Goal: Task Accomplishment & Management: Manage account settings

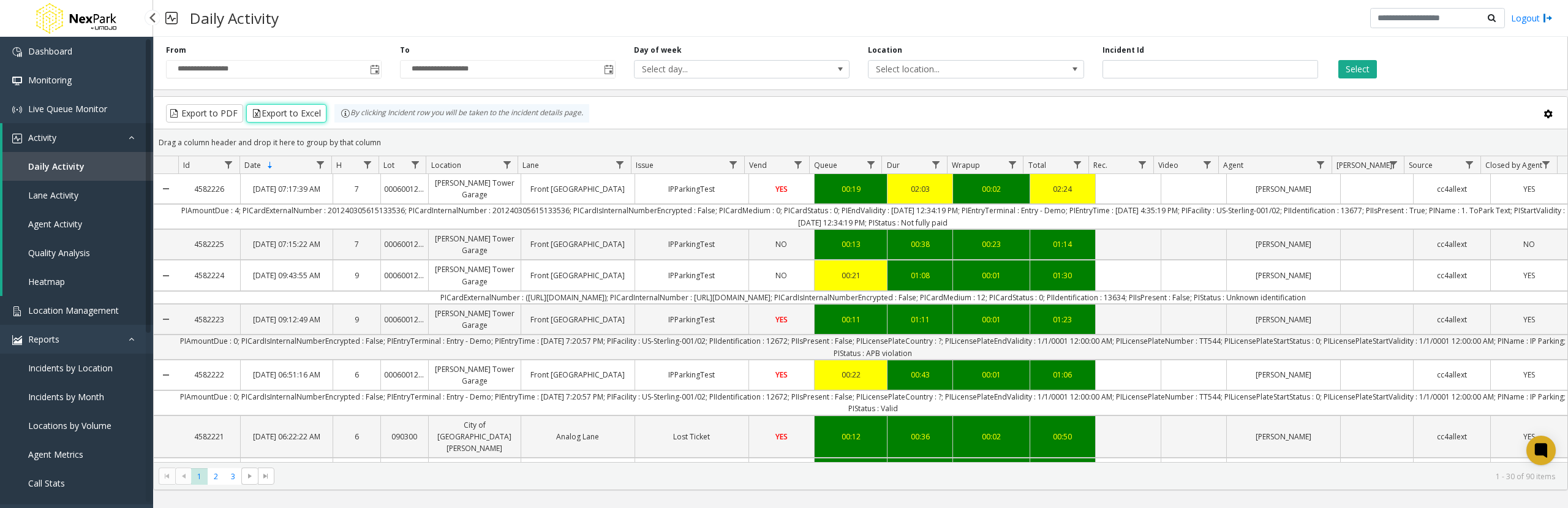
click at [87, 312] on span "Location Management" at bounding box center [73, 310] width 91 height 11
click at [106, 310] on span "Location Management" at bounding box center [73, 310] width 91 height 11
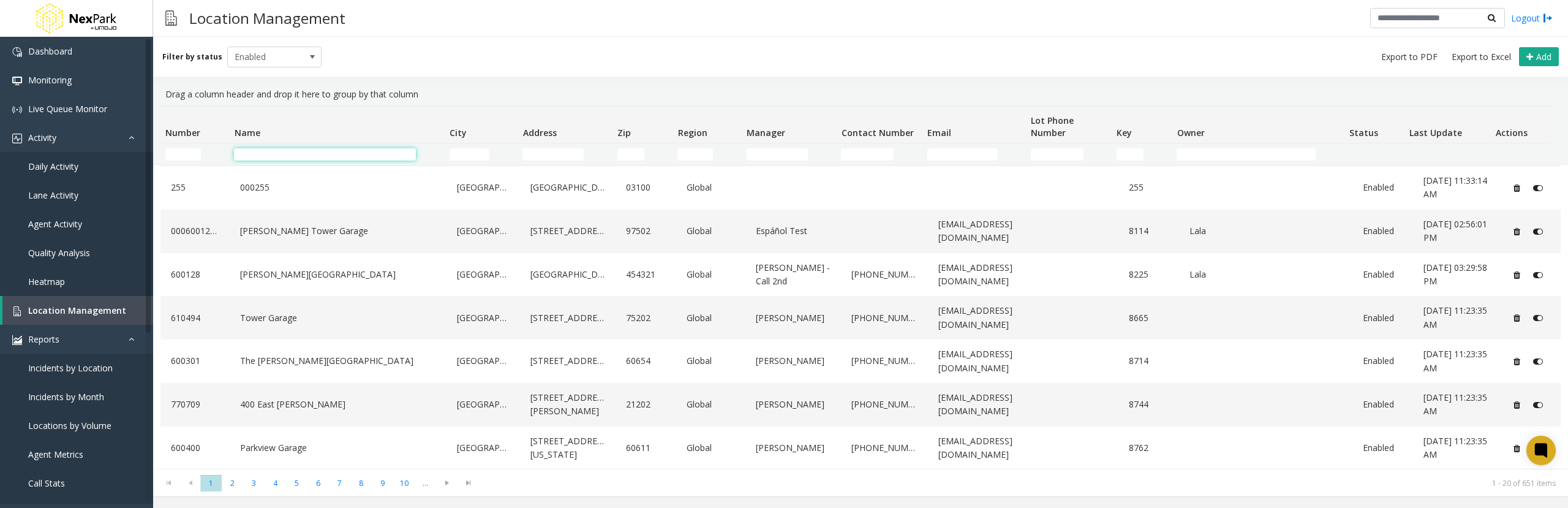
click at [347, 150] on input "Name Filter" at bounding box center [325, 154] width 182 height 12
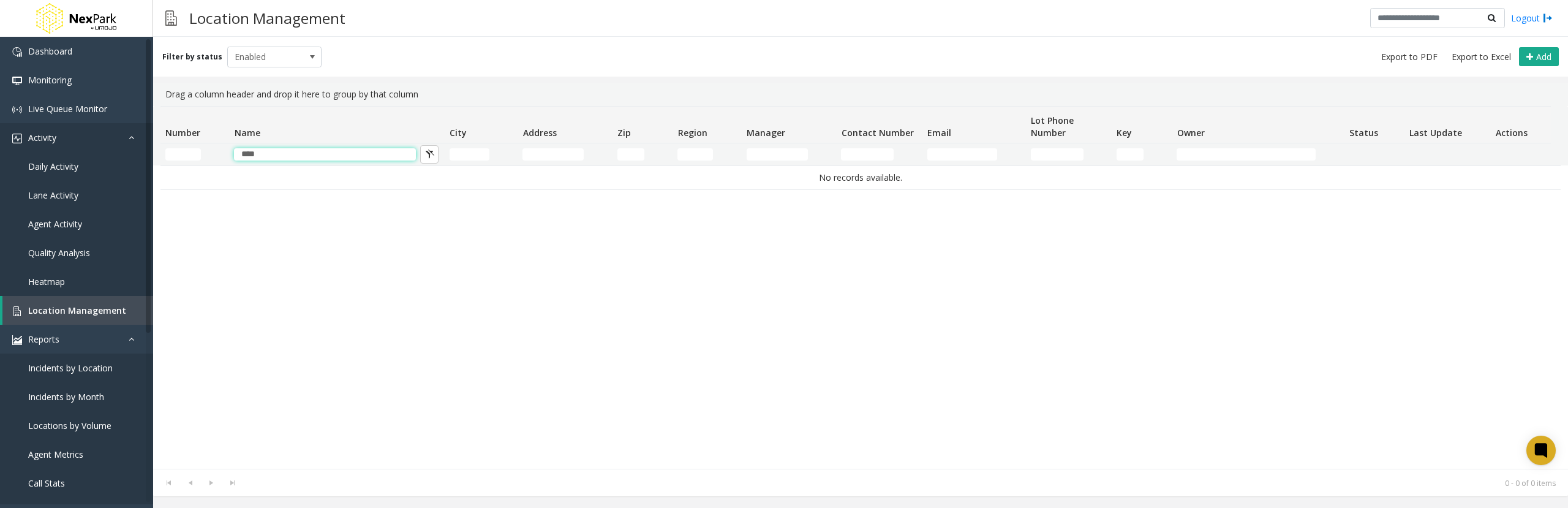
drag, startPoint x: 312, startPoint y: 150, endPoint x: 138, endPoint y: 150, distance: 174.0
click at [138, 150] on app-root "Dashboard Monitoring Live Queue Monitor Activity Daily Activity Lane Activity A…" at bounding box center [784, 254] width 1568 height 508
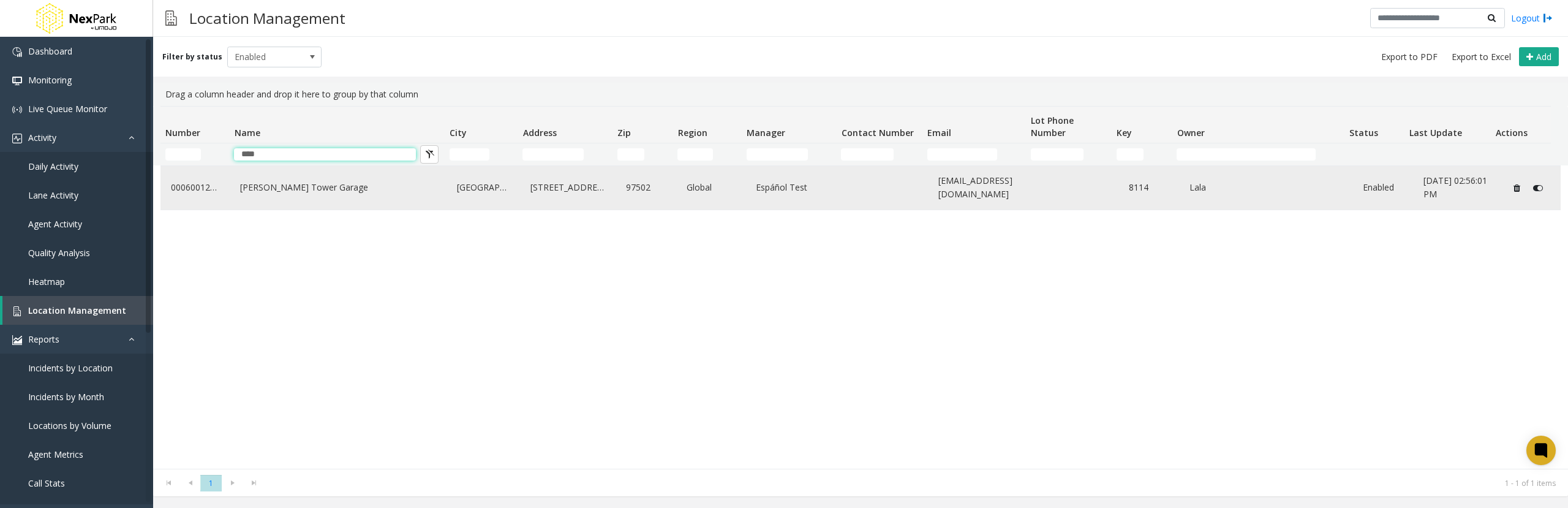
type input "****"
click at [263, 181] on link "[PERSON_NAME] Tower Garage" at bounding box center [338, 188] width 202 height 19
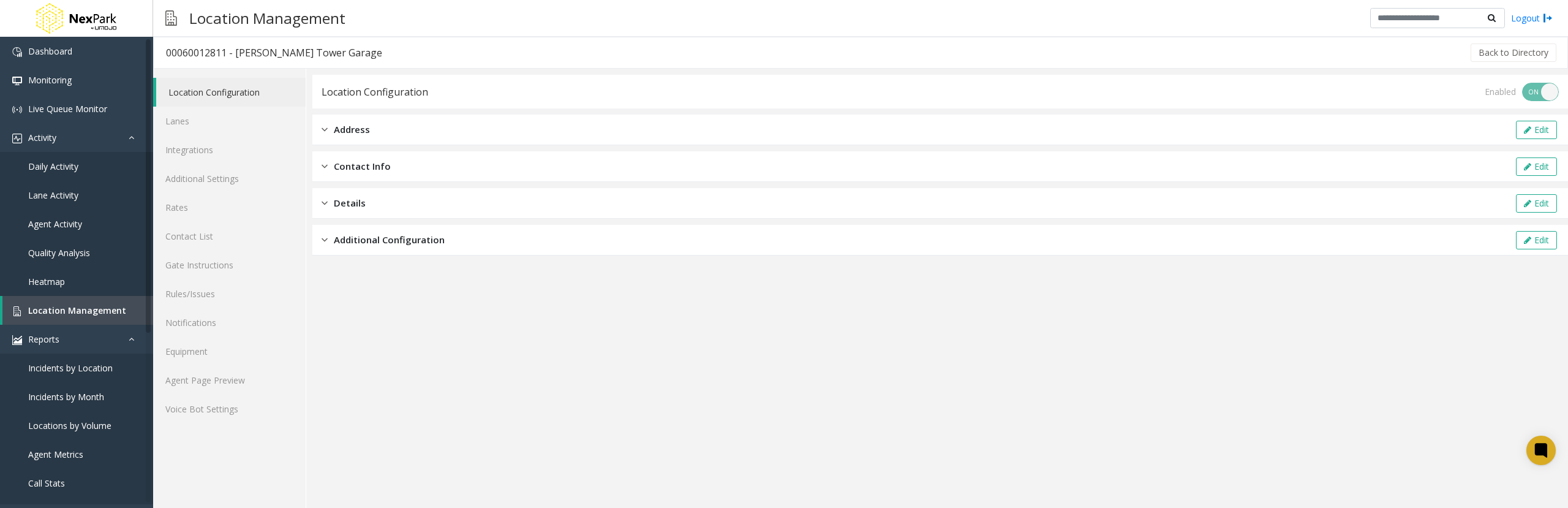
click at [1369, 361] on app-location-configuration "Location Configuration Enabled ON OFF Address Edit Contact Info Edit Details Ed…" at bounding box center [940, 291] width 1256 height 433
click at [1336, 345] on app-location-configuration "Location Configuration Enabled ON OFF Address Edit Contact Info Edit Details Ed…" at bounding box center [940, 291] width 1256 height 433
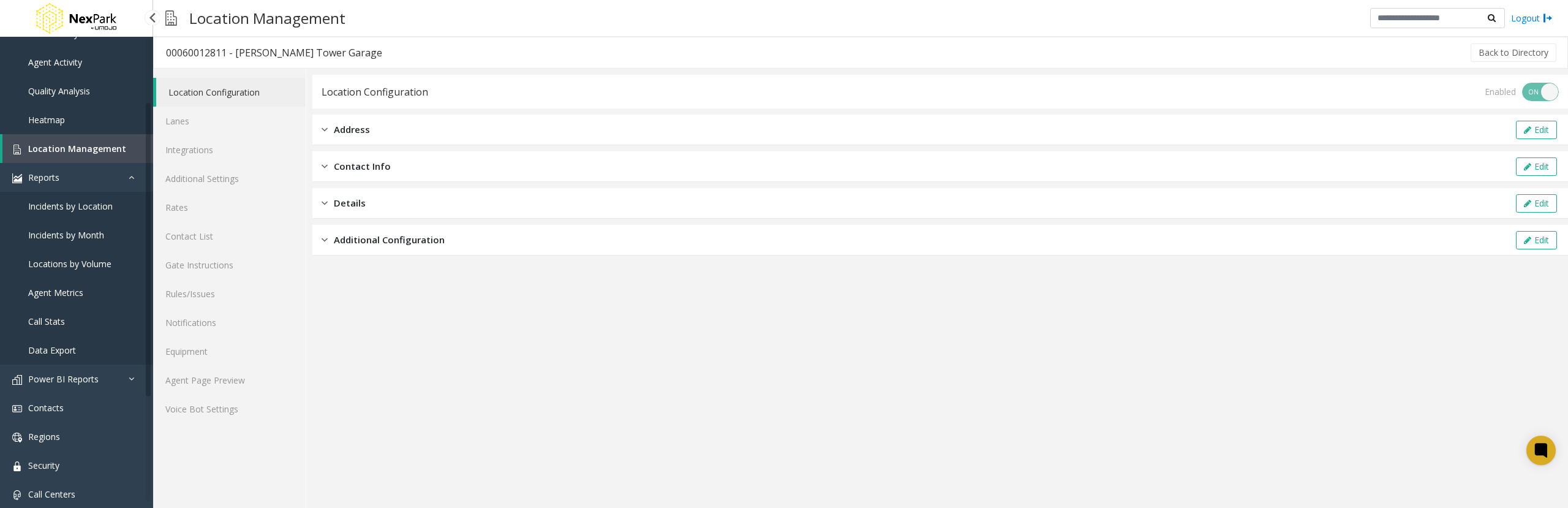
scroll to position [184, 0]
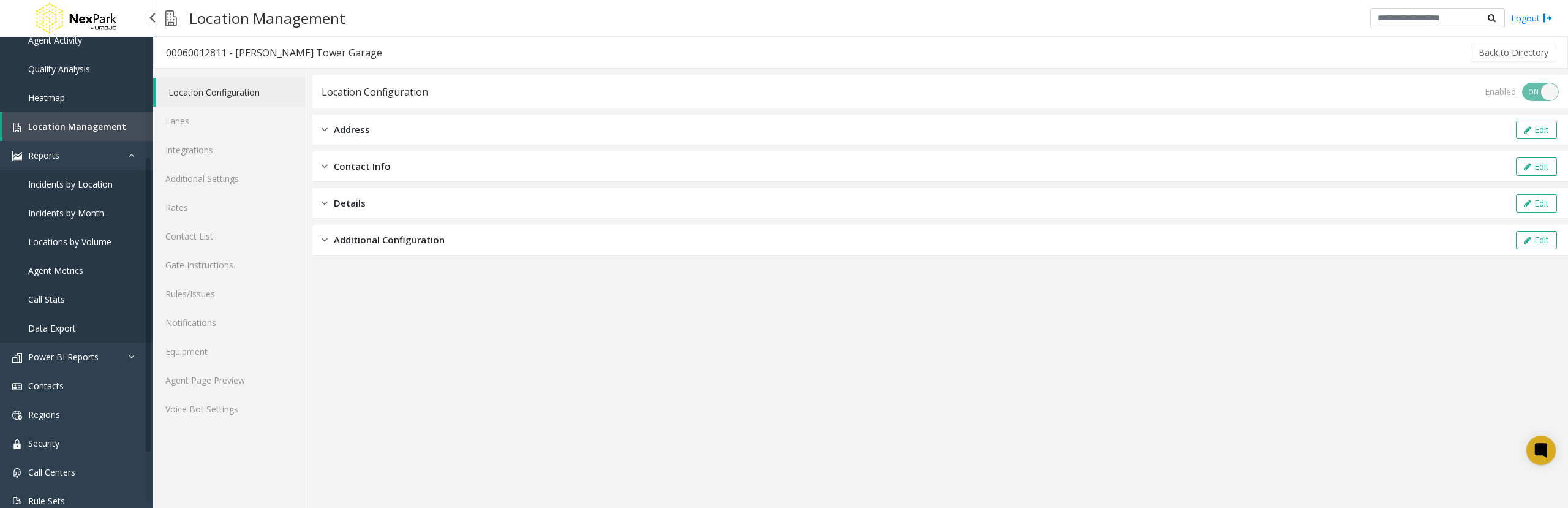
click at [77, 325] on link "Data Export" at bounding box center [76, 328] width 153 height 29
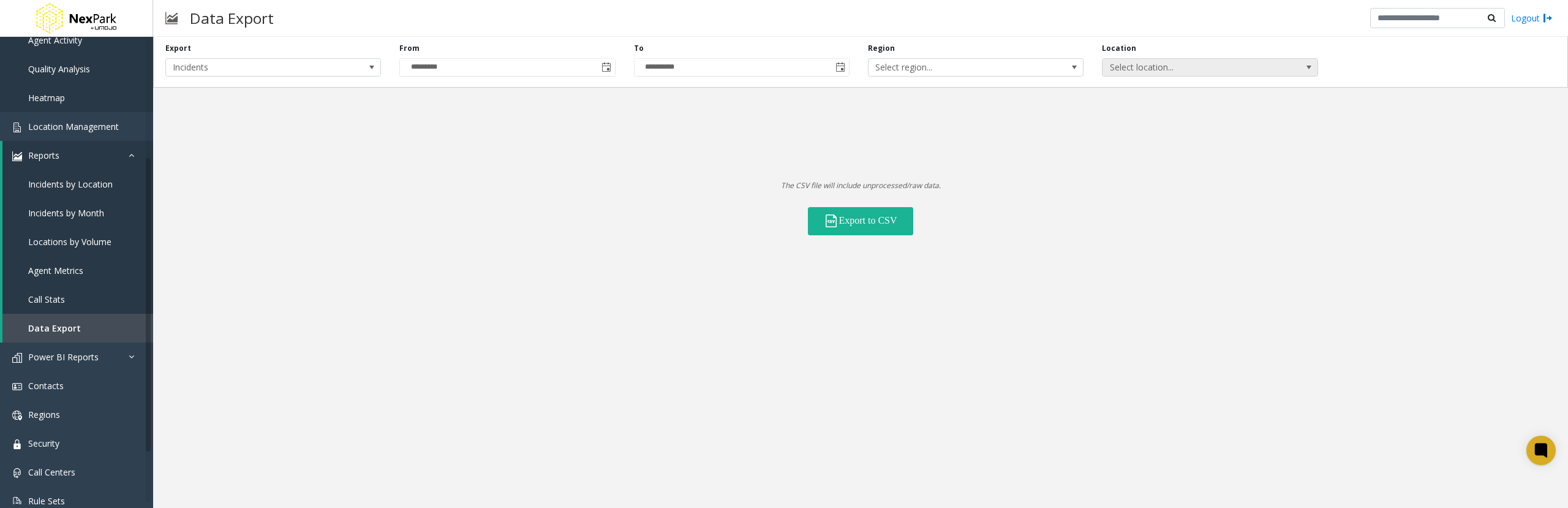
click at [1134, 65] on span "Select location..." at bounding box center [1188, 67] width 171 height 17
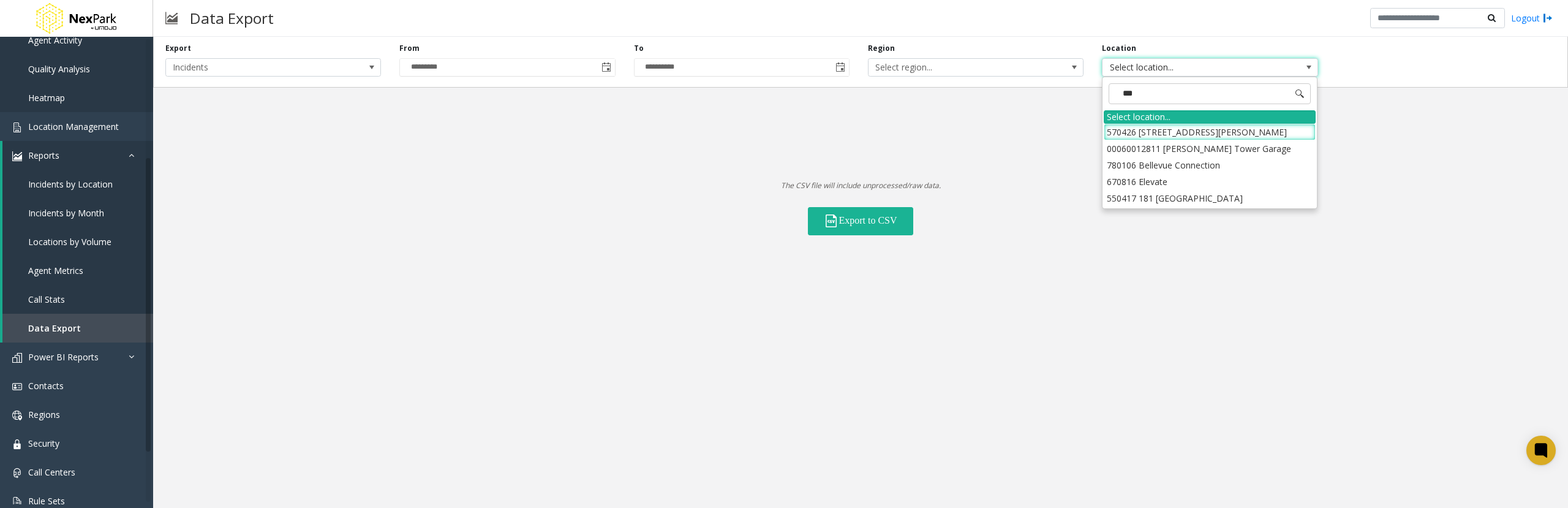
type input "****"
click at [1174, 134] on li "00060012811 [PERSON_NAME] Tower Garage" at bounding box center [1209, 132] width 212 height 17
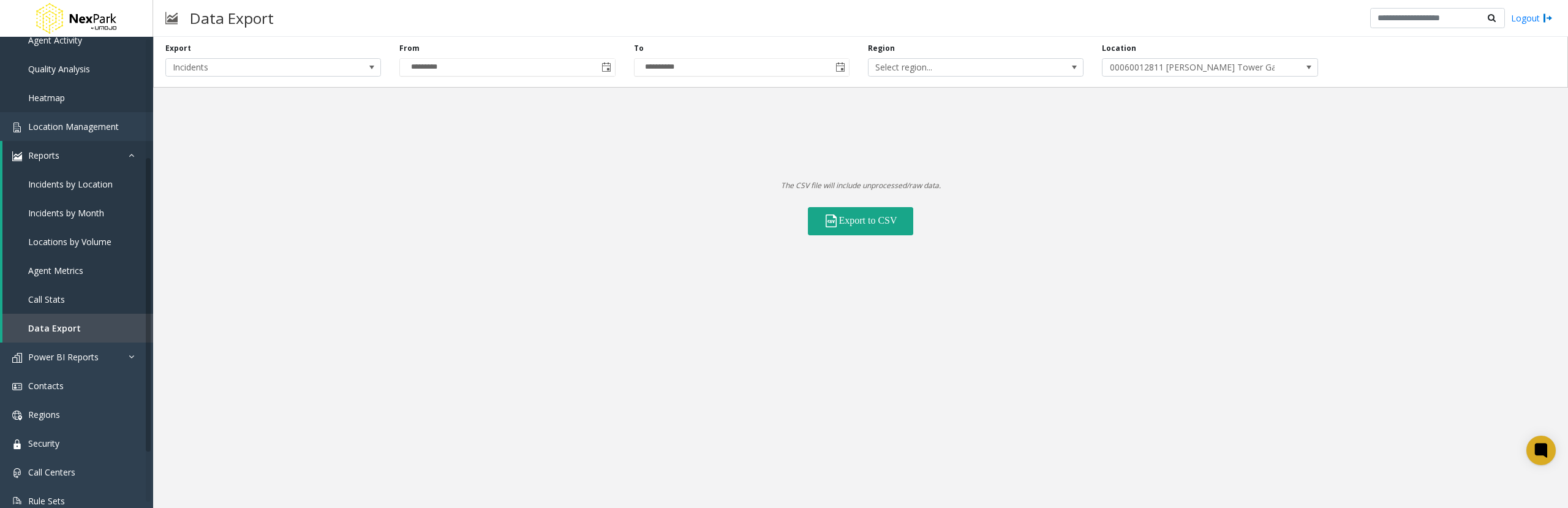
click at [879, 223] on button "Export to CSV" at bounding box center [860, 221] width 105 height 28
click at [109, 127] on span "Location Management" at bounding box center [73, 126] width 91 height 11
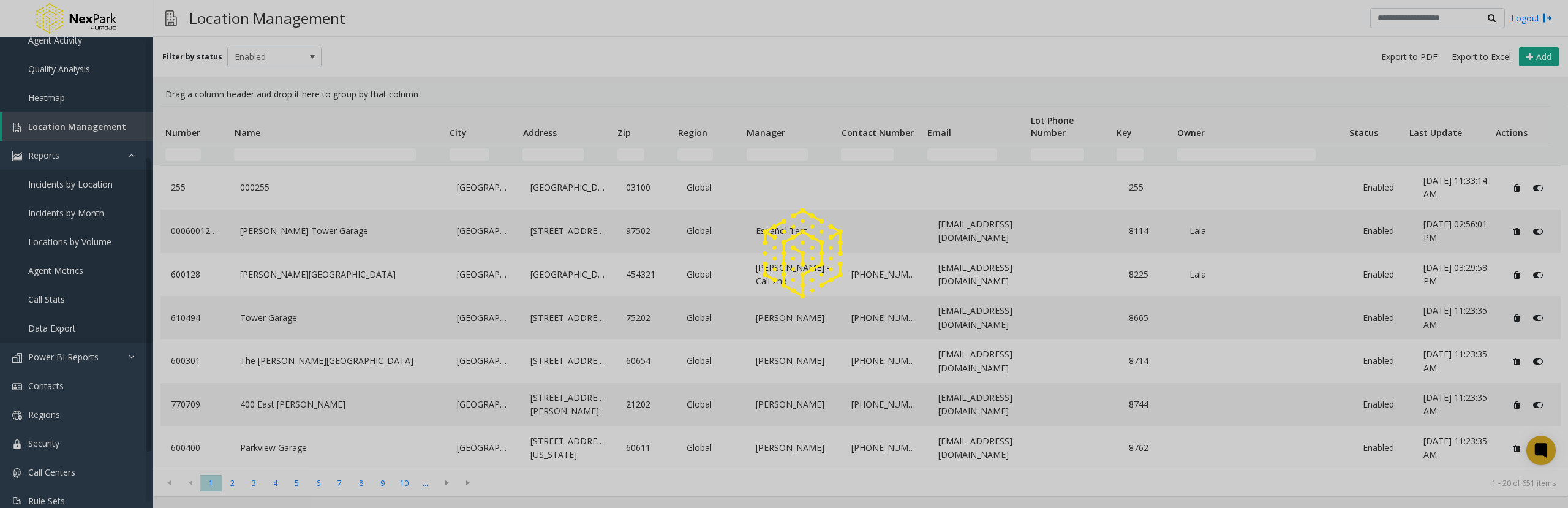
click at [357, 156] on div at bounding box center [784, 254] width 1568 height 508
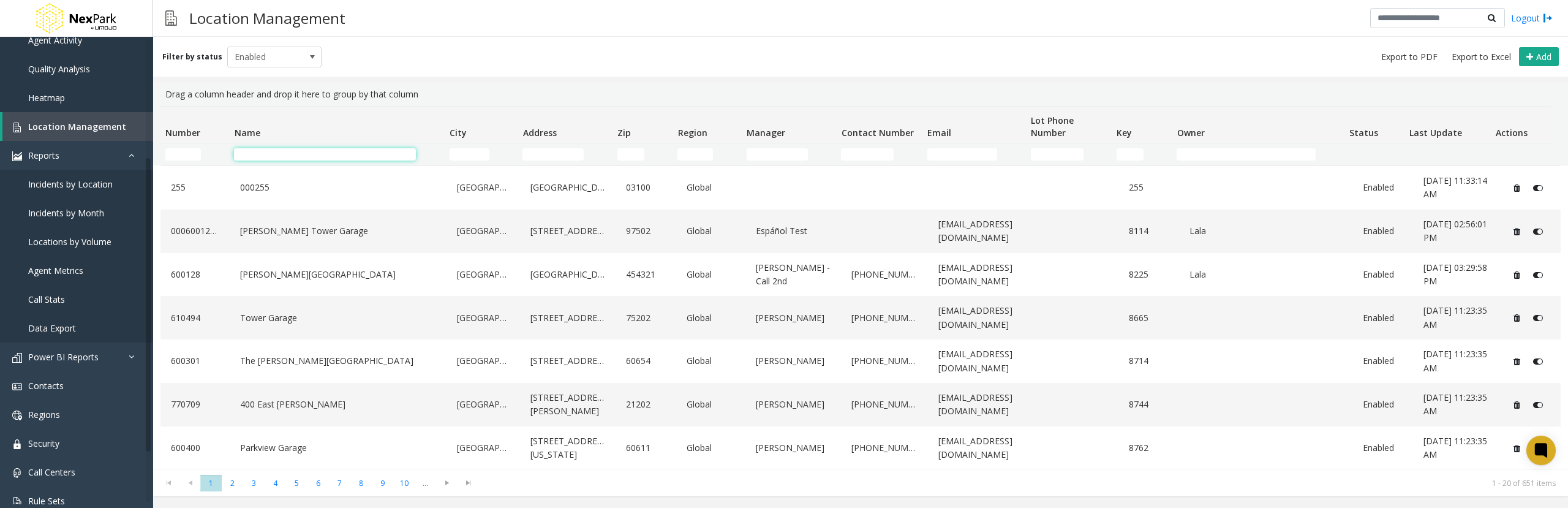
click at [362, 156] on input "Name Filter" at bounding box center [325, 154] width 182 height 12
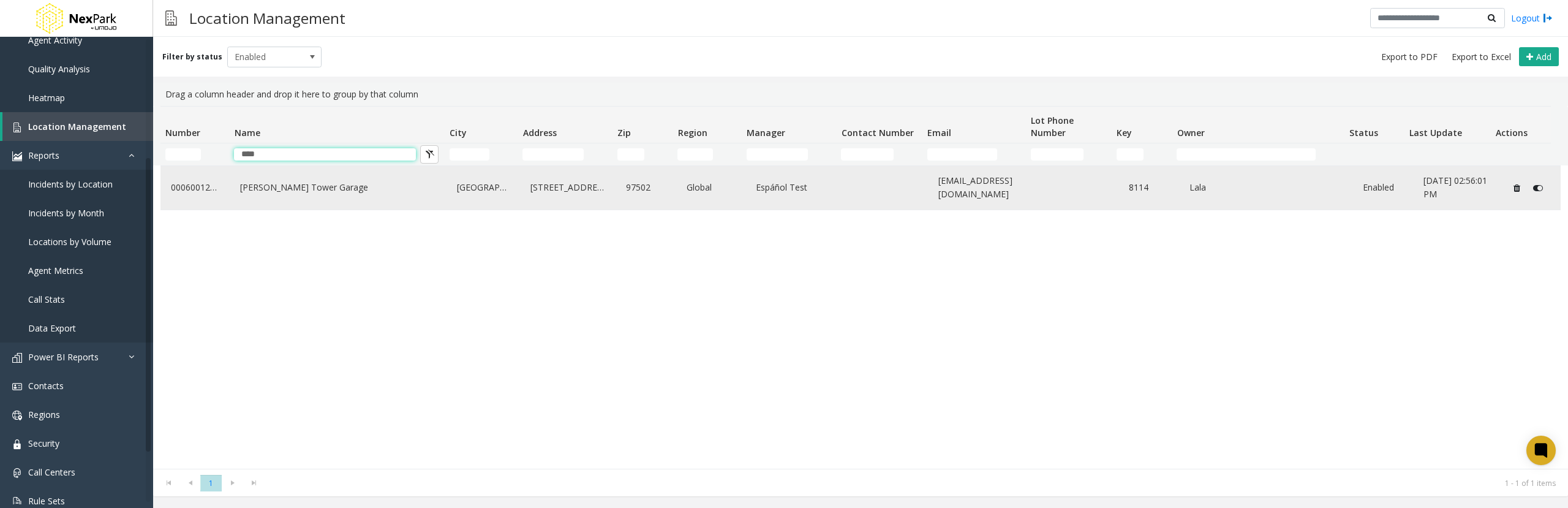
type input "****"
click at [1363, 188] on link "Enabled" at bounding box center [1382, 188] width 46 height 19
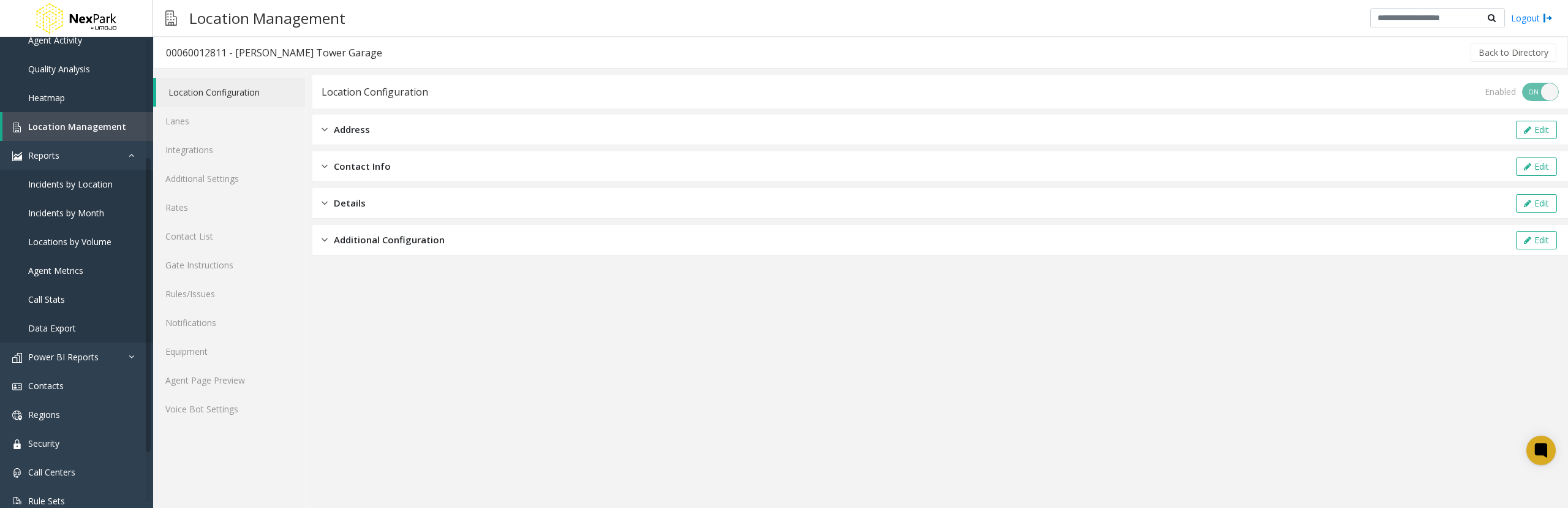
drag, startPoint x: 1408, startPoint y: 358, endPoint x: 1004, endPoint y: 338, distance: 404.5
click at [1408, 358] on app-location-configuration "Location Configuration Enabled ON OFF Address Edit Contact Info Edit Details Ed…" at bounding box center [940, 291] width 1256 height 433
click at [245, 374] on link "Agent Page Preview" at bounding box center [229, 381] width 153 height 29
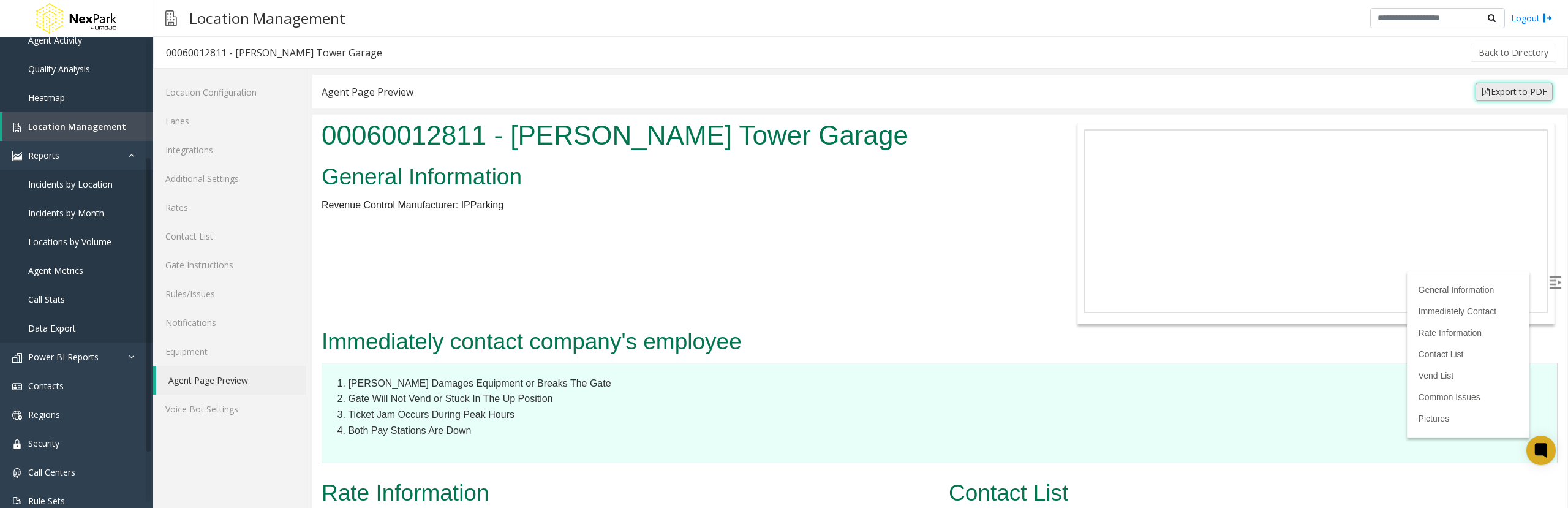
click at [1496, 94] on link "Export to PDF" at bounding box center [1514, 92] width 77 height 19
click at [854, 184] on h2 "General Information" at bounding box center [678, 177] width 714 height 32
click at [1501, 88] on link "Export to PDF" at bounding box center [1514, 92] width 77 height 19
click at [88, 130] on span "Location Management" at bounding box center [77, 126] width 98 height 11
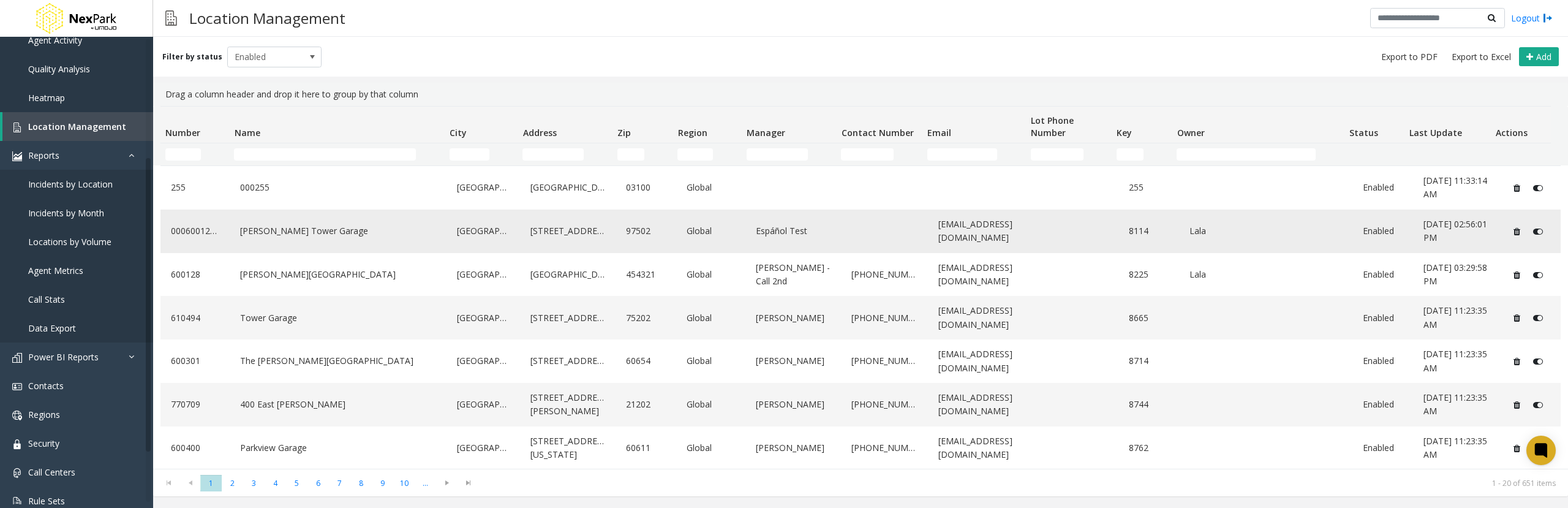
click at [352, 228] on link "[PERSON_NAME] Tower Garage" at bounding box center [338, 231] width 202 height 19
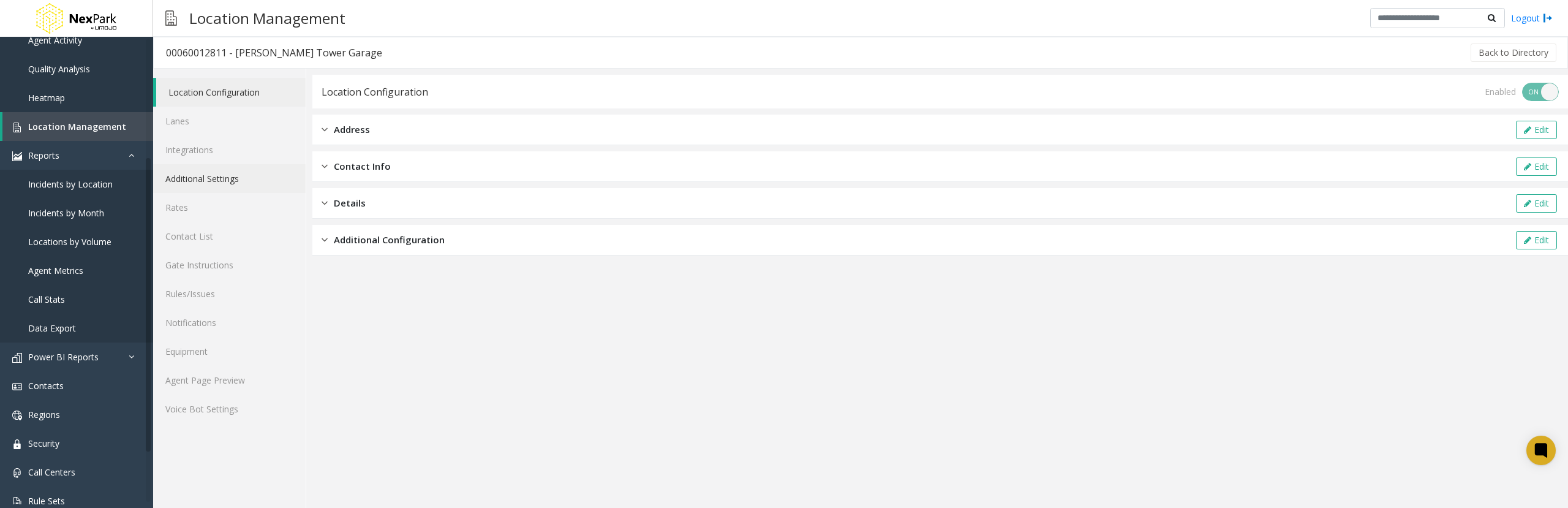
click at [227, 173] on link "Additional Settings" at bounding box center [229, 179] width 153 height 29
click at [412, 132] on div "Address Edit" at bounding box center [940, 130] width 1256 height 31
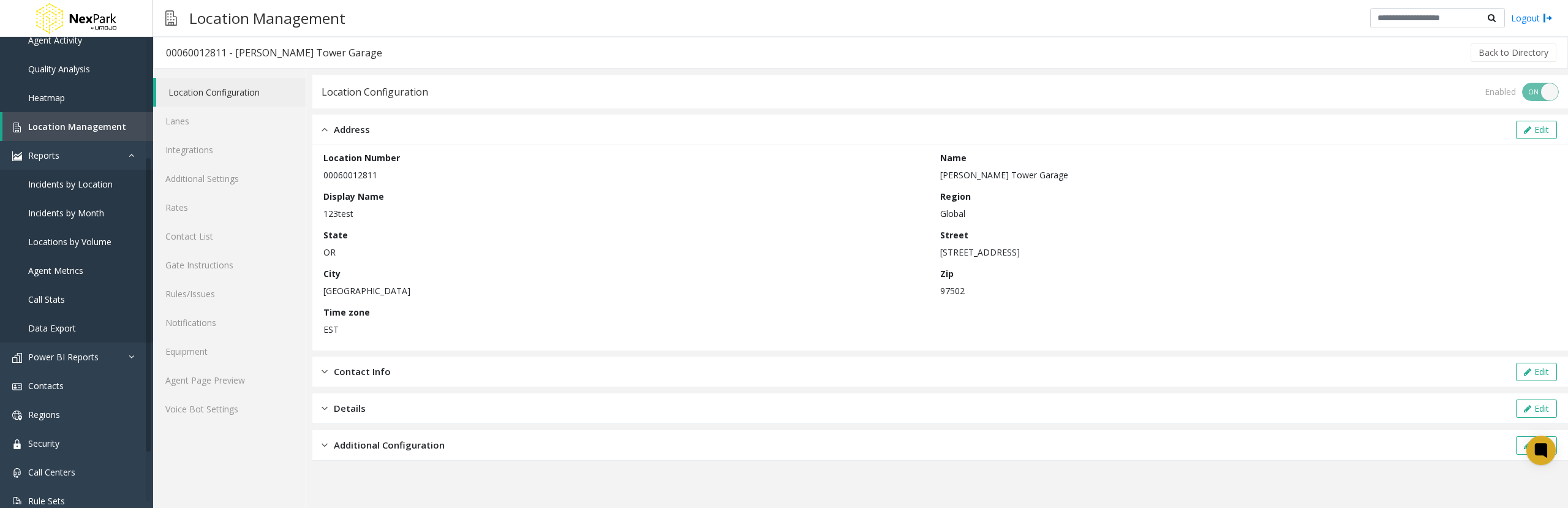
click at [1512, 126] on div "Address Edit" at bounding box center [940, 130] width 1256 height 31
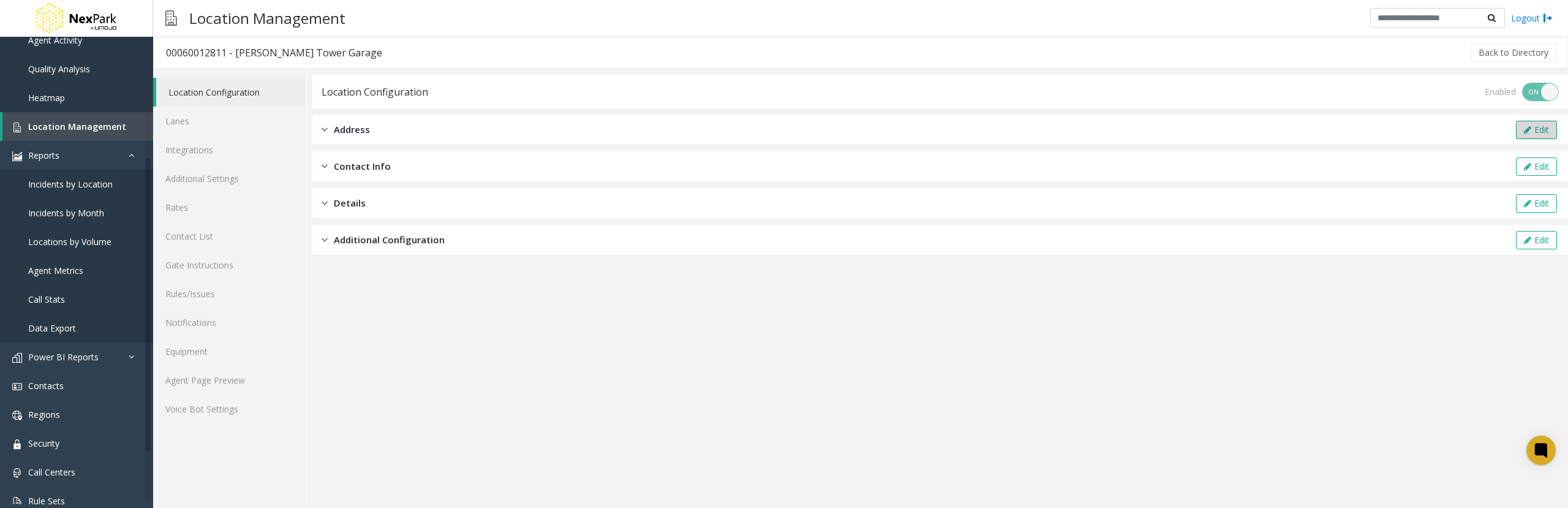
click at [1528, 126] on icon at bounding box center [1527, 130] width 7 height 9
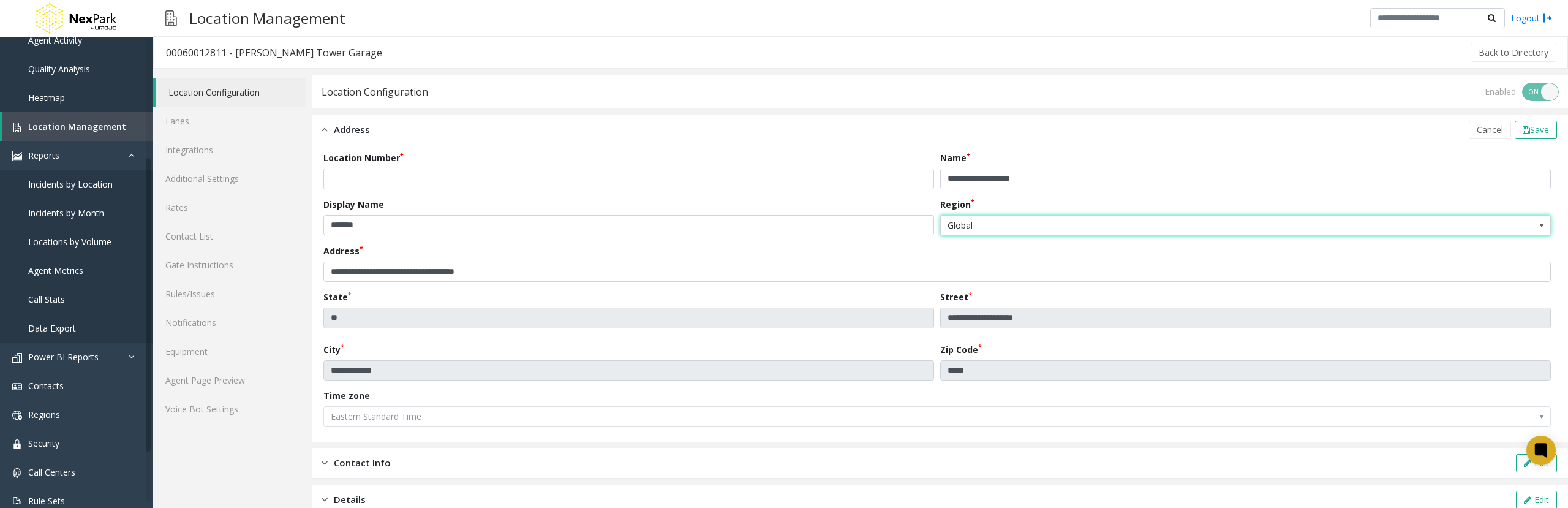
click at [974, 222] on span "Global" at bounding box center [1185, 225] width 488 height 19
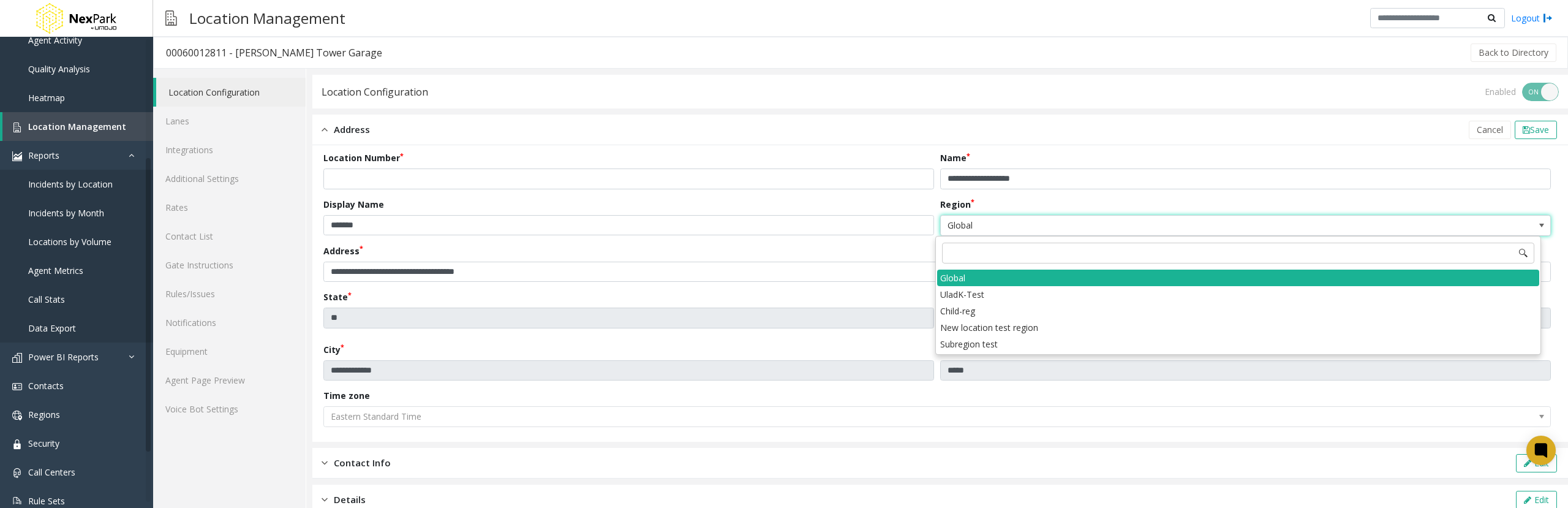
click at [974, 222] on span "Global" at bounding box center [1185, 225] width 488 height 19
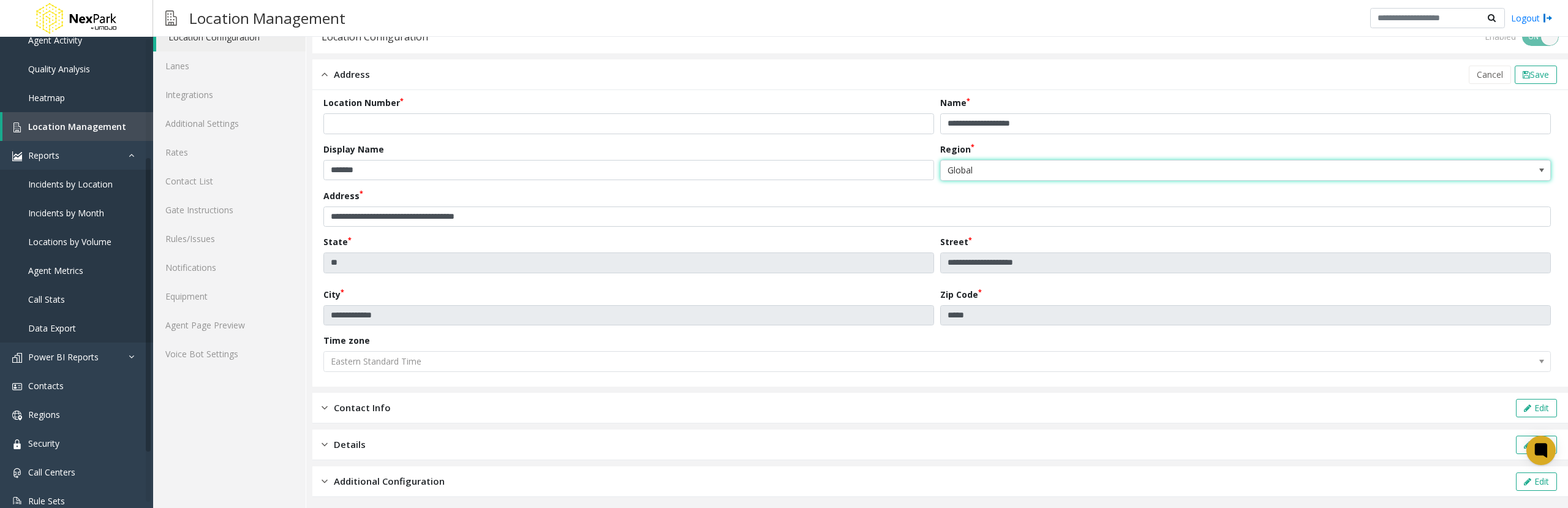
scroll to position [60, 0]
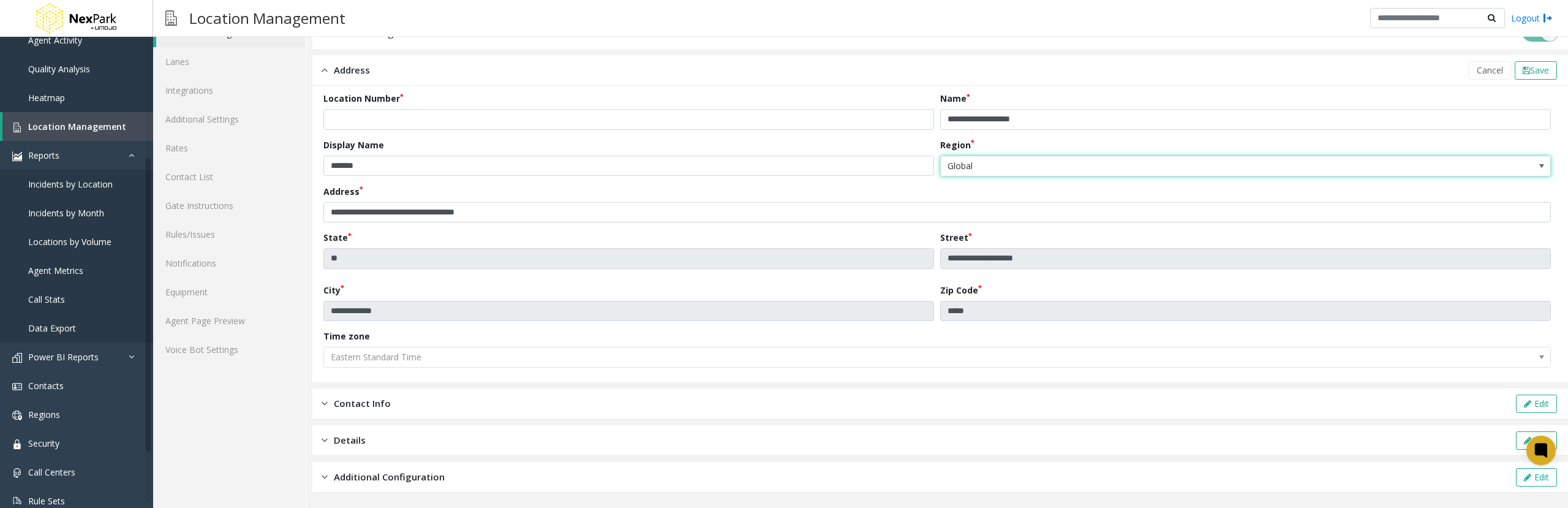
drag, startPoint x: 451, startPoint y: 477, endPoint x: 599, endPoint y: 453, distance: 149.9
click at [455, 477] on div "Additional Configuration Edit" at bounding box center [940, 477] width 1256 height 31
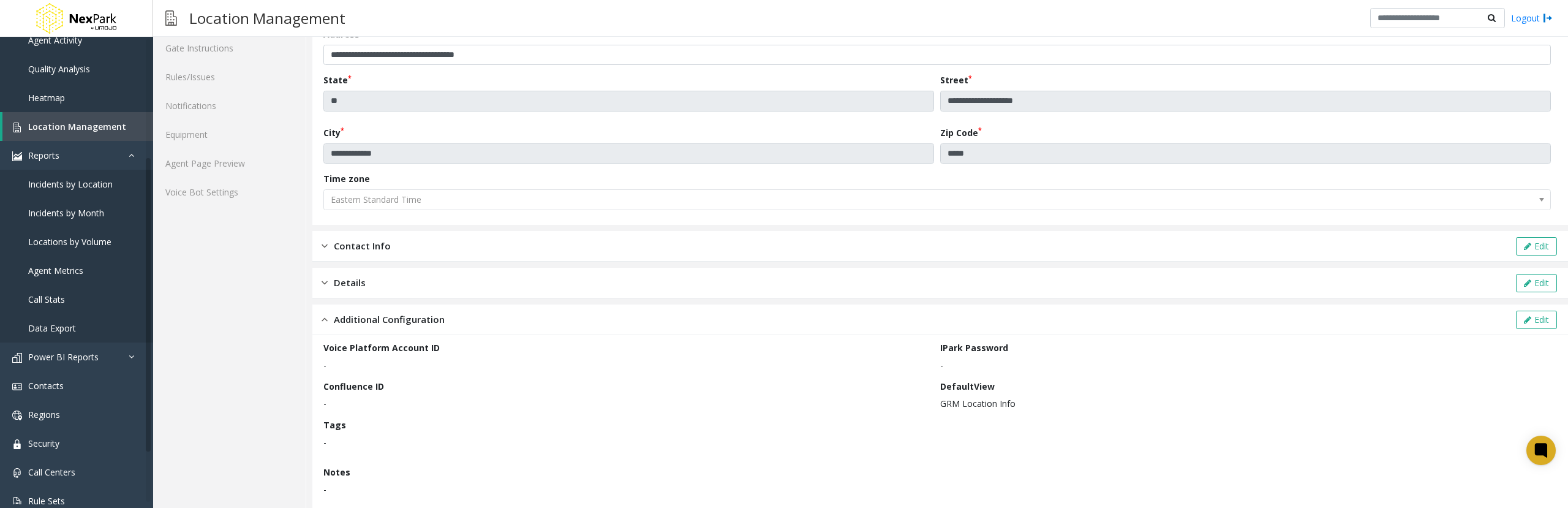
scroll to position [235, 0]
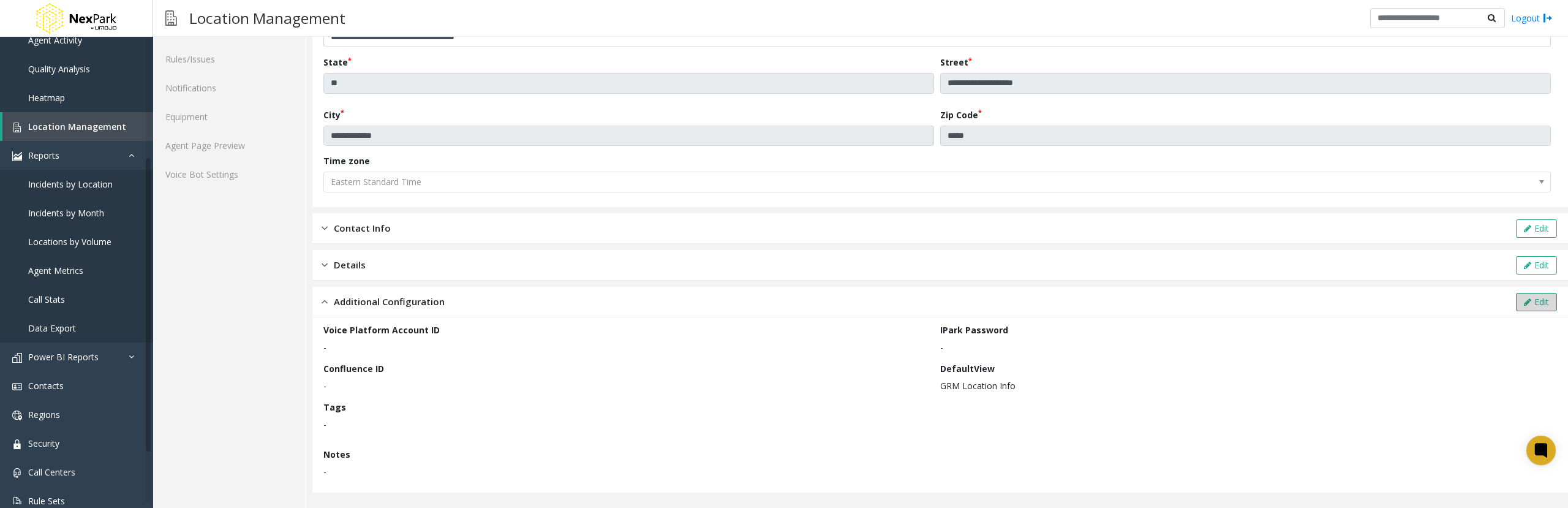
click at [1526, 299] on button "Edit" at bounding box center [1536, 302] width 41 height 19
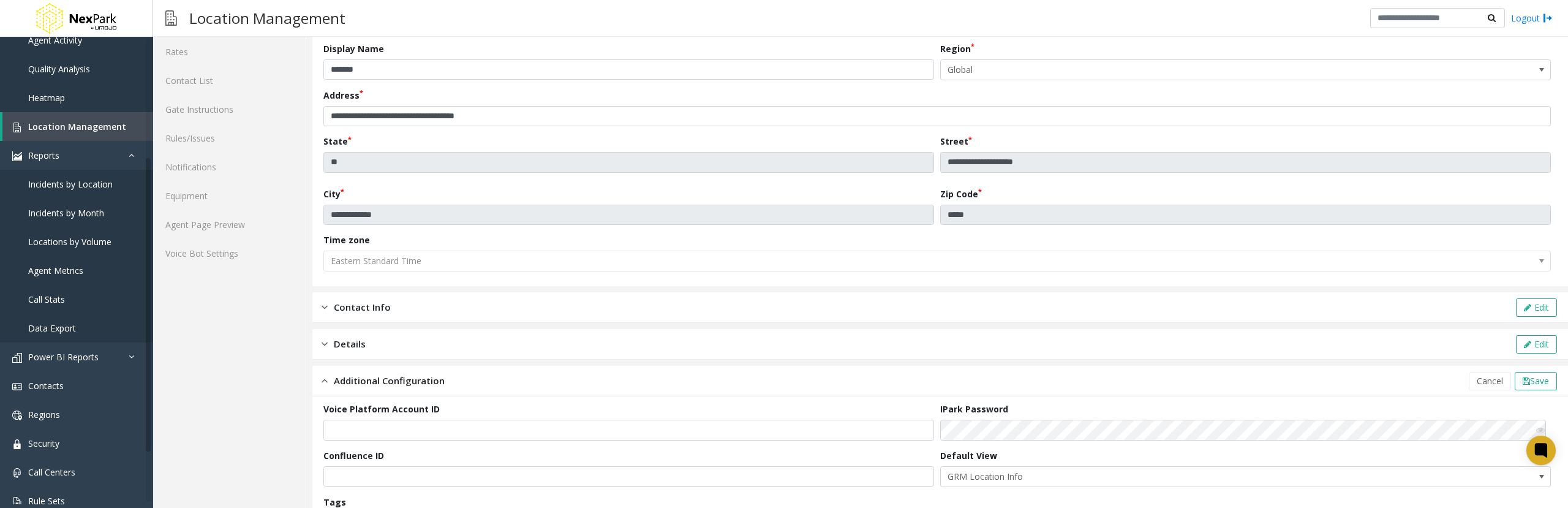
click at [632, 351] on div "Details Edit" at bounding box center [940, 345] width 1256 height 31
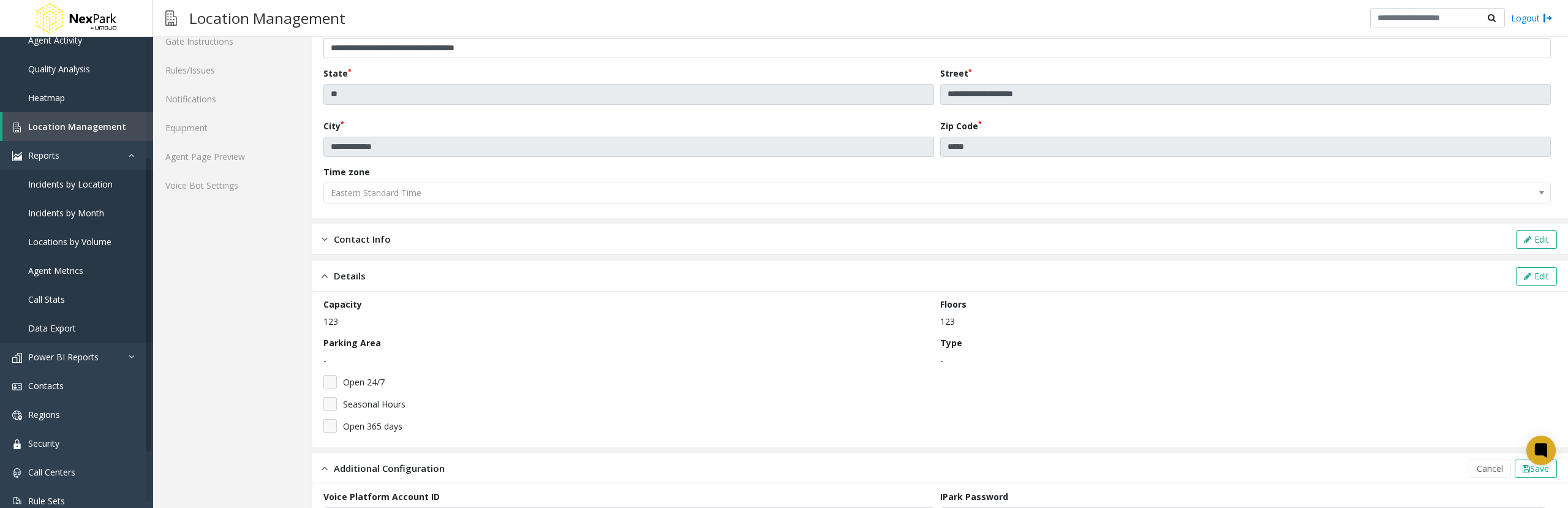
scroll to position [279, 0]
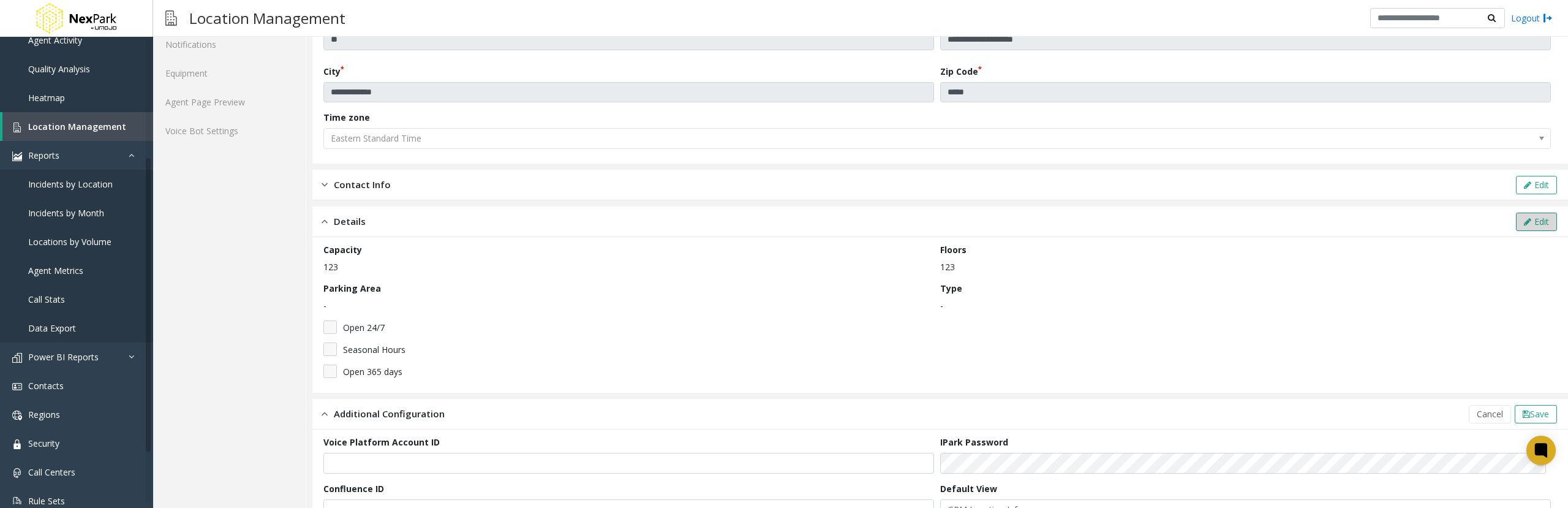
click at [1539, 221] on button "Edit" at bounding box center [1536, 221] width 41 height 19
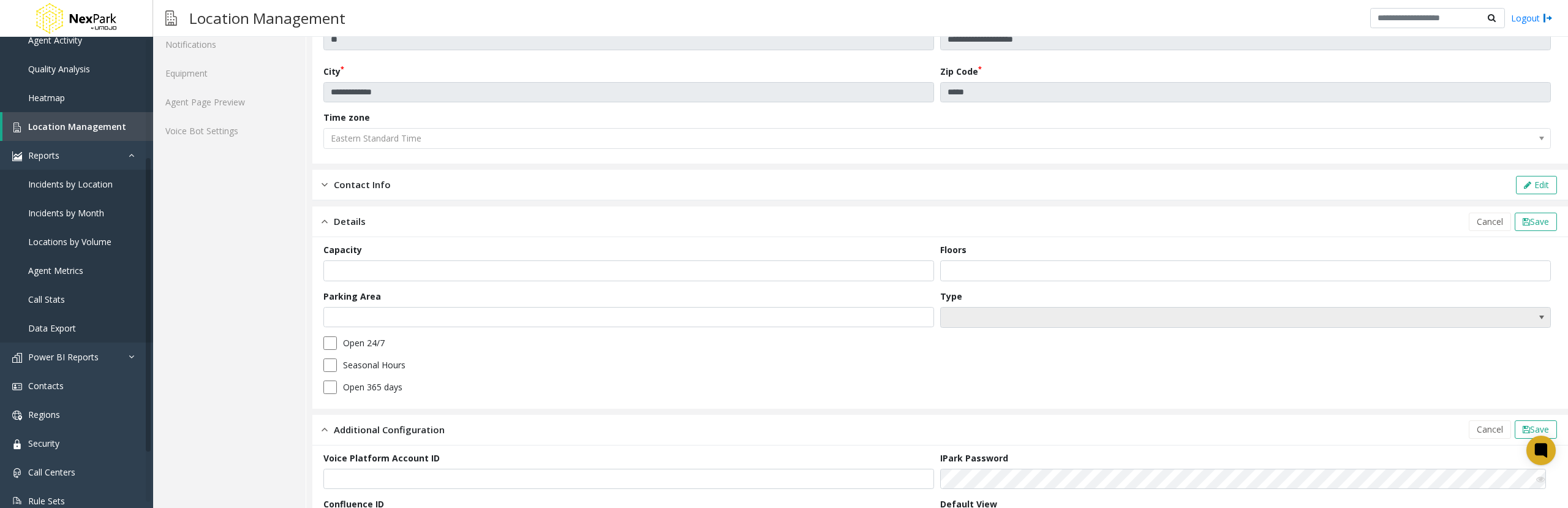
click at [1052, 320] on span at bounding box center [1185, 317] width 488 height 19
click at [755, 362] on div "Seasonal Hours" at bounding box center [940, 365] width 1233 height 14
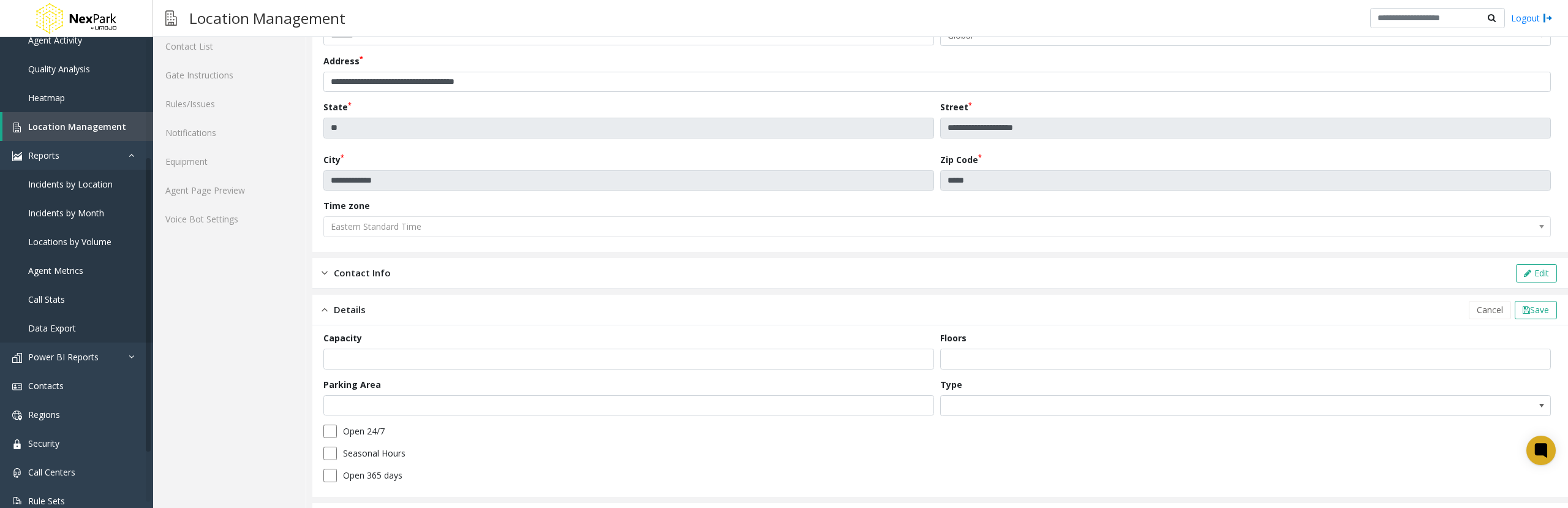
scroll to position [0, 0]
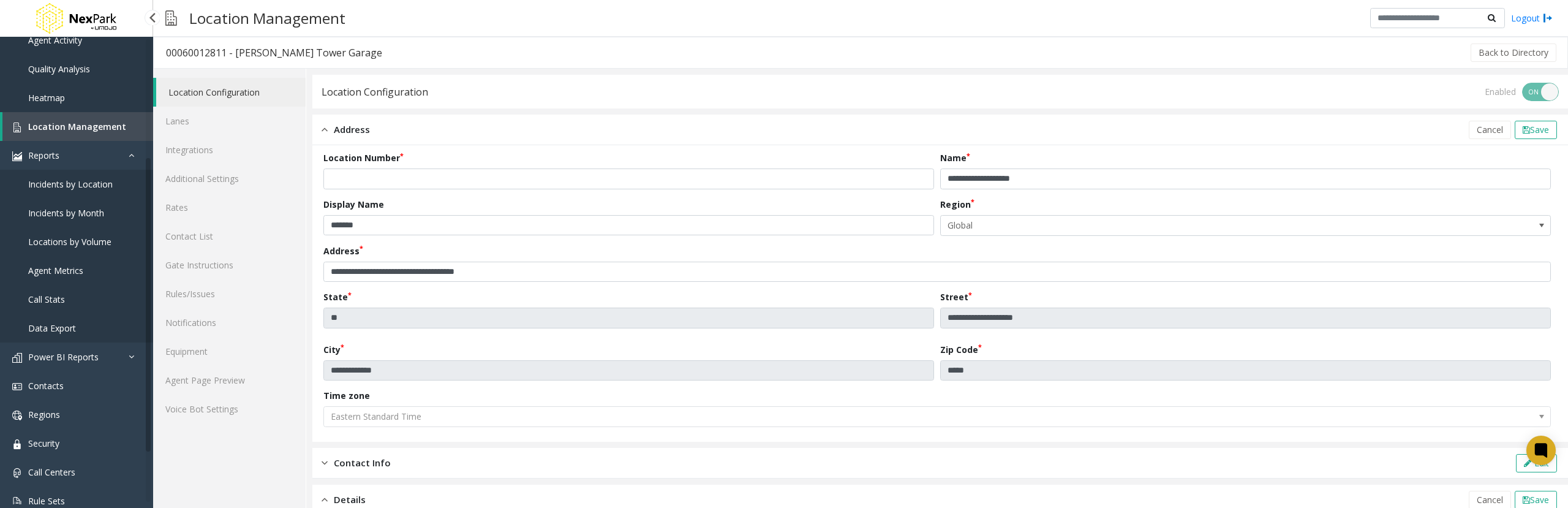
click at [71, 324] on span "Data Export" at bounding box center [51, 328] width 47 height 11
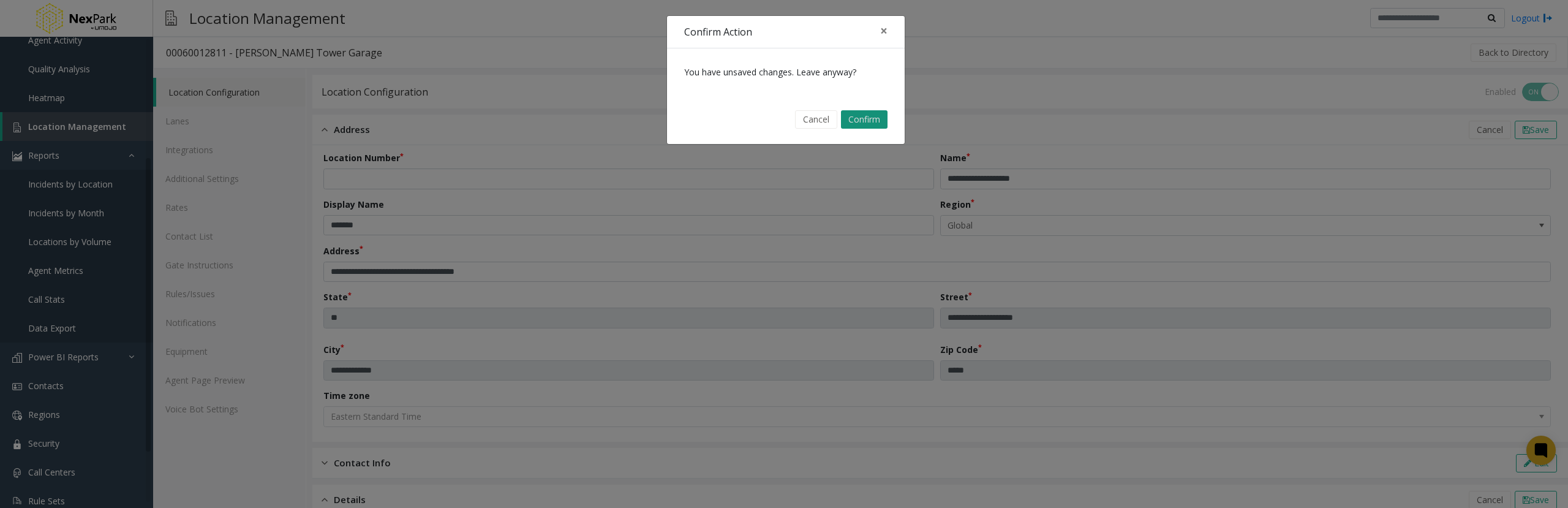
click at [866, 121] on button "Confirm" at bounding box center [864, 119] width 47 height 19
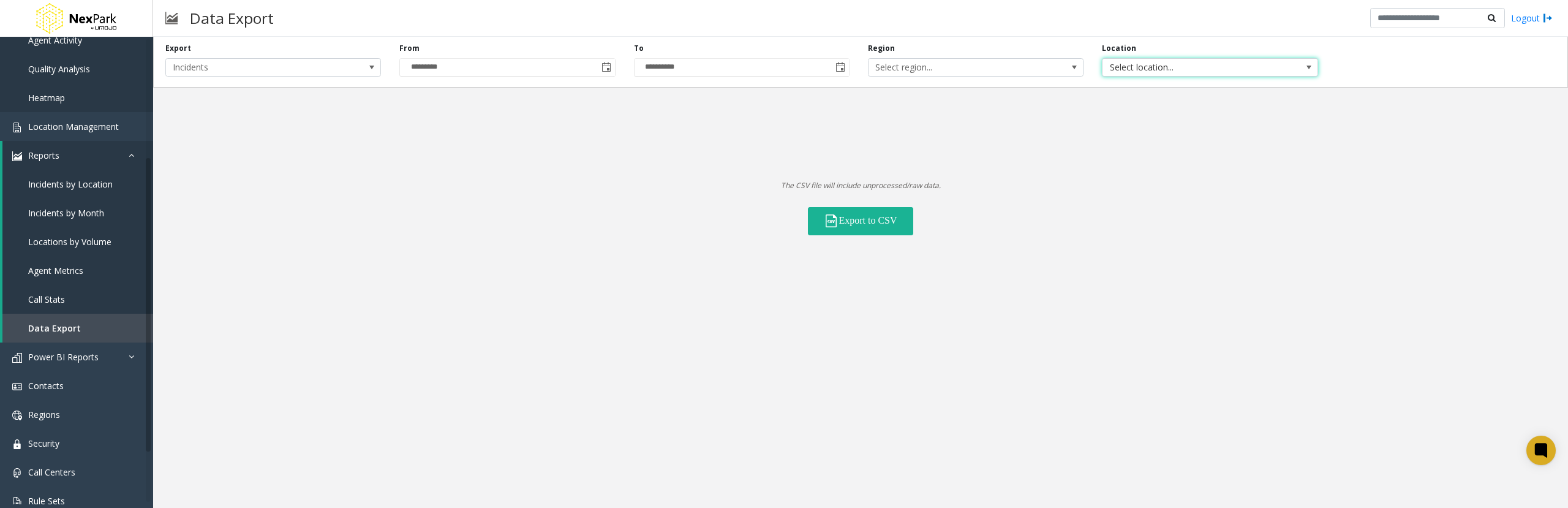
click at [1162, 64] on span "Select location..." at bounding box center [1188, 67] width 171 height 17
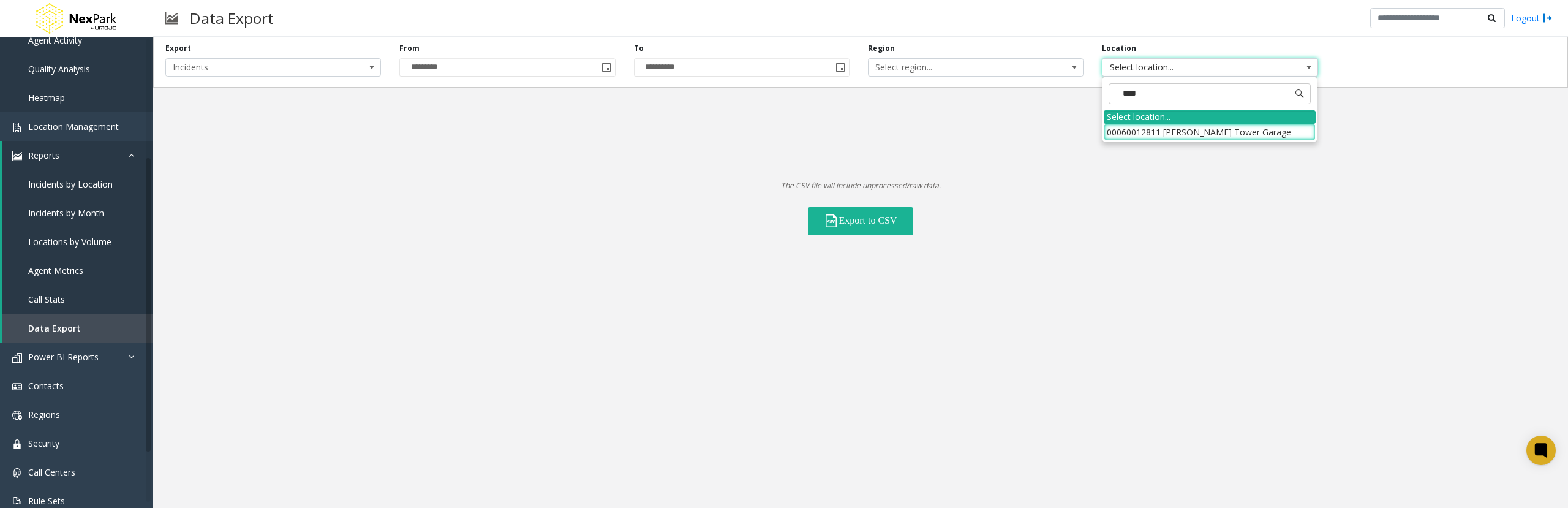
type input "****"
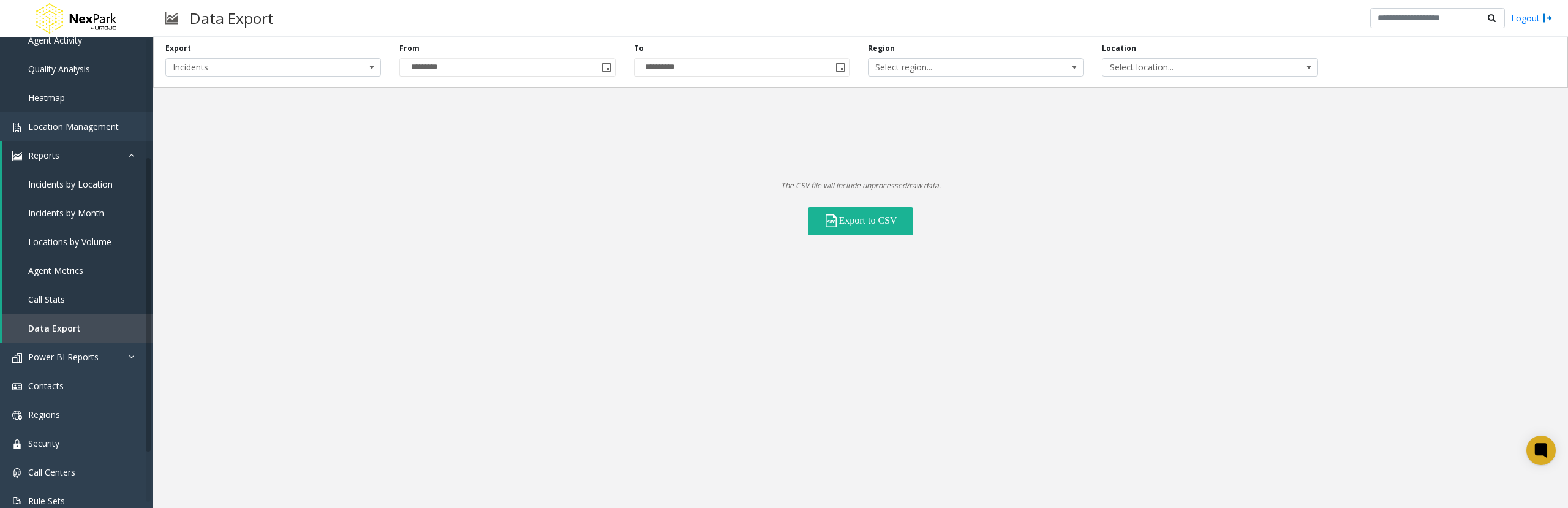
click at [479, 269] on div "**********" at bounding box center [860, 273] width 1415 height 472
click at [348, 70] on span "Incidents" at bounding box center [274, 67] width 216 height 19
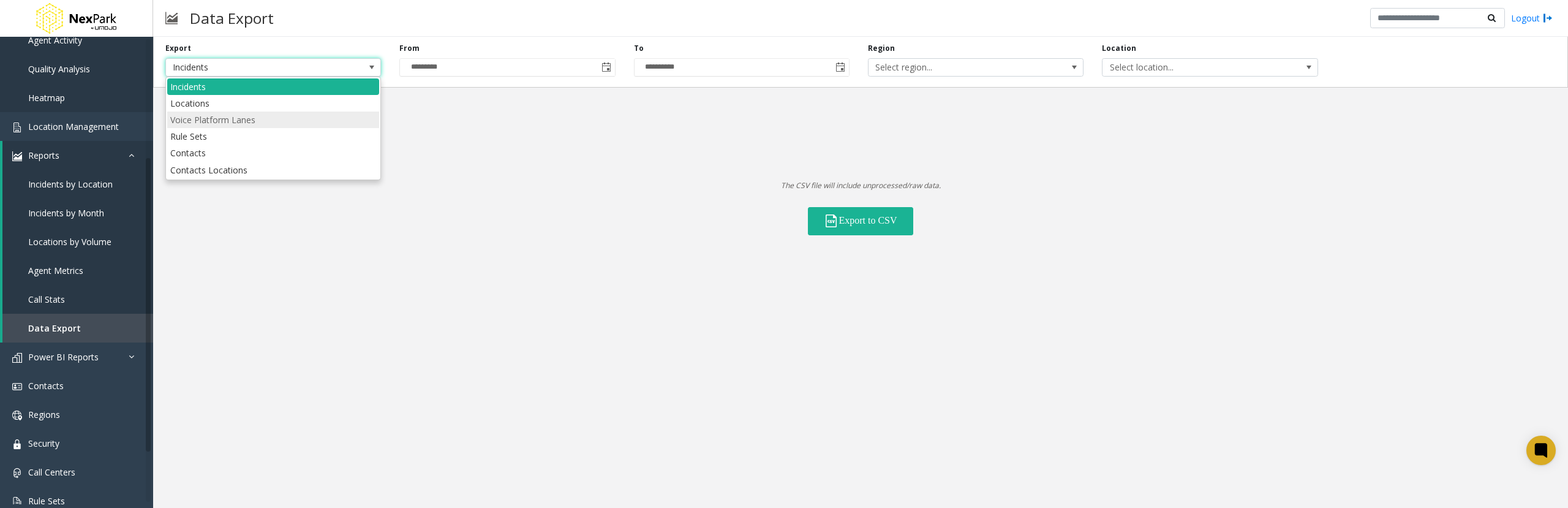
click at [307, 117] on Lanes "Voice Platform Lanes" at bounding box center [273, 120] width 212 height 17
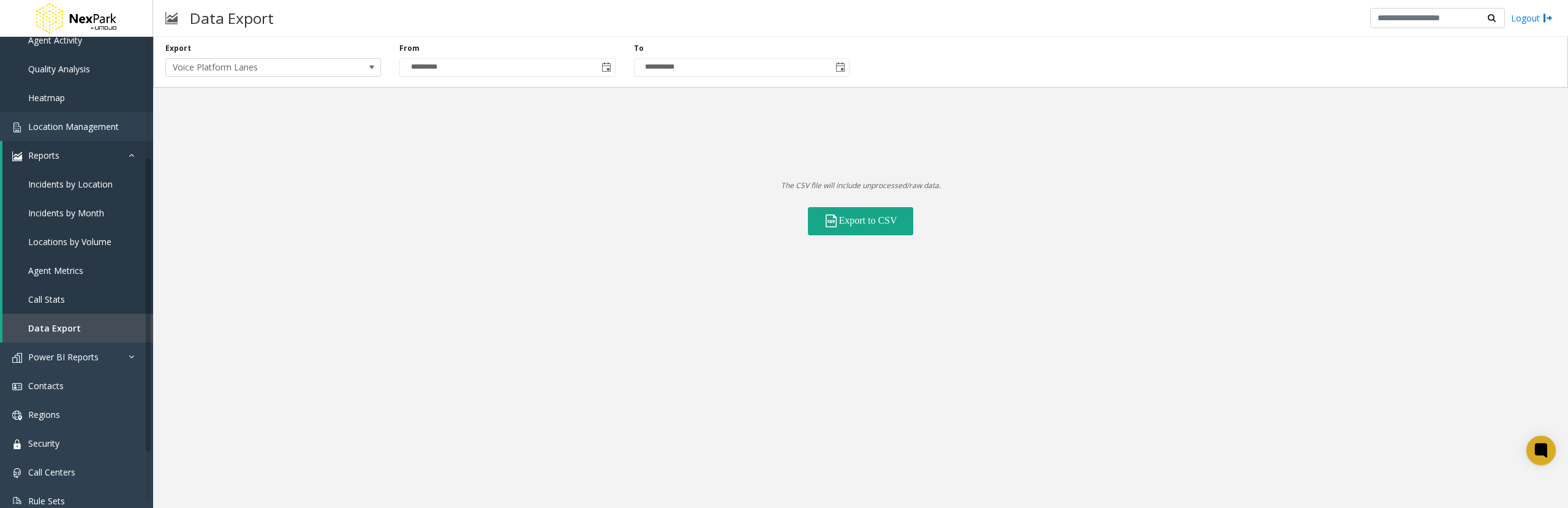
click at [862, 220] on button "Export to CSV" at bounding box center [860, 221] width 105 height 28
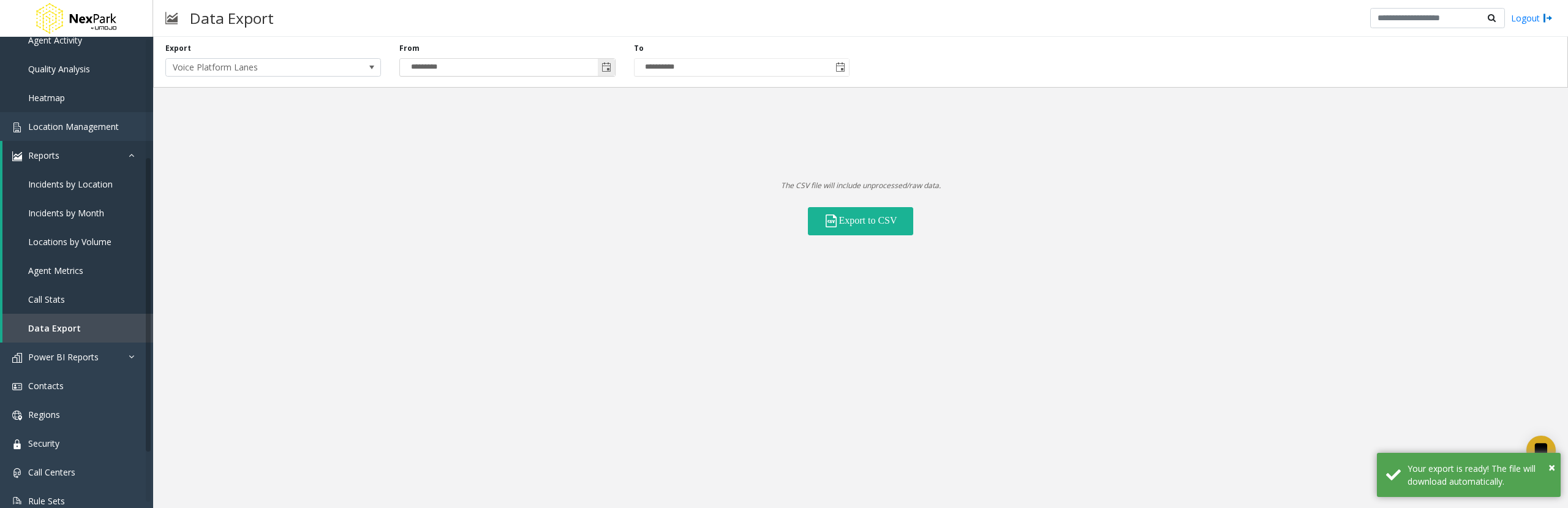
click at [610, 70] on span "Toggle calendar" at bounding box center [607, 68] width 10 height 10
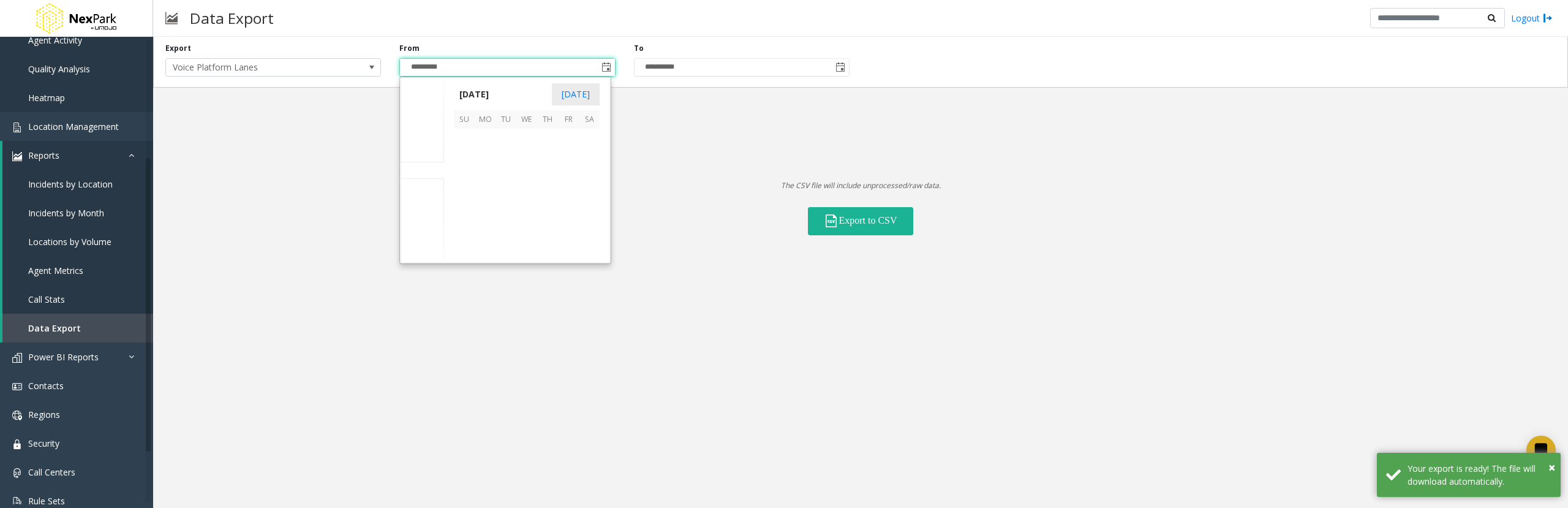
scroll to position [220151, 0]
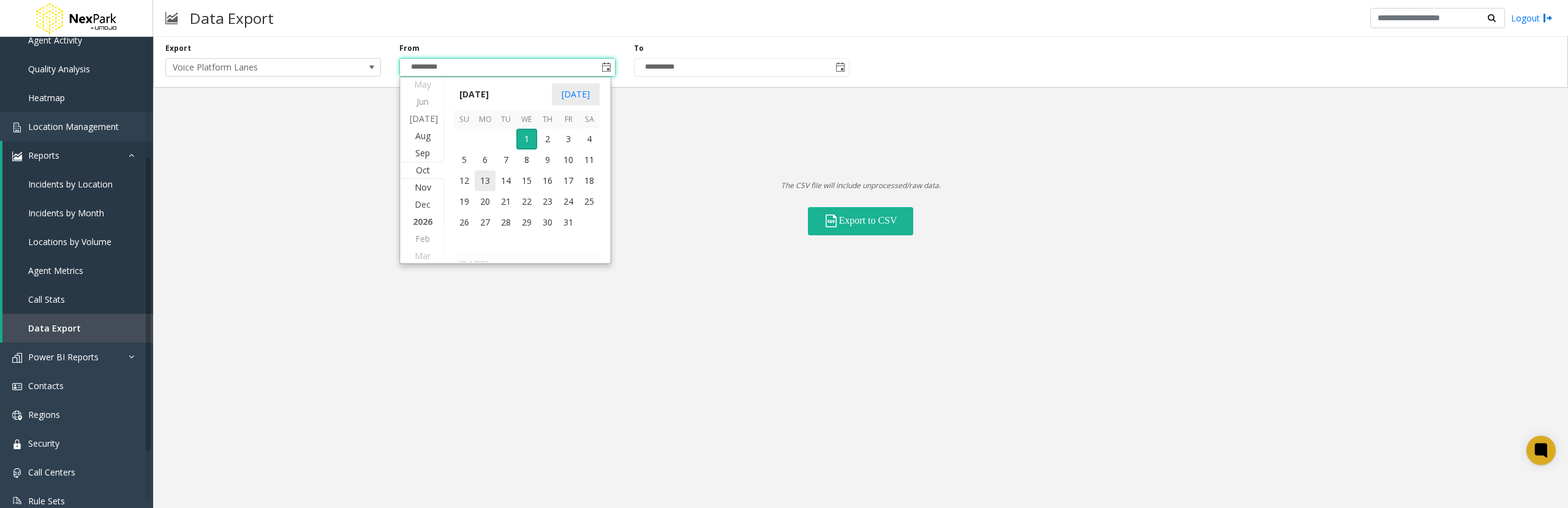
click at [644, 240] on div "**********" at bounding box center [860, 273] width 1415 height 472
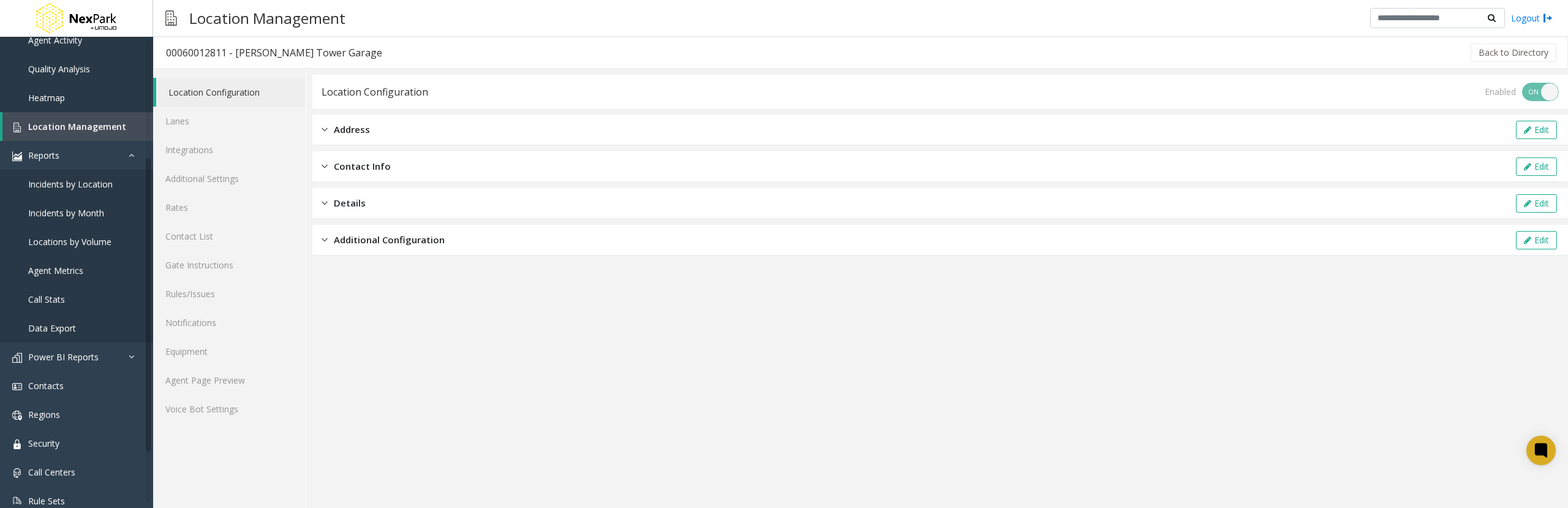
click at [442, 242] on span "Additional Configuration" at bounding box center [389, 240] width 111 height 14
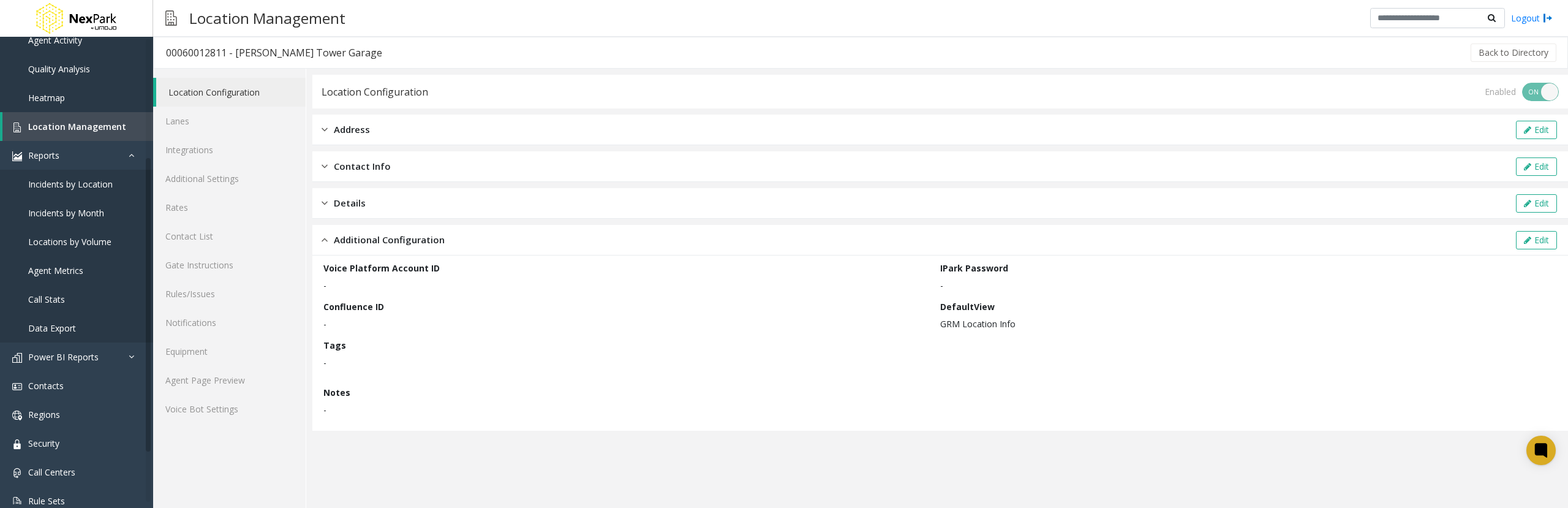
click at [811, 203] on div "Details Edit" at bounding box center [940, 204] width 1256 height 31
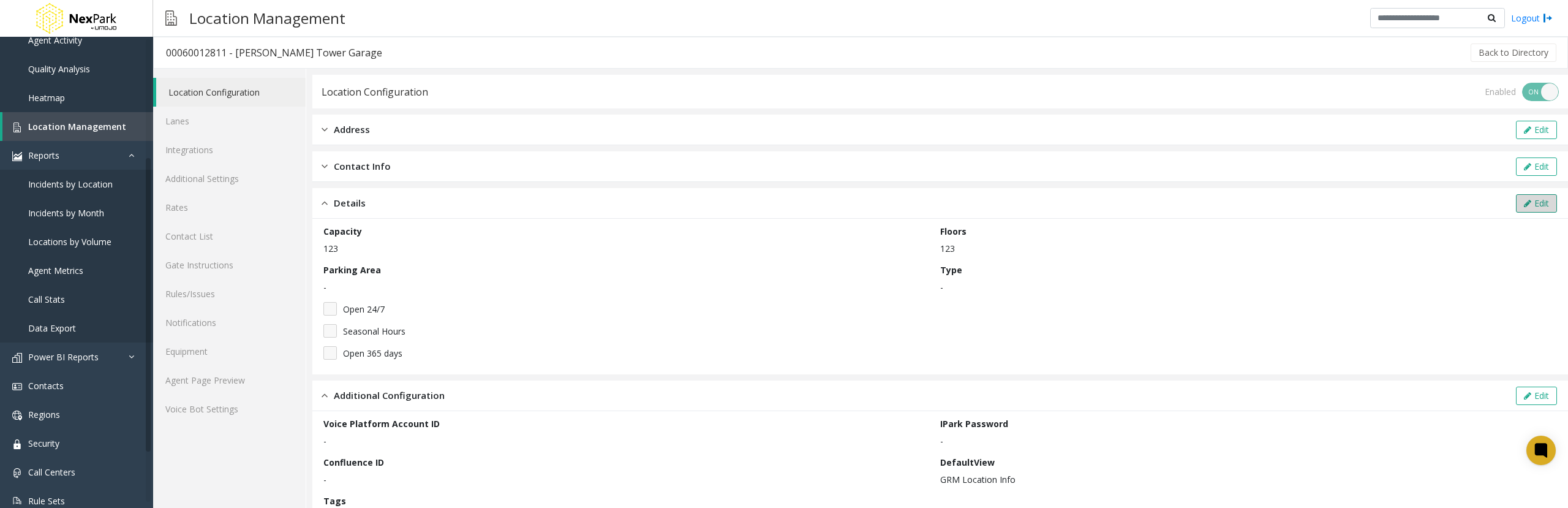
click at [1517, 210] on button "Edit" at bounding box center [1536, 203] width 41 height 19
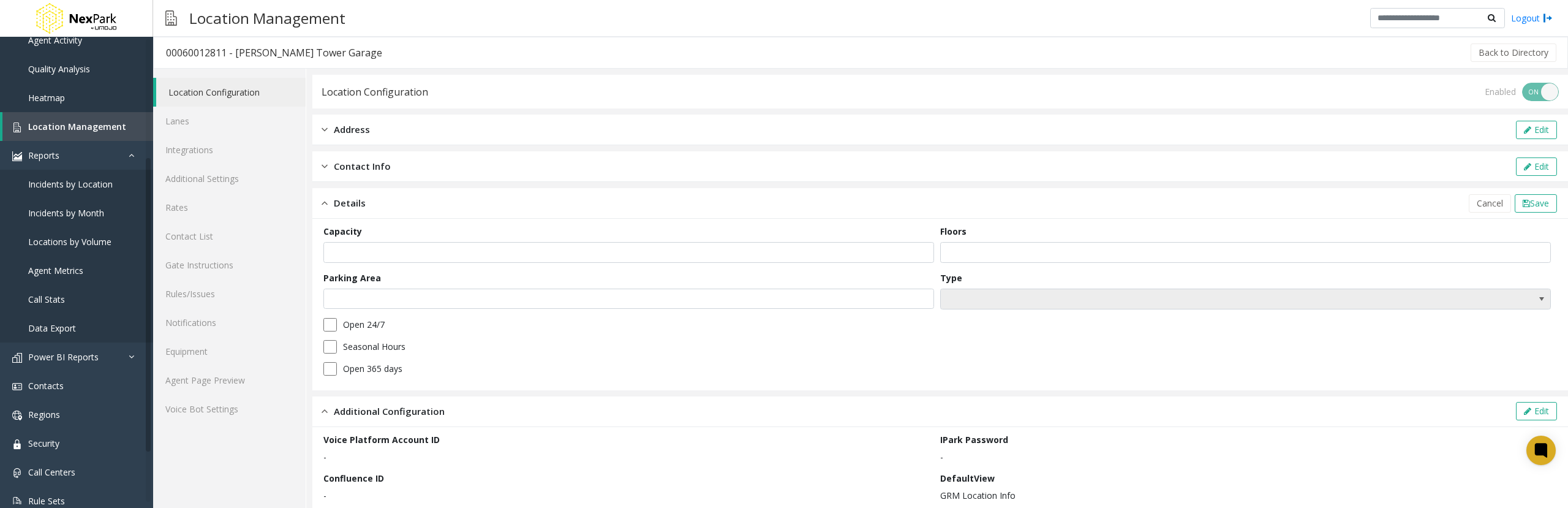
click at [991, 296] on span at bounding box center [1185, 299] width 488 height 19
click at [530, 369] on div "Open 365 days" at bounding box center [940, 369] width 1233 height 14
click at [1004, 299] on span at bounding box center [1185, 299] width 488 height 19
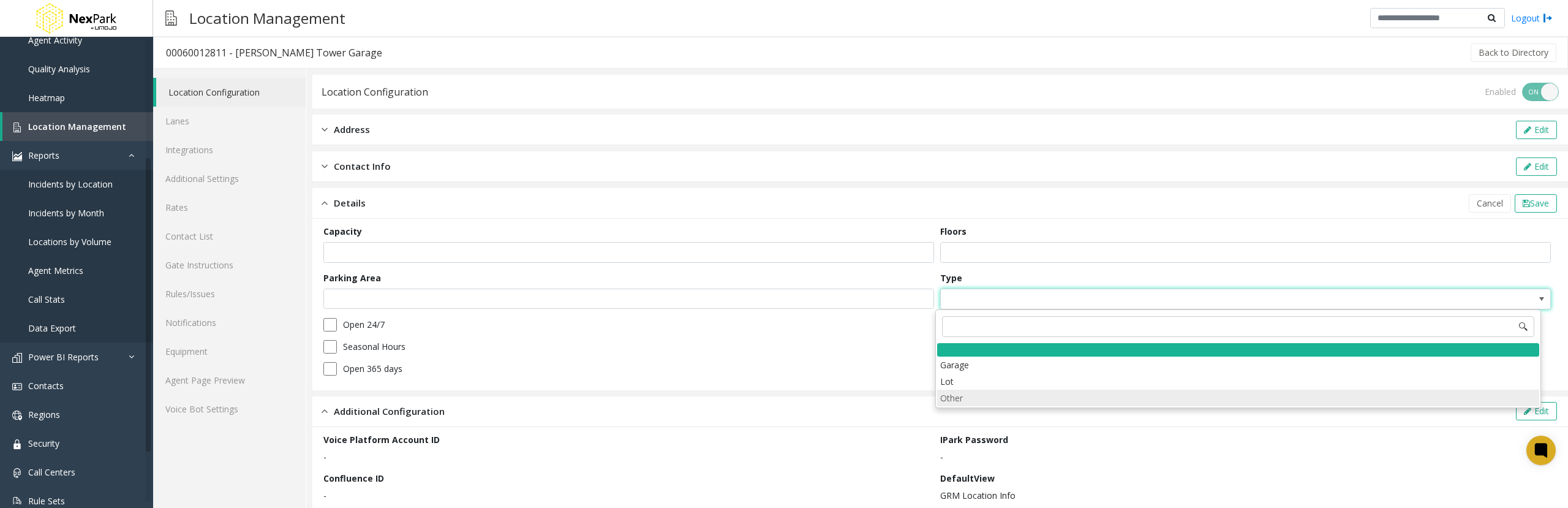
click at [977, 397] on li "Other" at bounding box center [1238, 398] width 602 height 17
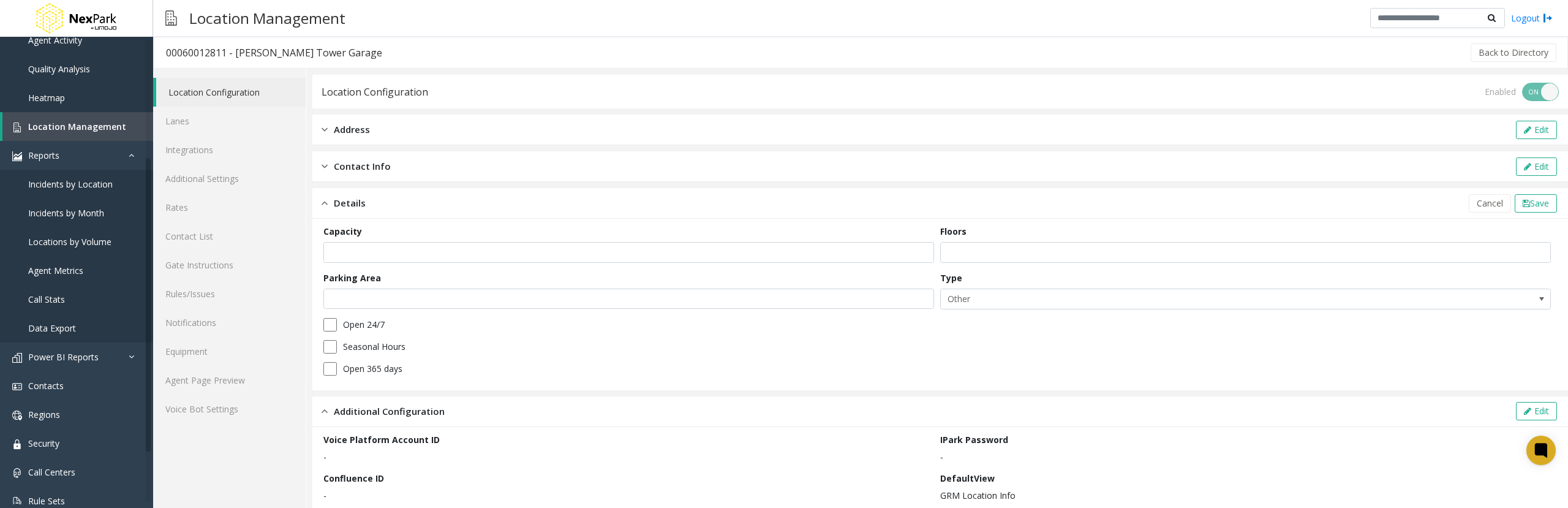
click at [1414, 358] on form "Capacity *** Floors *** Parking Area Type Other Open 24/7 Seasonal Hours Open 3…" at bounding box center [940, 304] width 1233 height 159
click at [1532, 203] on span "Save" at bounding box center [1540, 203] width 19 height 11
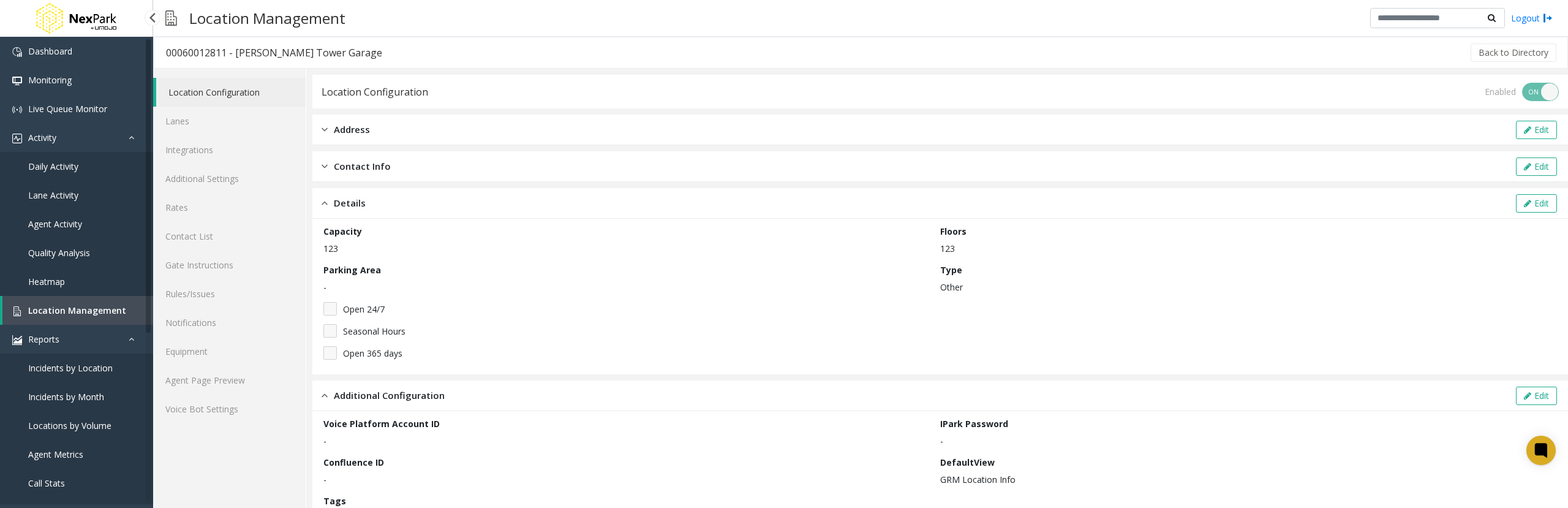
click at [76, 171] on span "Daily Activity" at bounding box center [53, 166] width 50 height 11
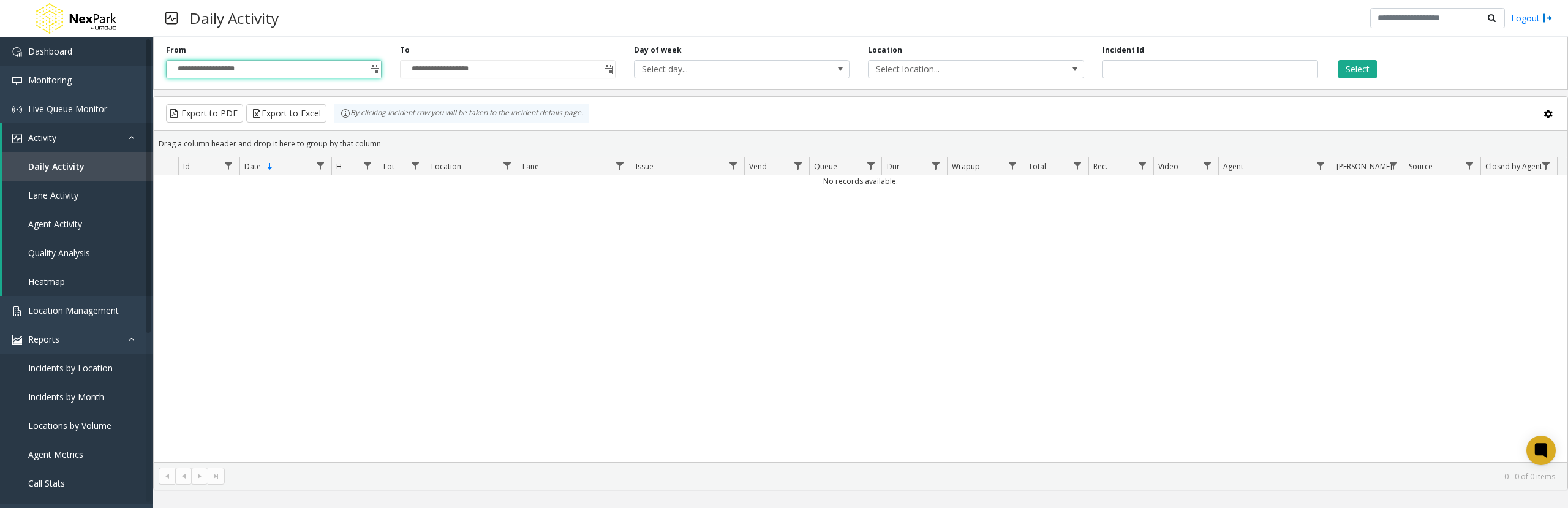
drag, startPoint x: 328, startPoint y: 72, endPoint x: 14, endPoint y: 63, distance: 314.1
click at [13, 61] on app-root "**********" at bounding box center [784, 254] width 1568 height 508
click at [364, 34] on div "Daily Activity Logout" at bounding box center [860, 19] width 1415 height 37
drag, startPoint x: 337, startPoint y: 63, endPoint x: 132, endPoint y: 63, distance: 205.0
click at [138, 63] on app-root "**********" at bounding box center [784, 254] width 1568 height 508
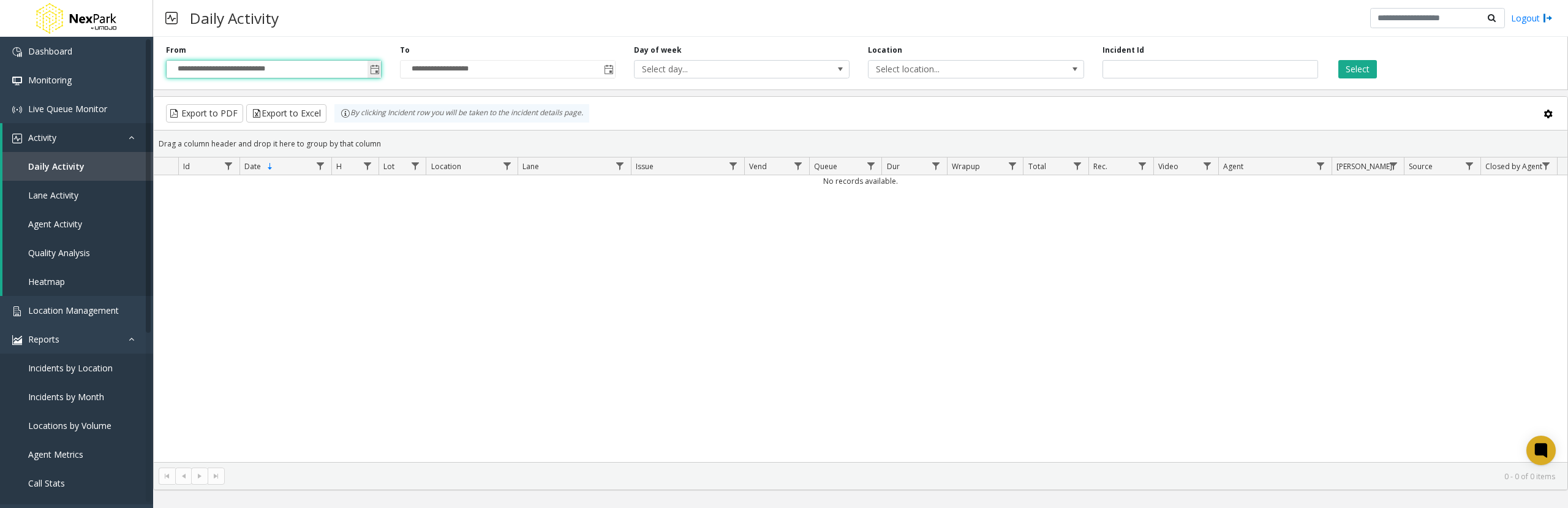
click at [378, 64] on span "Toggle popup" at bounding box center [374, 69] width 14 height 19
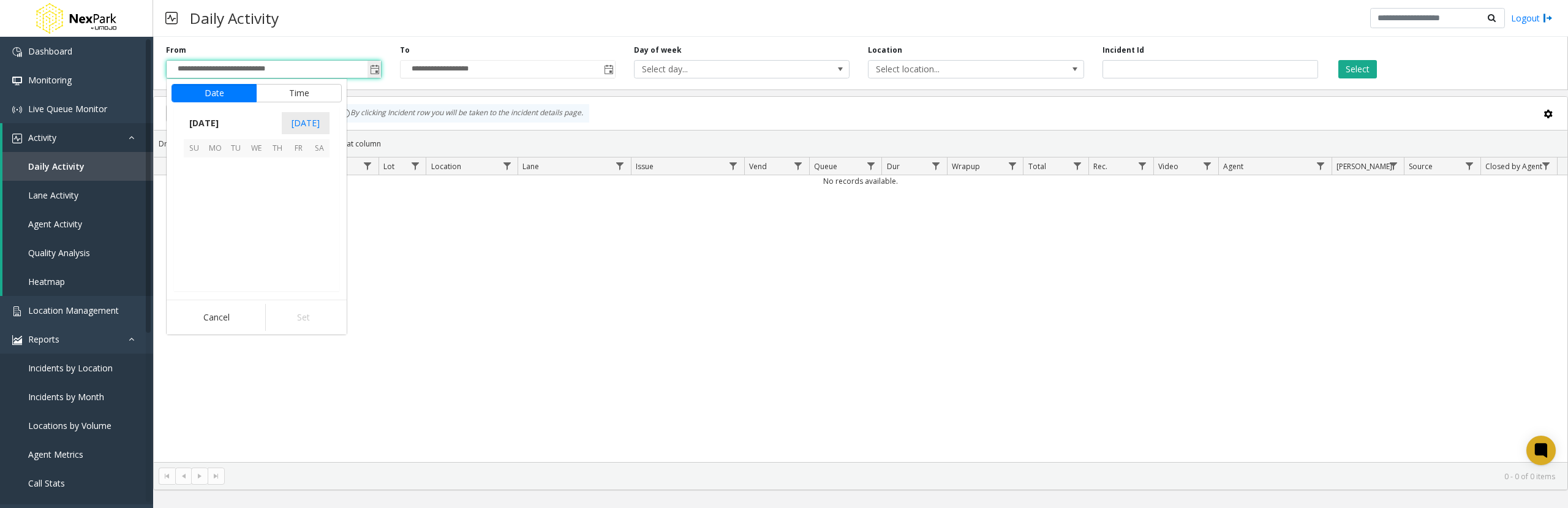
scroll to position [220151, 0]
click at [224, 127] on span "[DATE]" at bounding box center [204, 123] width 40 height 19
click at [200, 153] on span "Jan" at bounding box center [198, 150] width 30 height 30
click at [214, 188] on span "6" at bounding box center [215, 189] width 21 height 21
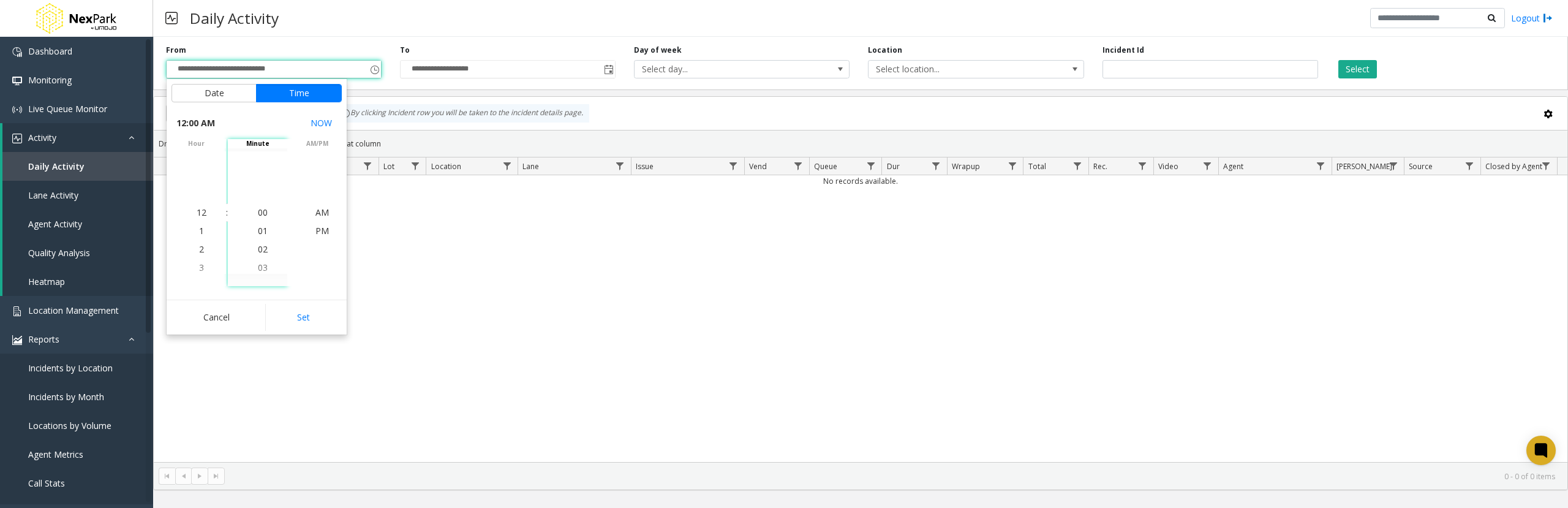
click at [212, 122] on span "12:00 AM" at bounding box center [195, 122] width 39 height 17
click at [242, 93] on button "Date" at bounding box center [214, 93] width 85 height 19
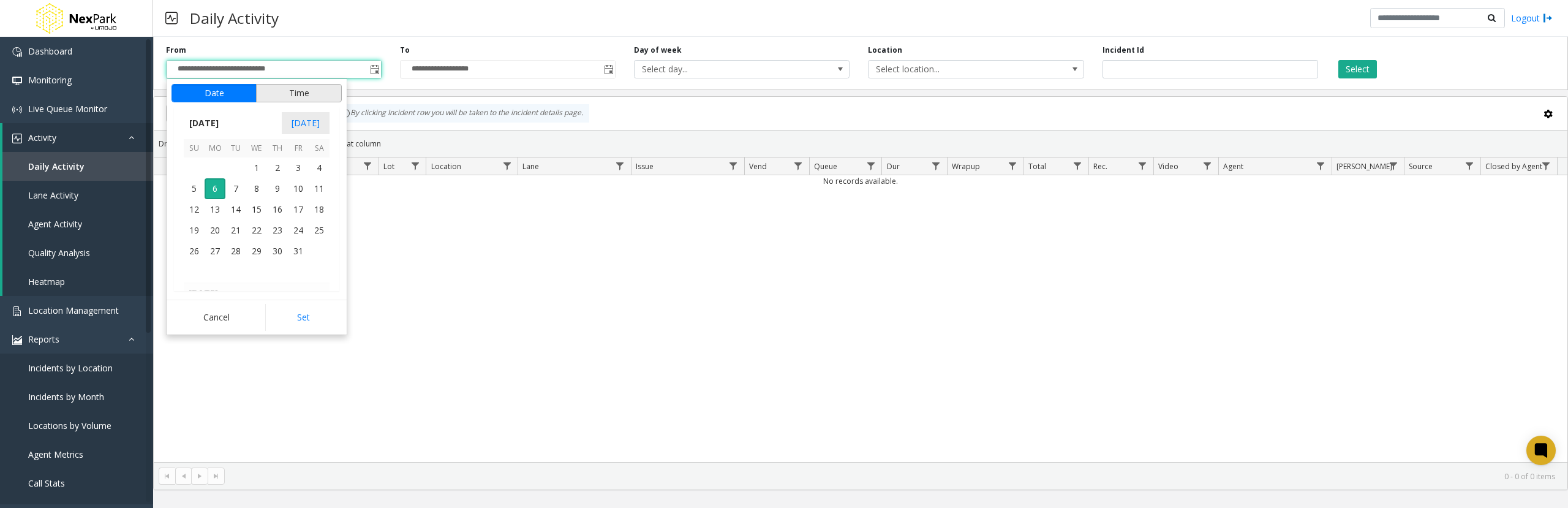
click at [274, 93] on button "Time" at bounding box center [298, 93] width 86 height 19
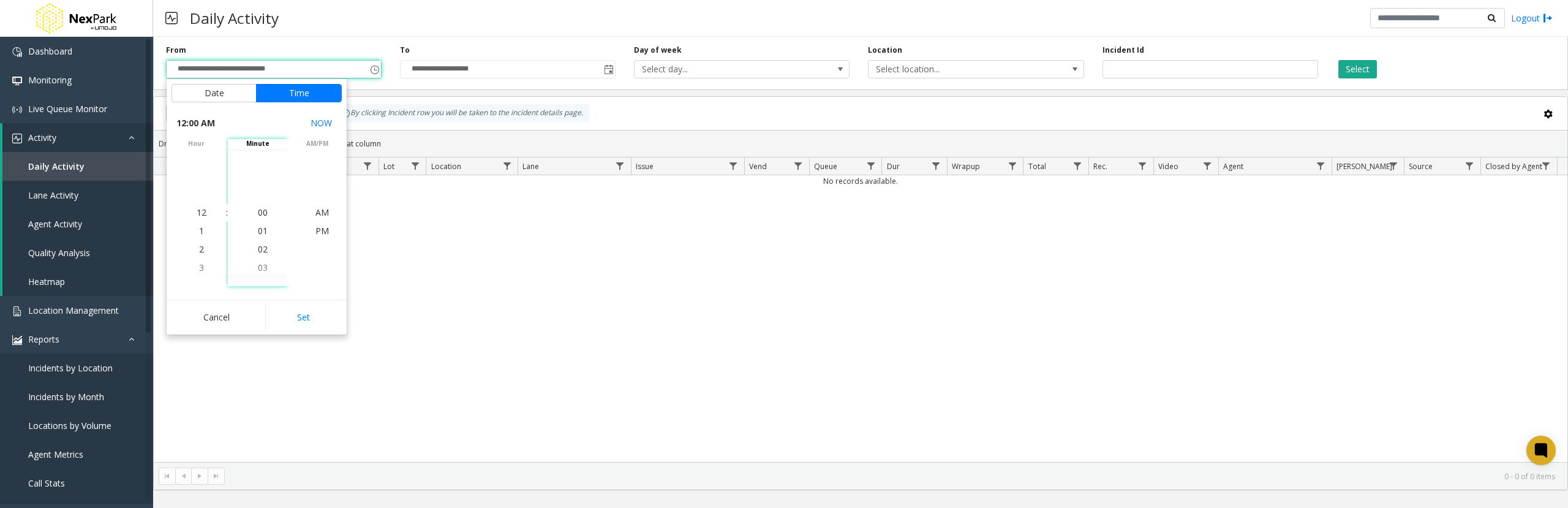
drag, startPoint x: 220, startPoint y: 312, endPoint x: 365, endPoint y: 320, distance: 145.2
click at [220, 313] on button "Cancel" at bounding box center [216, 318] width 90 height 27
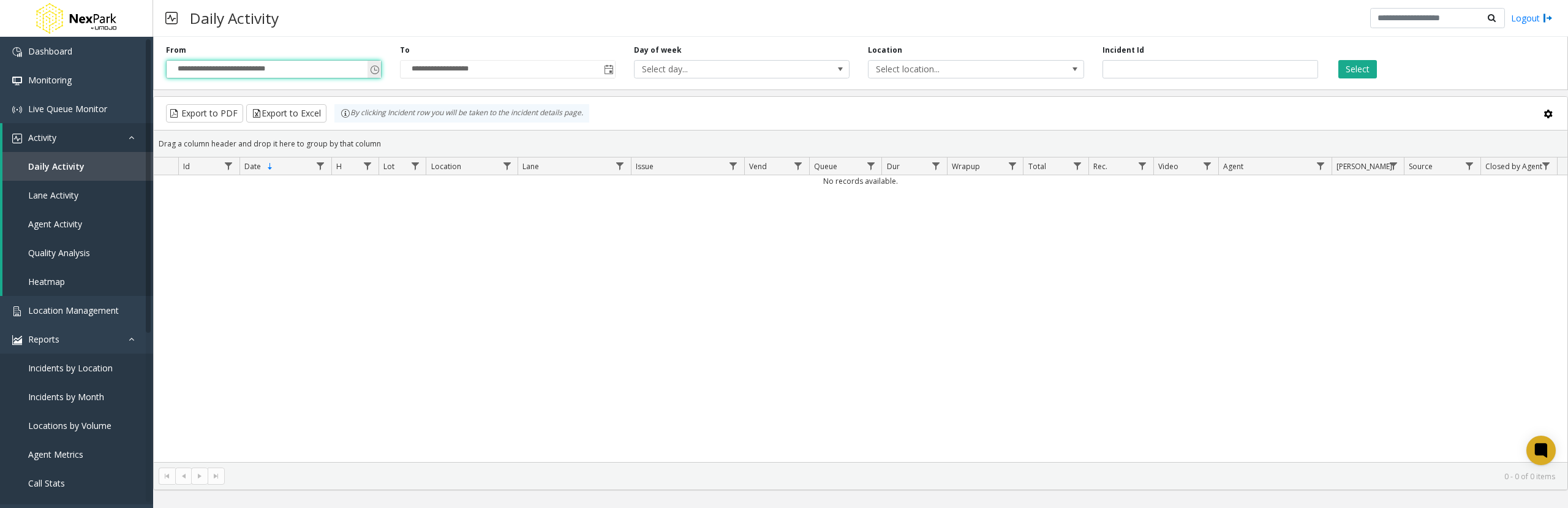
click at [373, 71] on span "Toggle popup" at bounding box center [375, 70] width 10 height 10
click at [375, 69] on span "Toggle popup" at bounding box center [375, 70] width 10 height 10
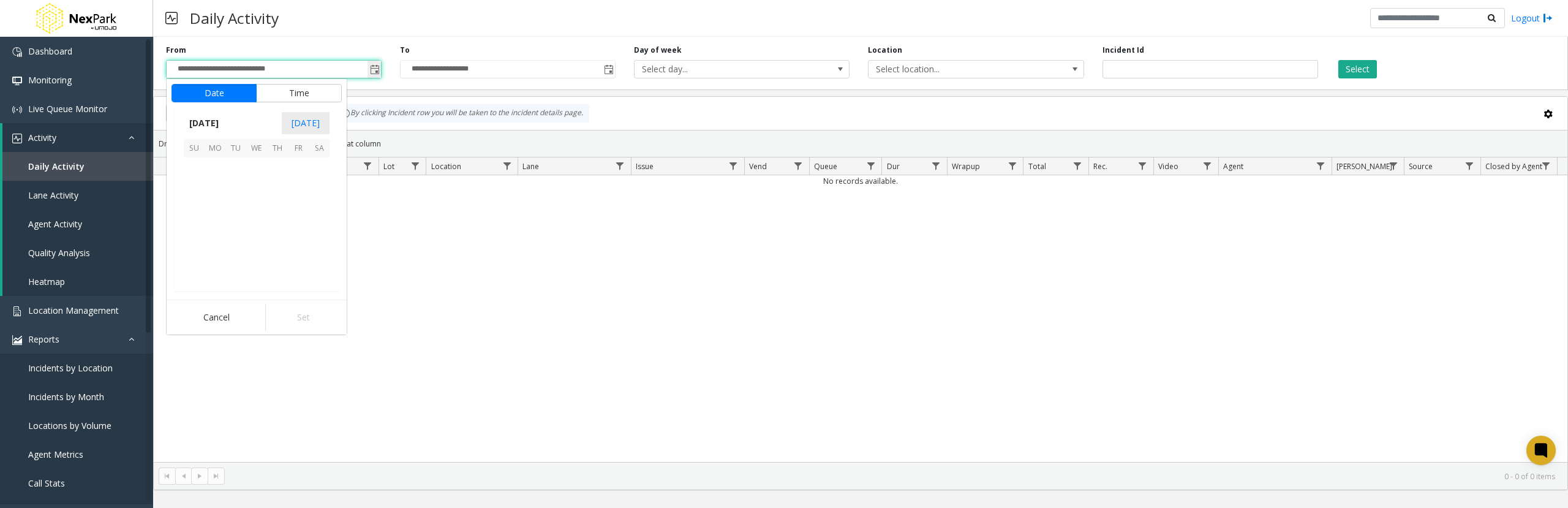
scroll to position [220151, 0]
click at [218, 125] on span "[DATE]" at bounding box center [204, 123] width 40 height 19
click at [204, 147] on span "Jan" at bounding box center [198, 150] width 30 height 30
click at [252, 163] on span "1" at bounding box center [257, 168] width 21 height 21
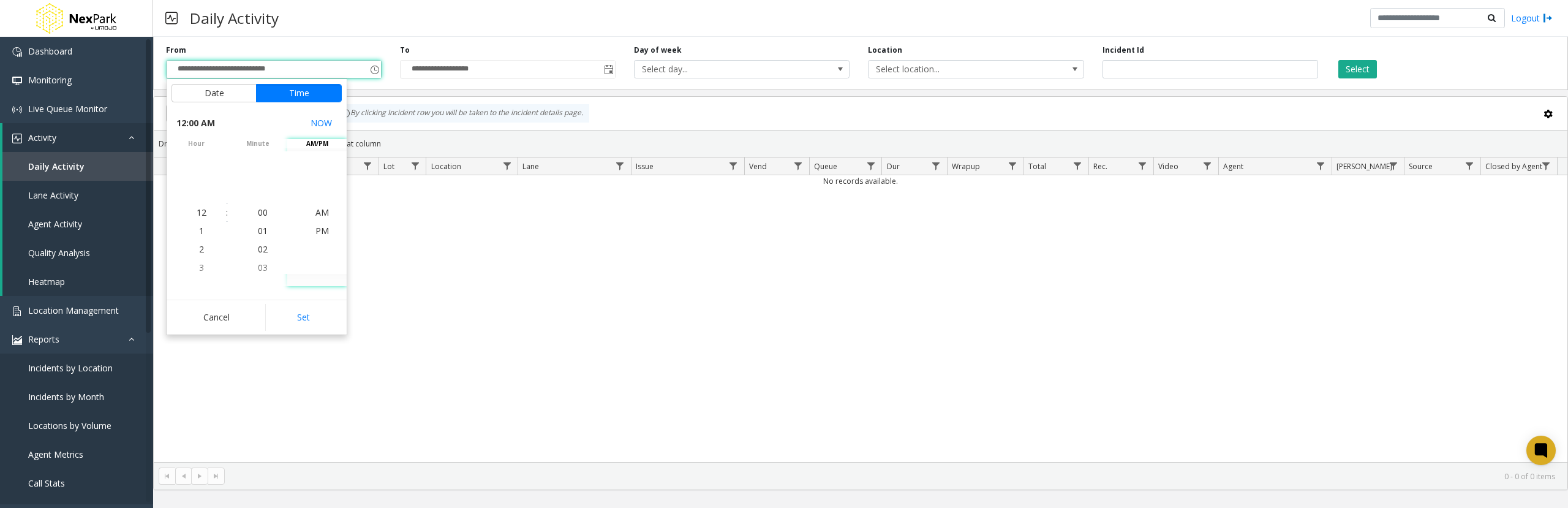
click at [304, 315] on button "Set" at bounding box center [304, 318] width 77 height 27
type input "**********"
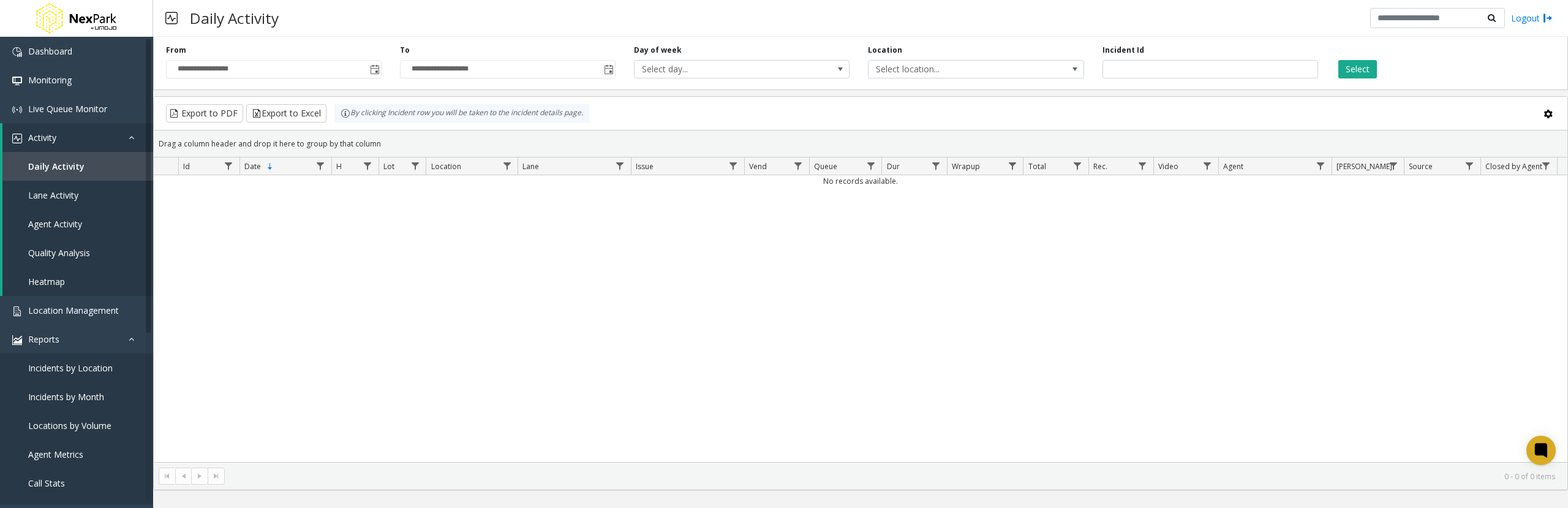
drag, startPoint x: 1369, startPoint y: 68, endPoint x: 1294, endPoint y: 68, distance: 75.0
click at [1294, 68] on div "**********" at bounding box center [860, 61] width 1415 height 58
click at [1357, 71] on button "Select" at bounding box center [1358, 69] width 39 height 19
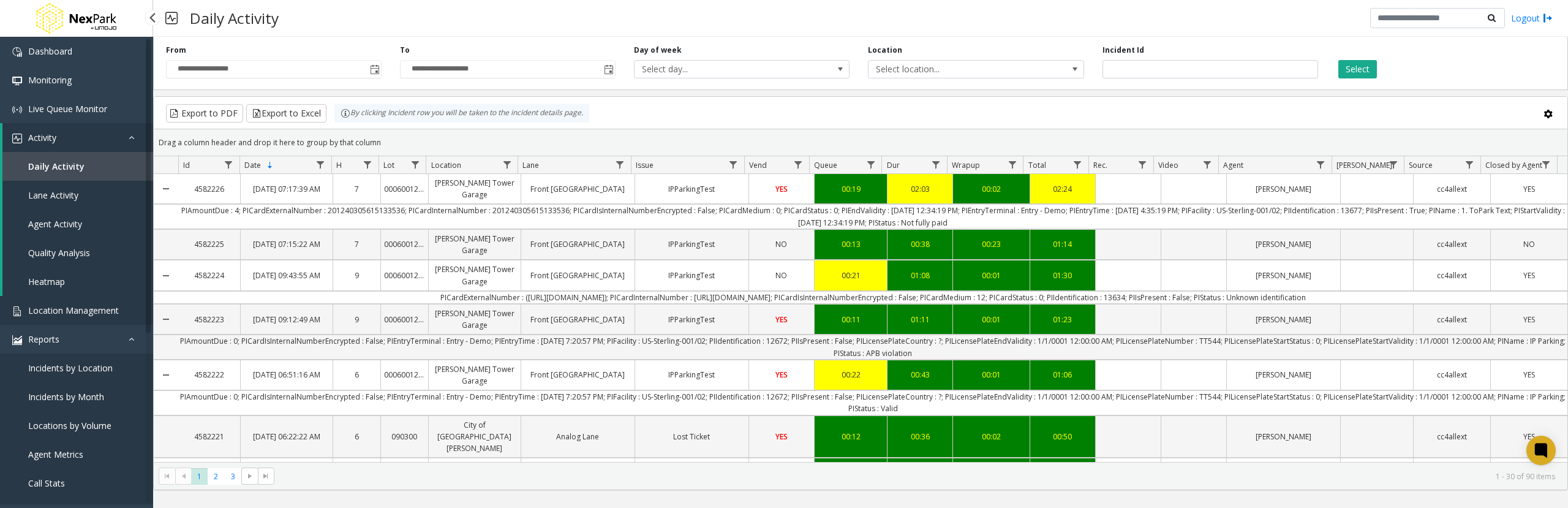
click at [68, 315] on span "Location Management" at bounding box center [73, 310] width 91 height 11
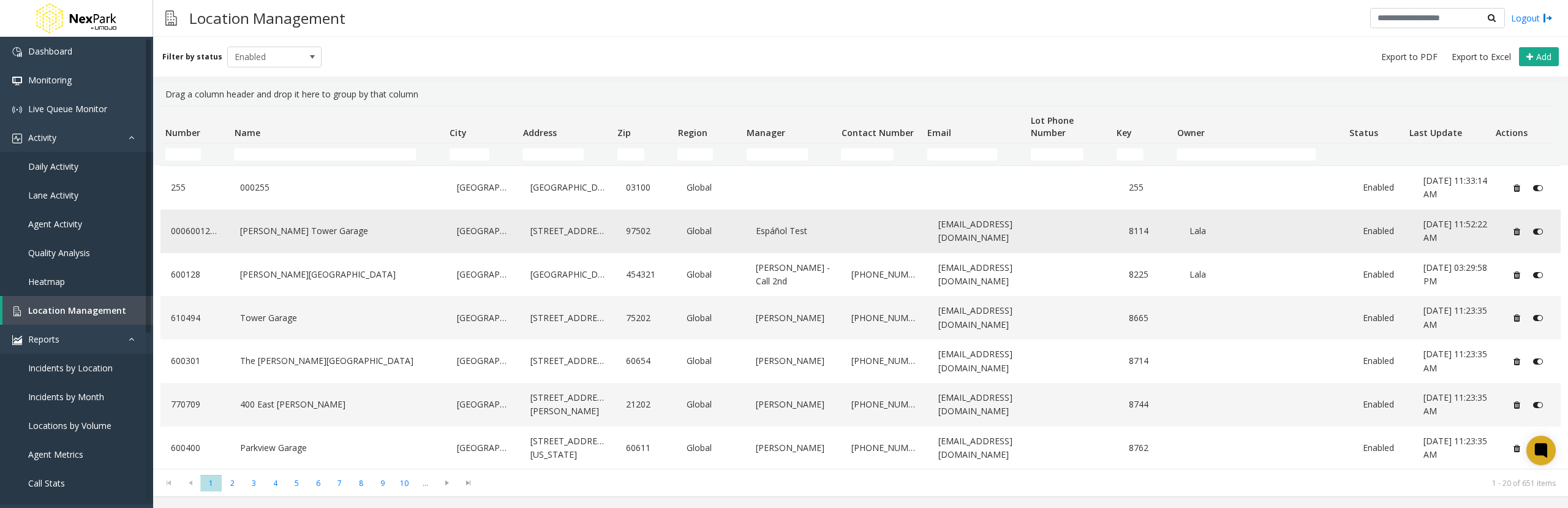
click at [307, 224] on link "[PERSON_NAME] Tower Garage" at bounding box center [338, 231] width 202 height 19
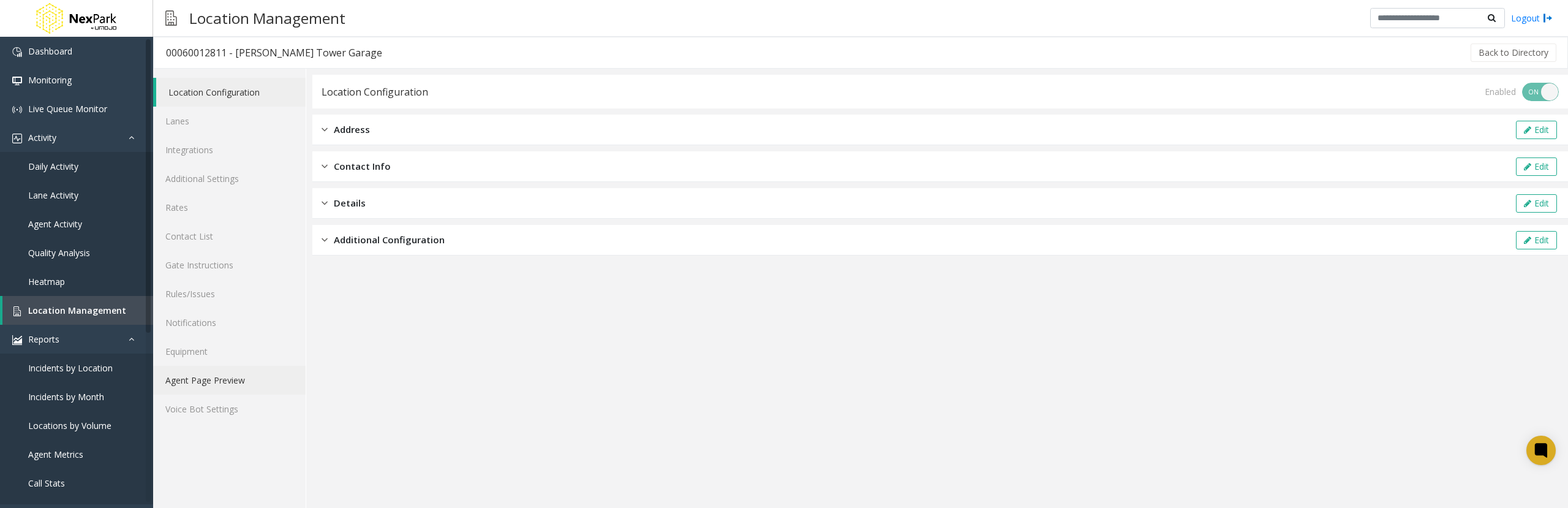
click at [234, 379] on link "Agent Page Preview" at bounding box center [229, 381] width 153 height 29
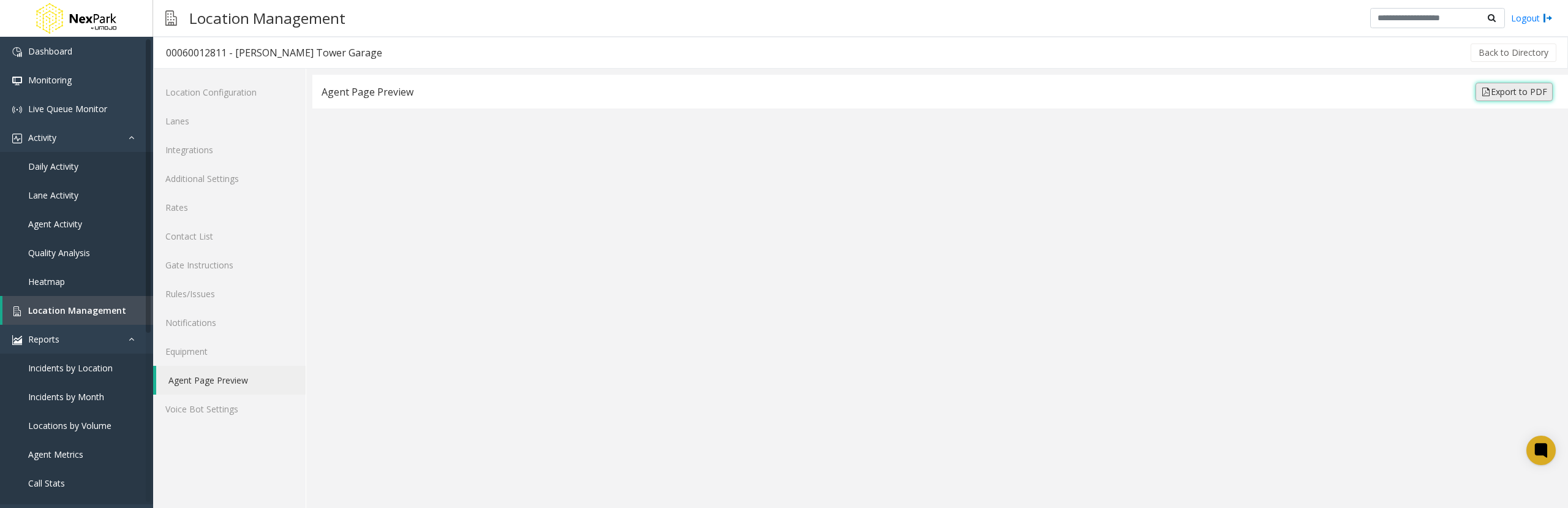
click at [1517, 93] on link "Export to PDF" at bounding box center [1514, 92] width 77 height 19
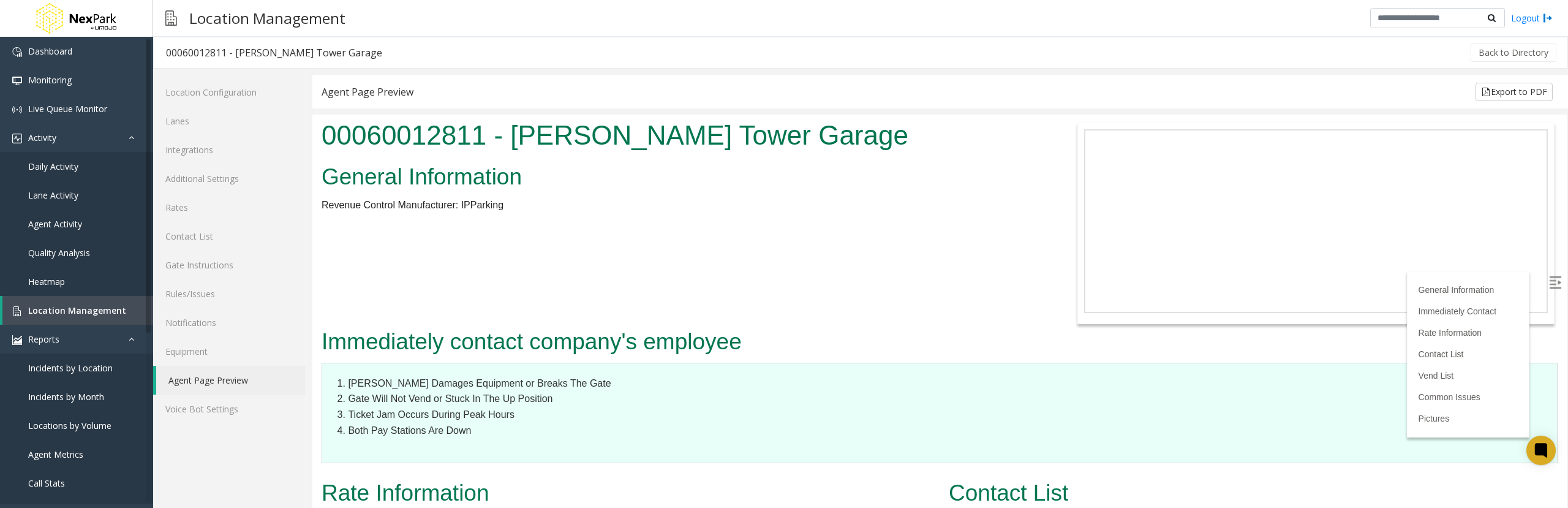
click at [905, 76] on div "Agent Page Preview Export to PDF" at bounding box center [940, 92] width 1256 height 34
click at [197, 291] on link "Rules/Issues" at bounding box center [229, 294] width 153 height 29
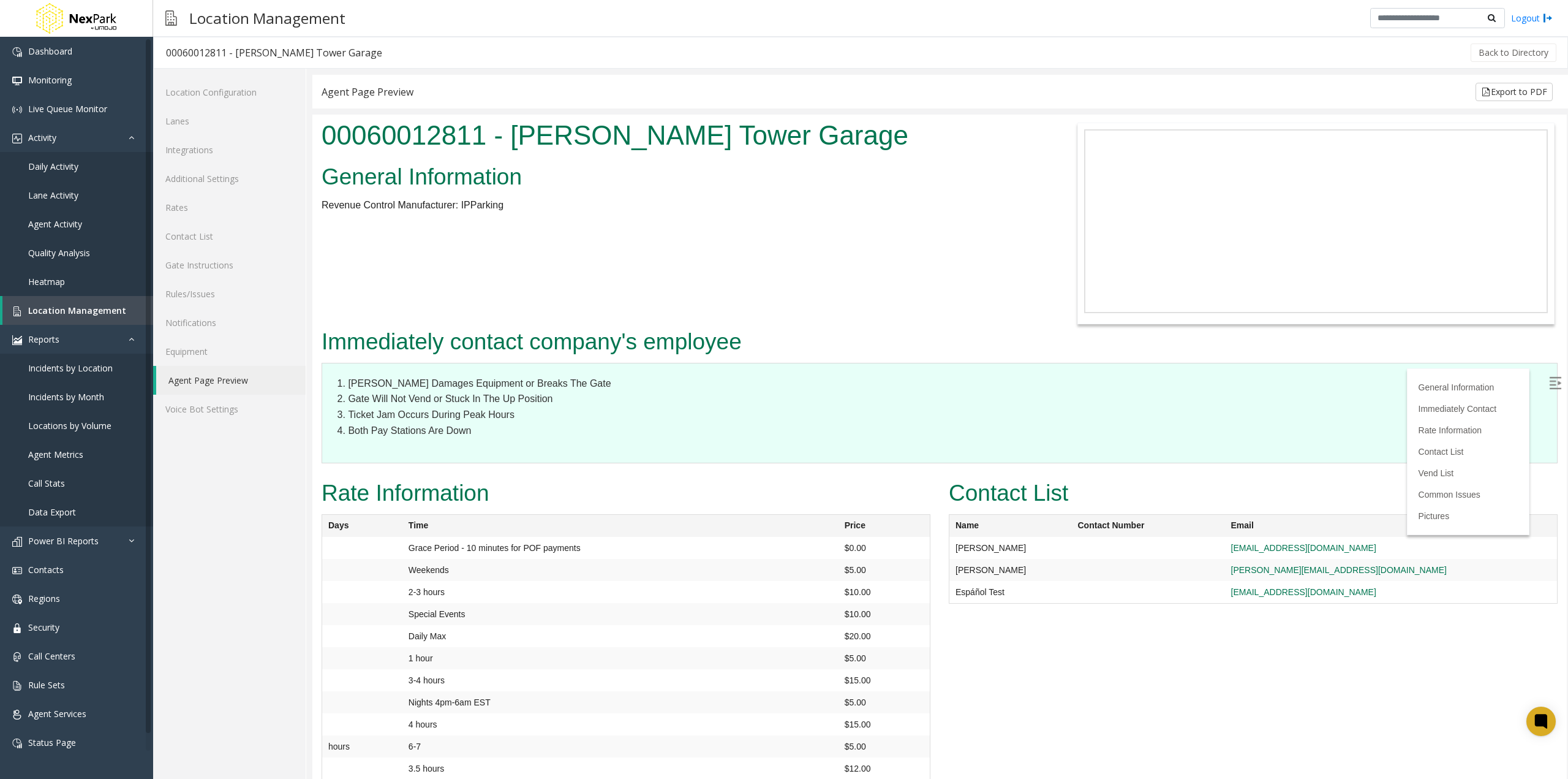
click at [773, 197] on div "General Information Revenue Control Manufacturer: IPParking" at bounding box center [678, 194] width 732 height 69
click at [595, 307] on body "00060012811 - [PERSON_NAME] Tower Garage General Information Revenue Control Ma…" at bounding box center [939, 466] width 1254 height 704
click at [82, 167] on link "Daily Activity" at bounding box center [76, 167] width 153 height 29
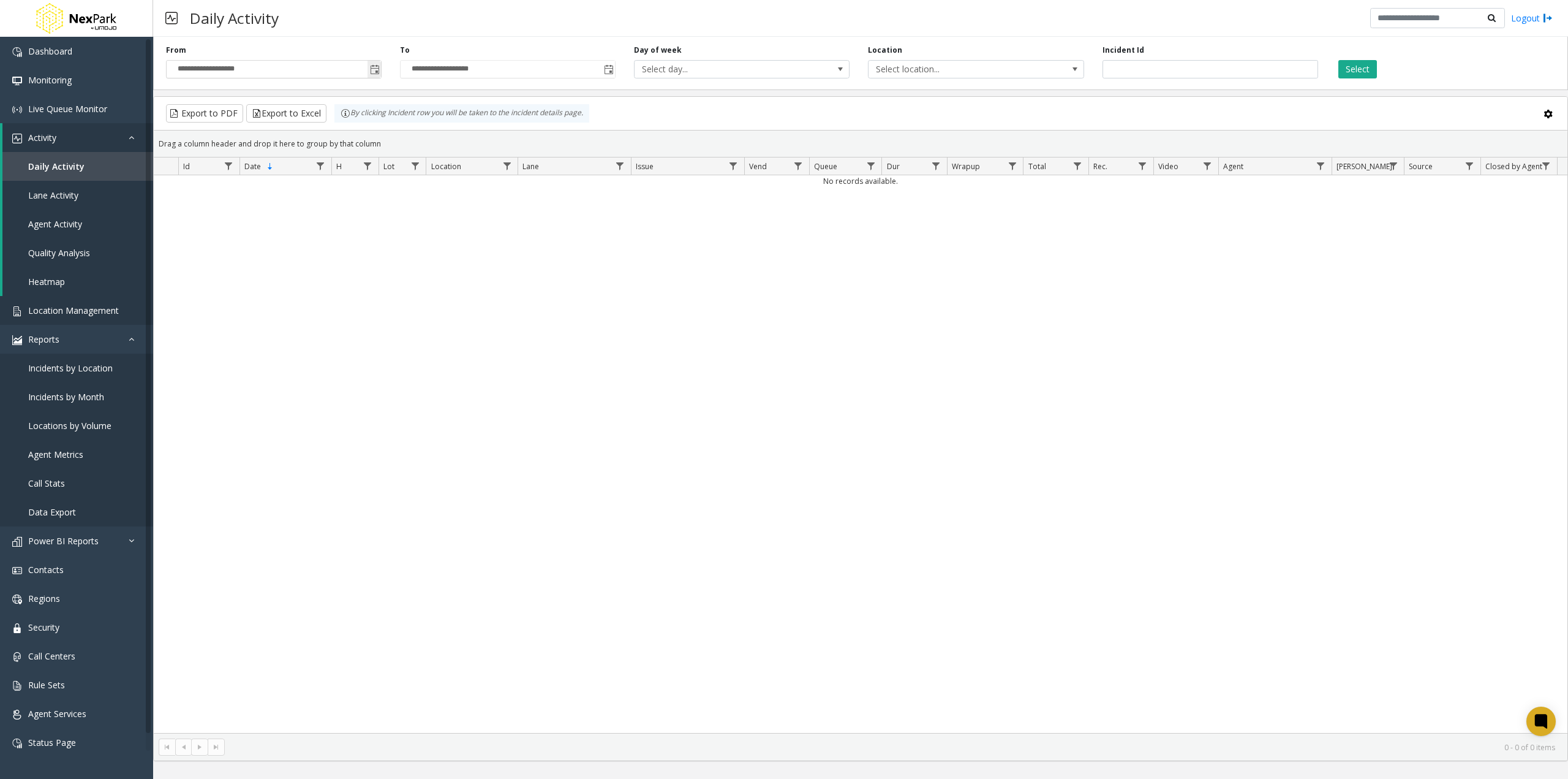
click at [374, 69] on span "Toggle popup" at bounding box center [375, 70] width 10 height 10
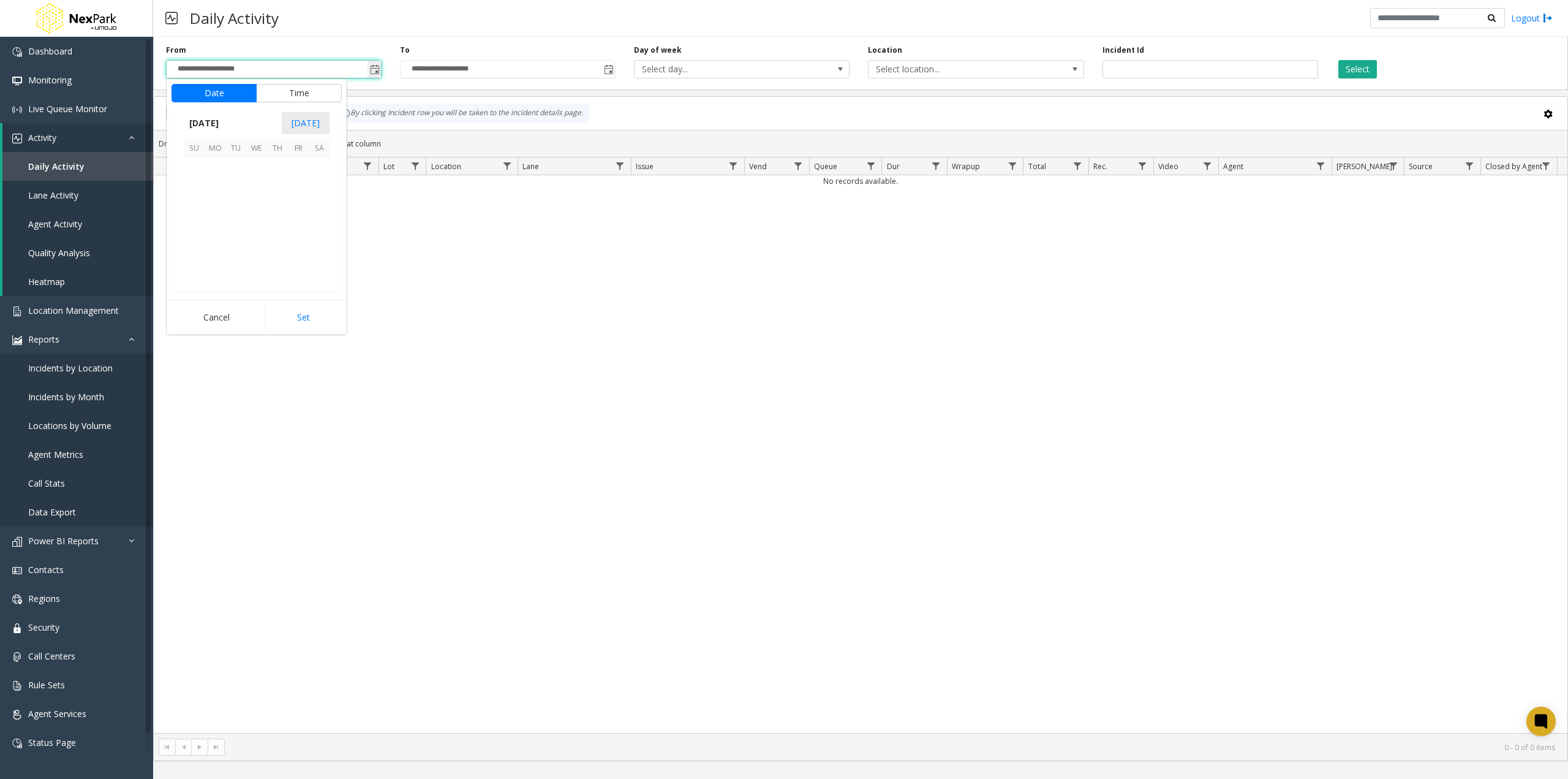
scroll to position [220063, 0]
click at [224, 127] on span "[DATE]" at bounding box center [204, 123] width 40 height 19
click at [213, 120] on span "2025" at bounding box center [199, 123] width 31 height 19
click at [224, 175] on span "2025" at bounding box center [228, 179] width 30 height 30
click at [205, 149] on span "Jan" at bounding box center [198, 150] width 30 height 30
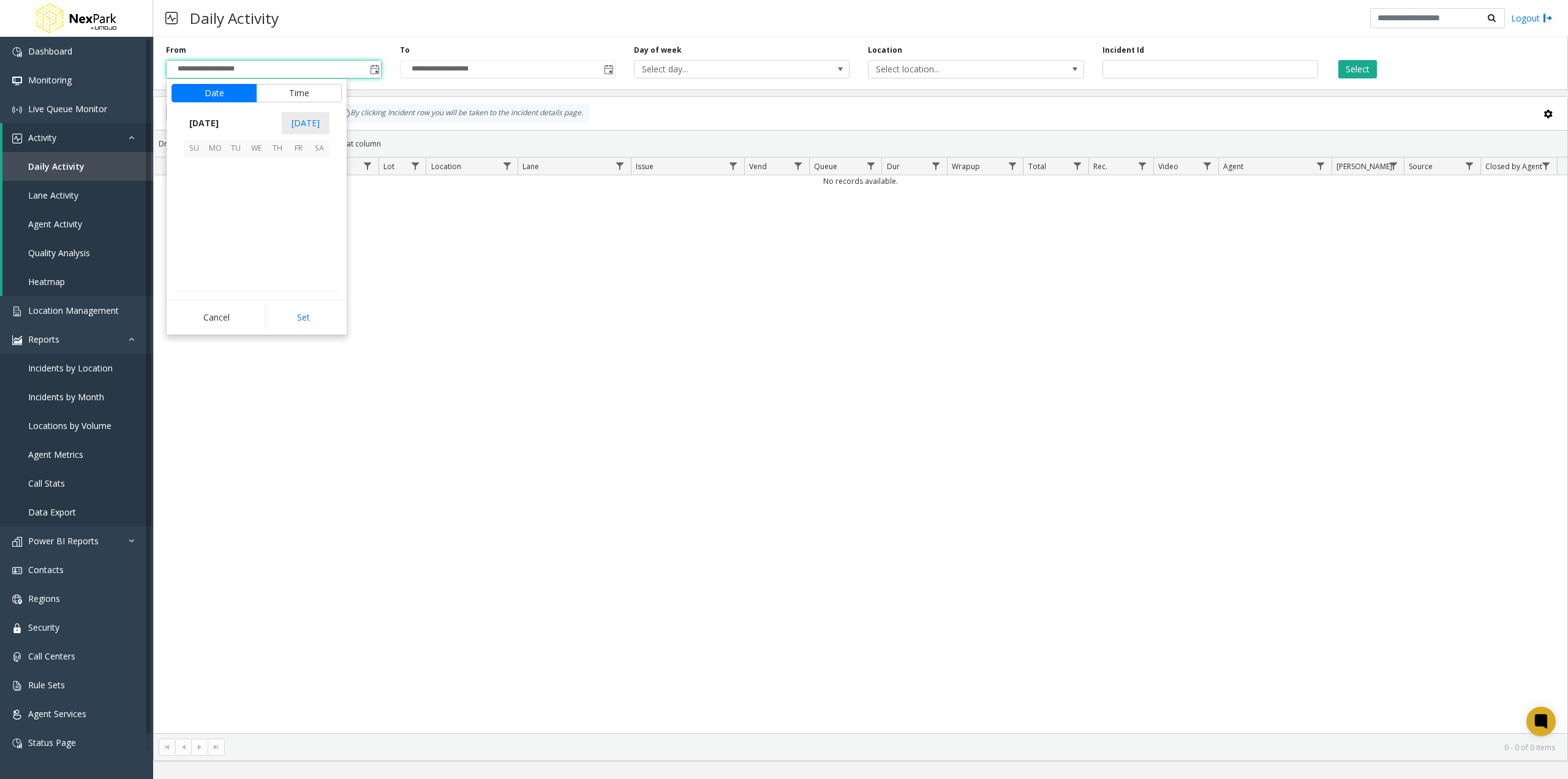
scroll to position [218751, 0]
click at [254, 163] on span "1" at bounding box center [257, 168] width 21 height 21
drag, startPoint x: 319, startPoint y: 311, endPoint x: 357, endPoint y: 310, distance: 38.0
click at [318, 312] on button "Set" at bounding box center [304, 318] width 77 height 27
type input "**********"
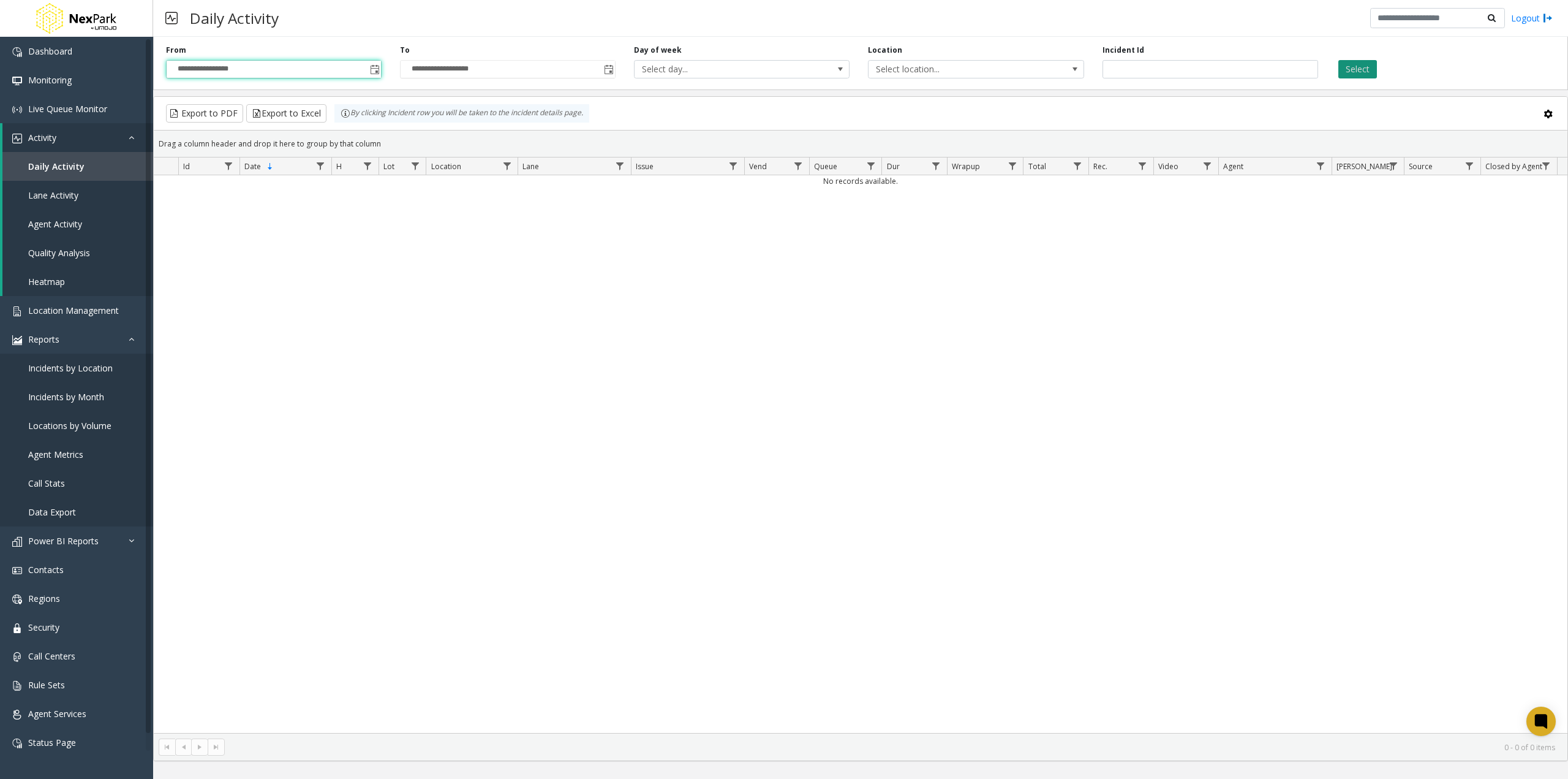
click at [1349, 67] on button "Select" at bounding box center [1358, 69] width 39 height 19
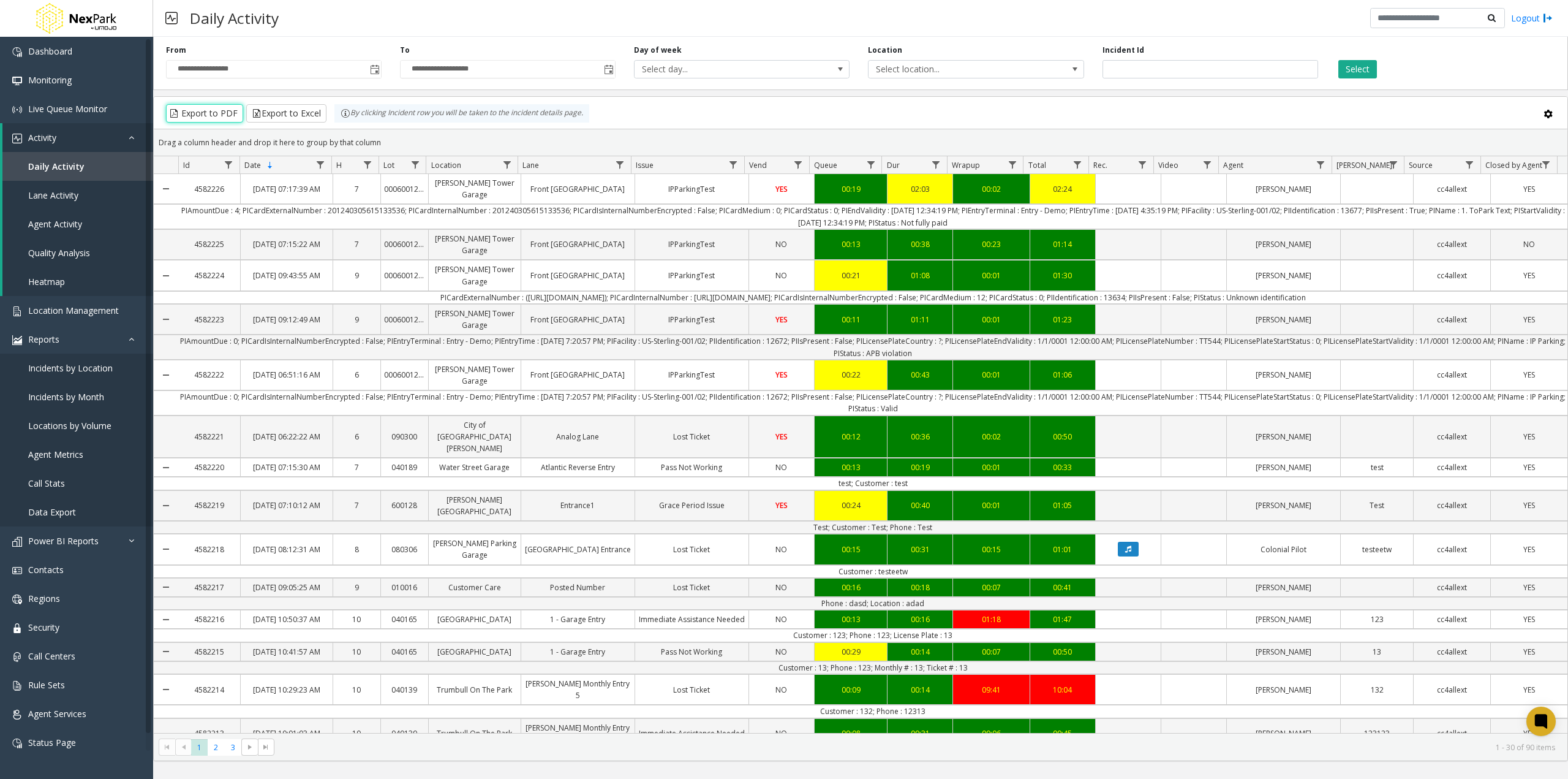
drag, startPoint x: 212, startPoint y: 119, endPoint x: 280, endPoint y: 125, distance: 68.3
click at [280, 125] on kendo-grid-toolbar "Export to PDF Export to Excel By clicking Incident row you will be taken to the…" at bounding box center [860, 113] width 1414 height 32
click at [286, 113] on button "Export to Excel" at bounding box center [286, 113] width 80 height 19
click at [700, 101] on kendo-grid-toolbar "Export to PDF Export to Excel By clicking Incident row you will be taken to the…" at bounding box center [860, 113] width 1414 height 32
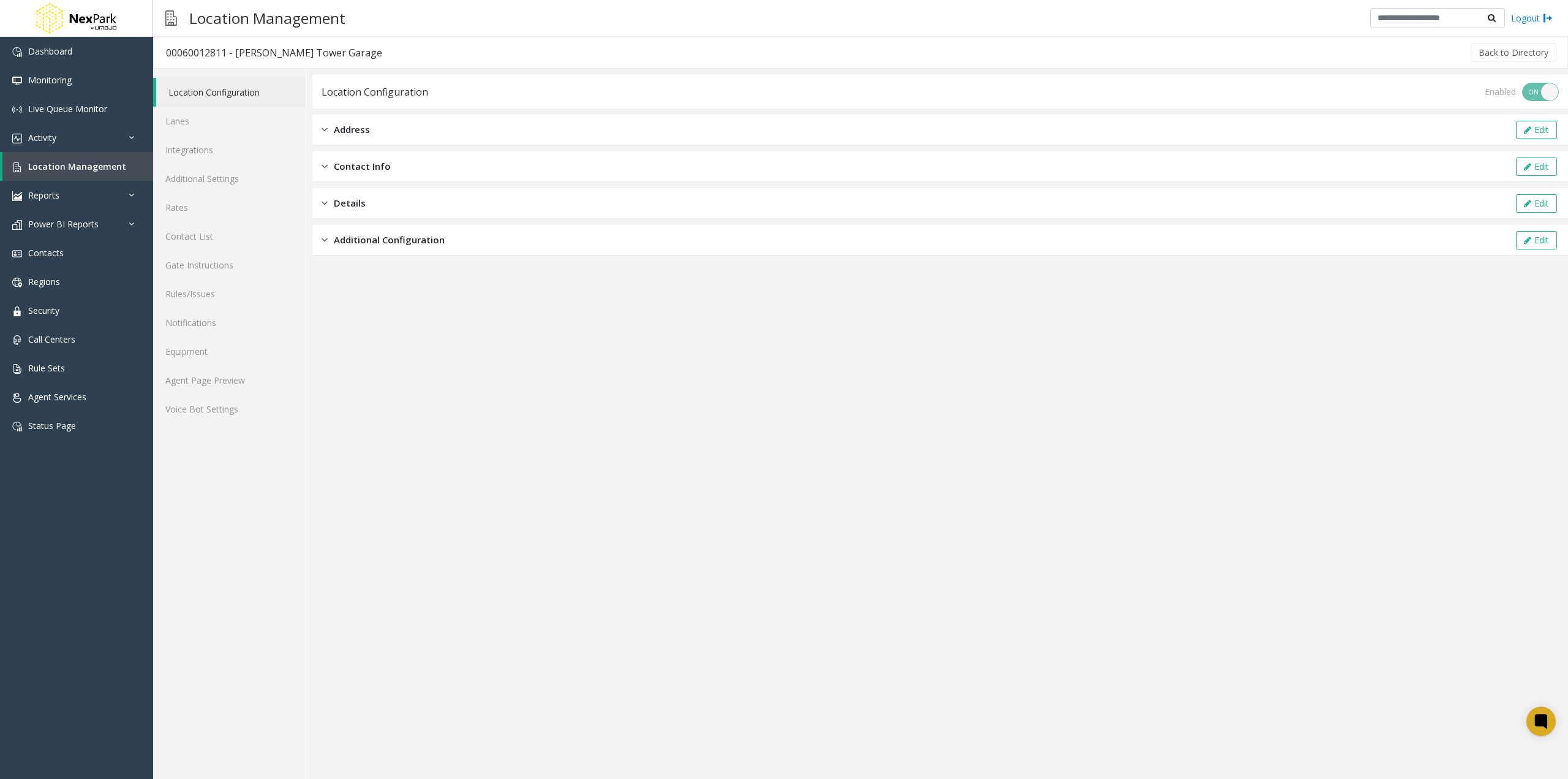
click at [440, 235] on span "Additional Configuration" at bounding box center [389, 240] width 111 height 14
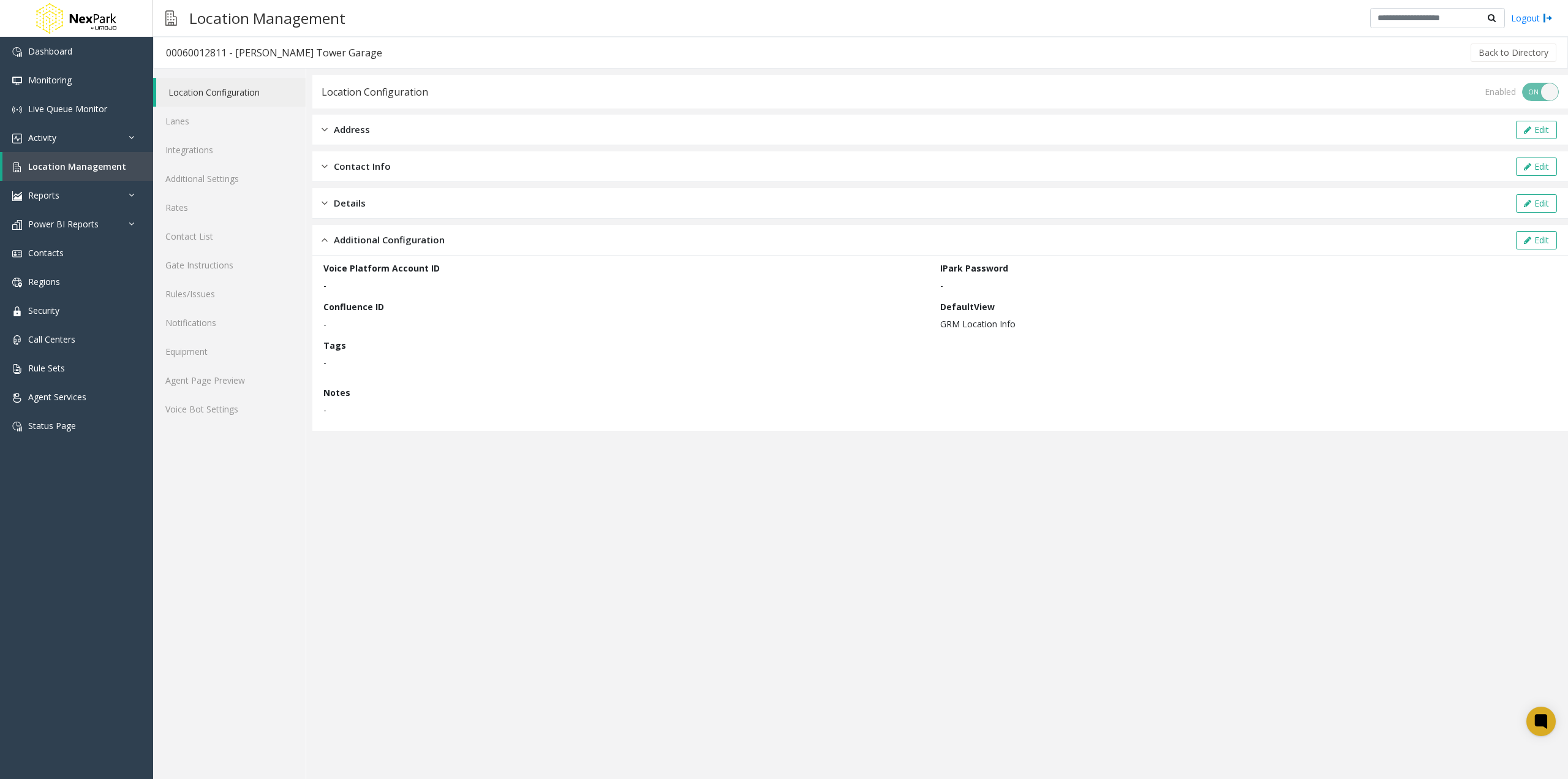
click at [425, 125] on div "Address Edit" at bounding box center [940, 130] width 1256 height 31
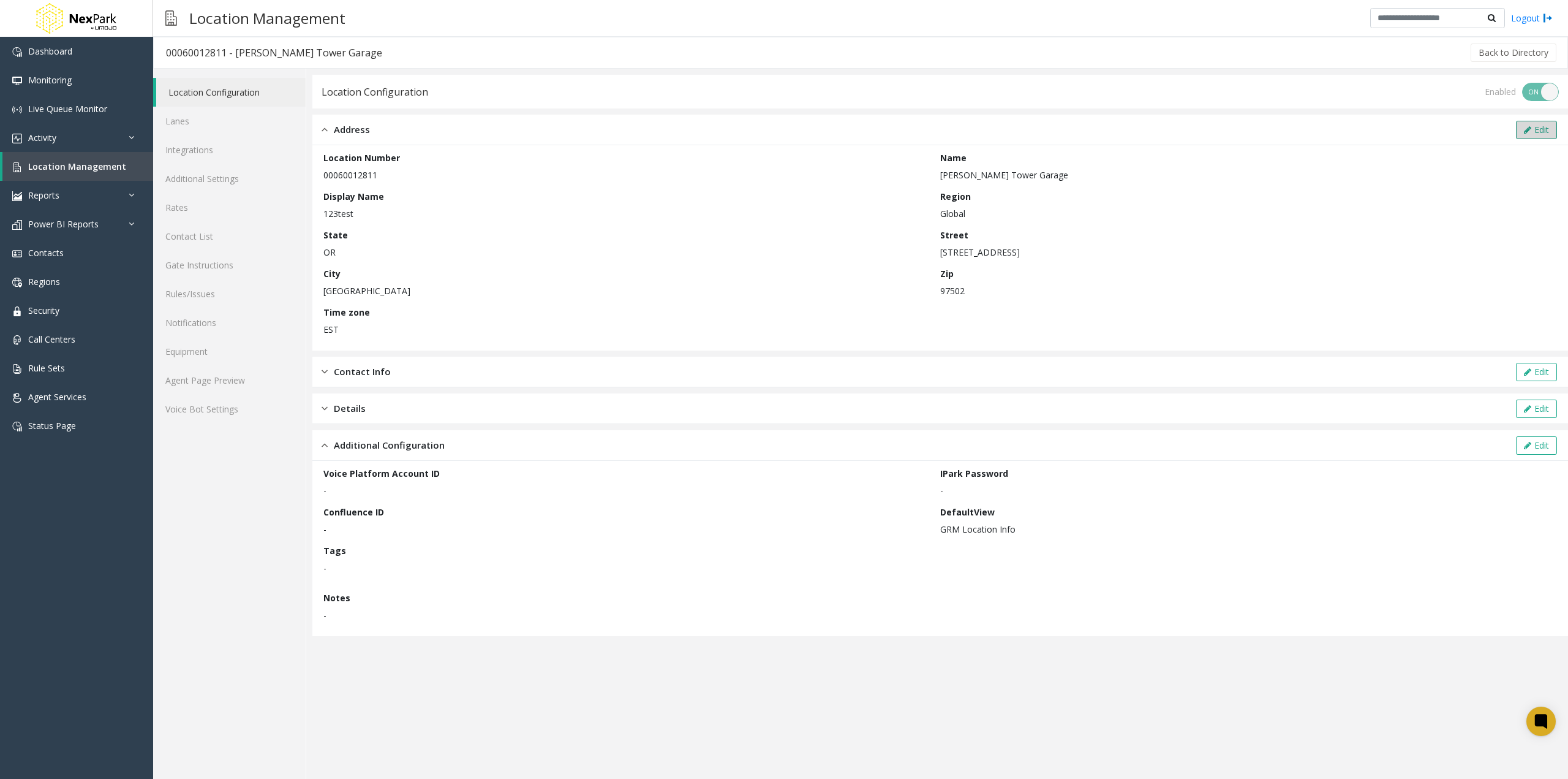
click at [1529, 122] on button "Edit" at bounding box center [1536, 130] width 41 height 19
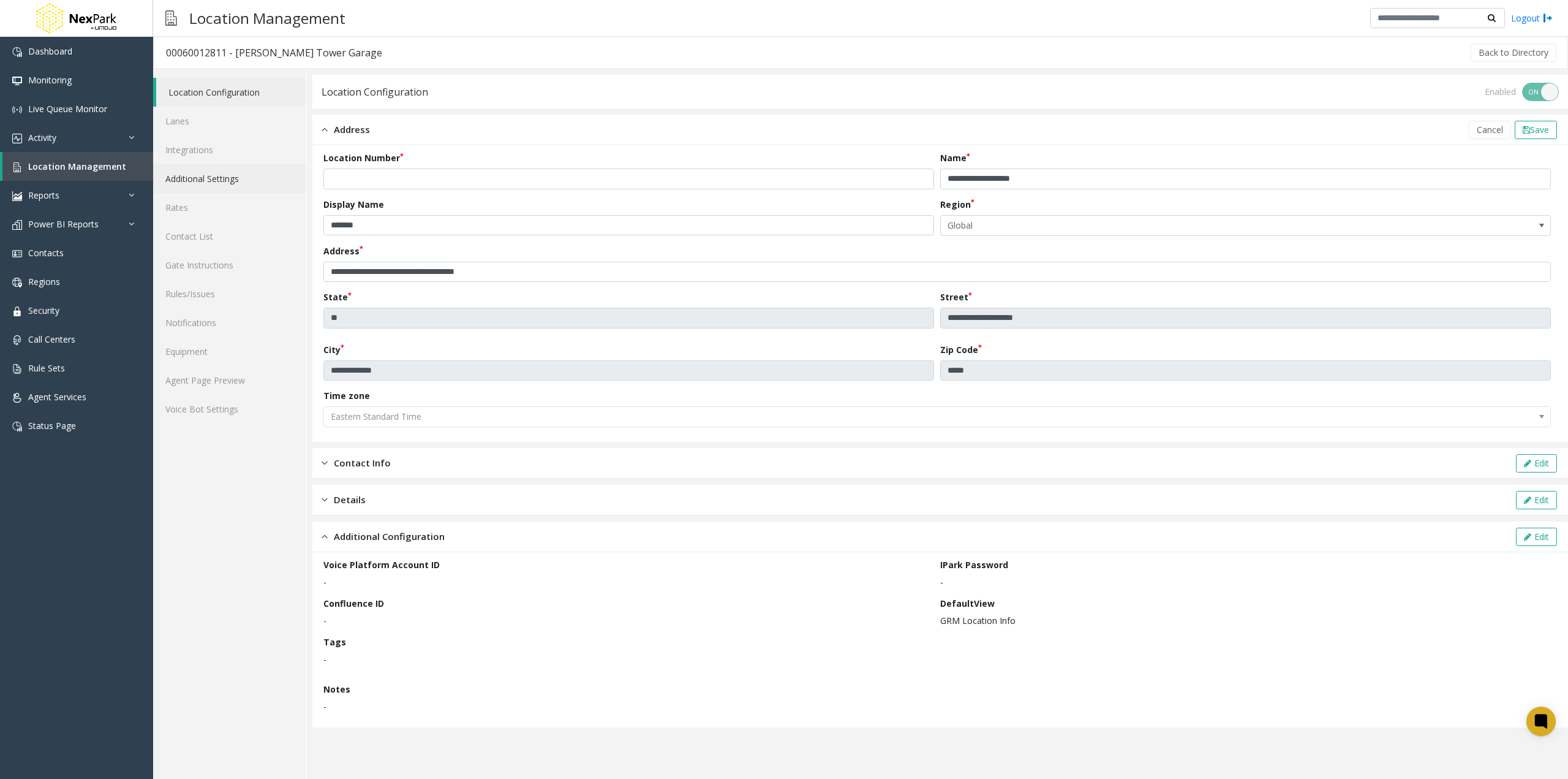
click at [195, 175] on link "Additional Settings" at bounding box center [229, 179] width 153 height 29
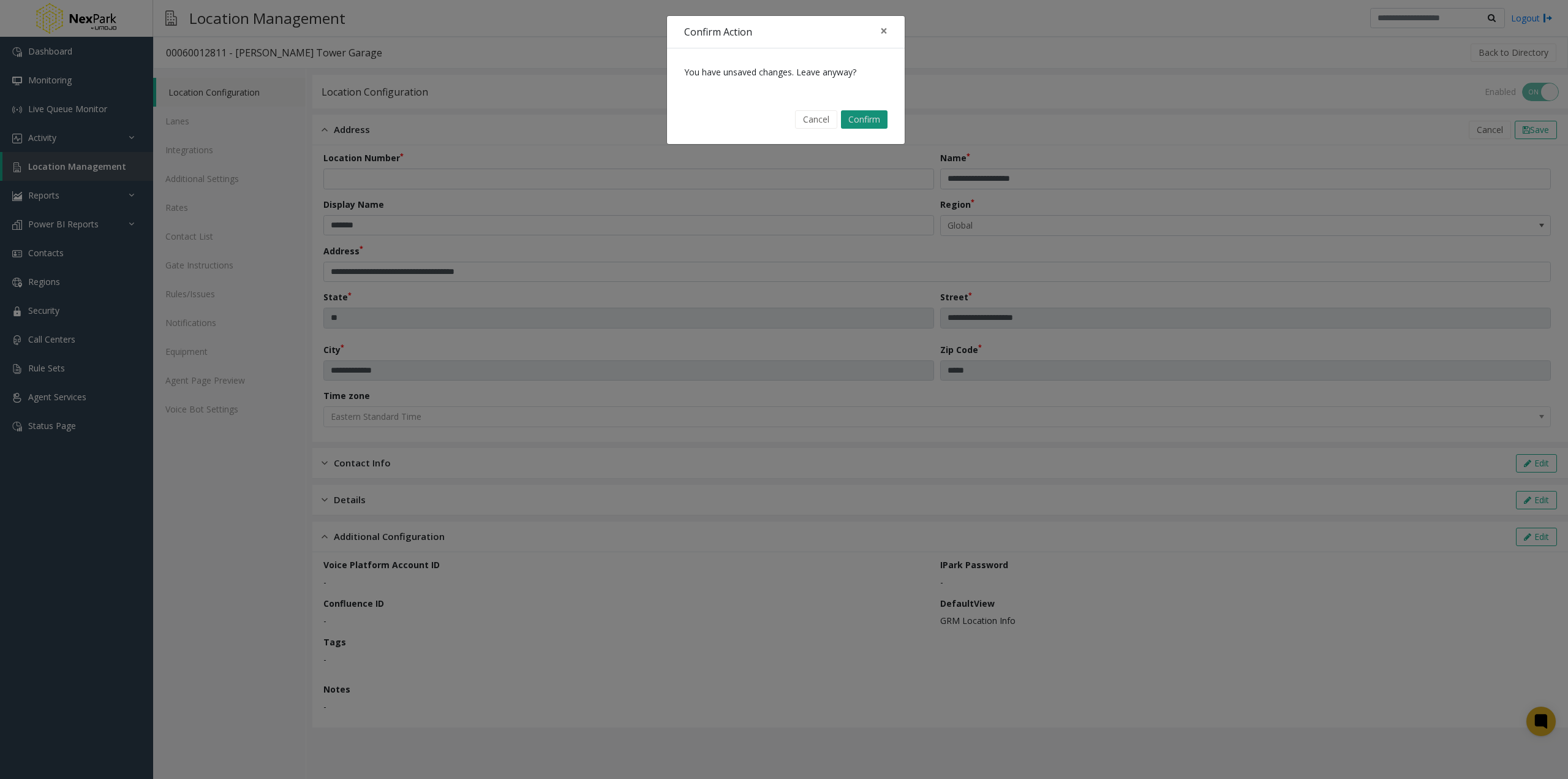
click at [858, 127] on button "Confirm" at bounding box center [864, 119] width 47 height 19
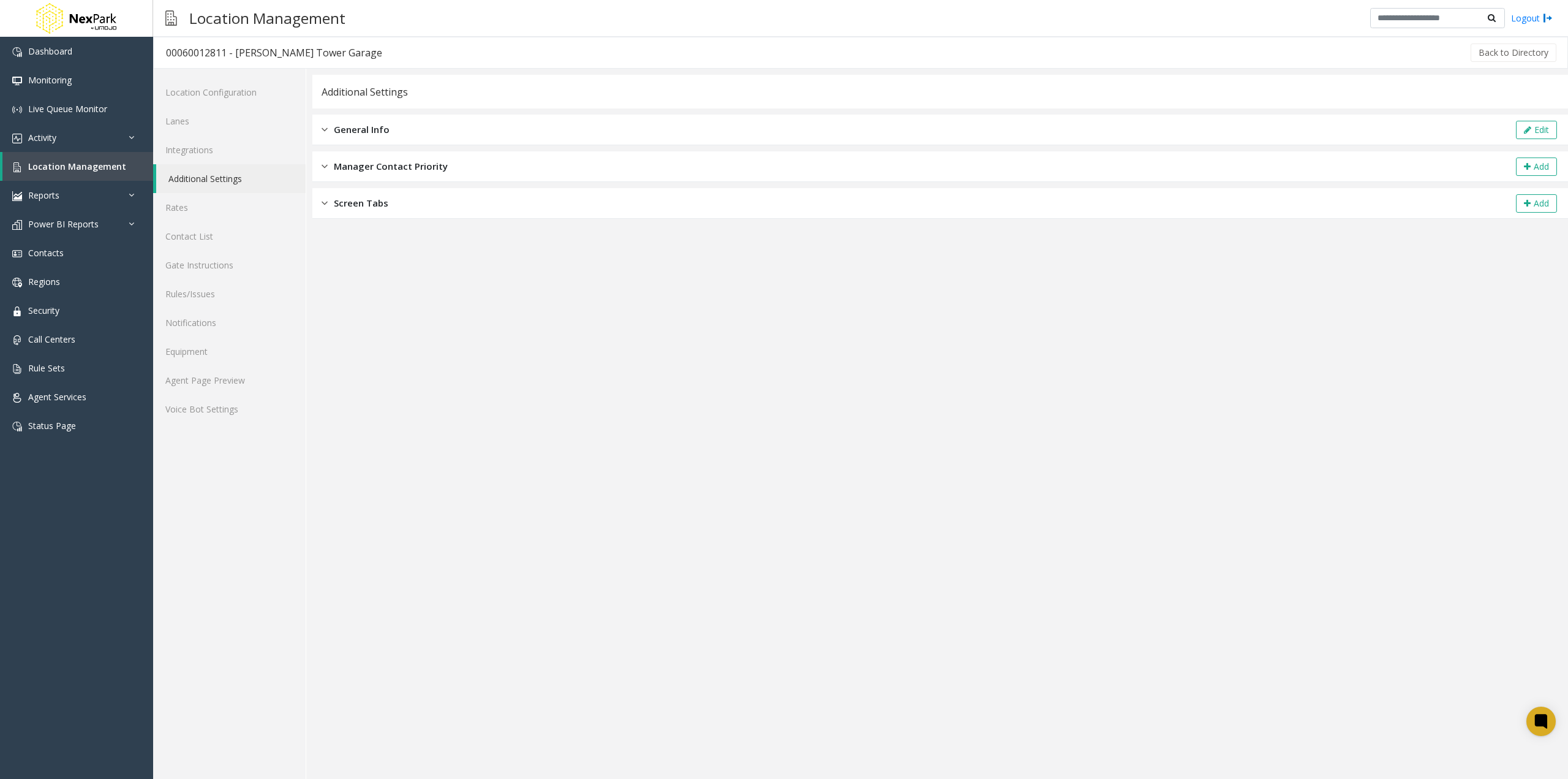
click at [550, 123] on div "General Info Edit" at bounding box center [940, 130] width 1256 height 31
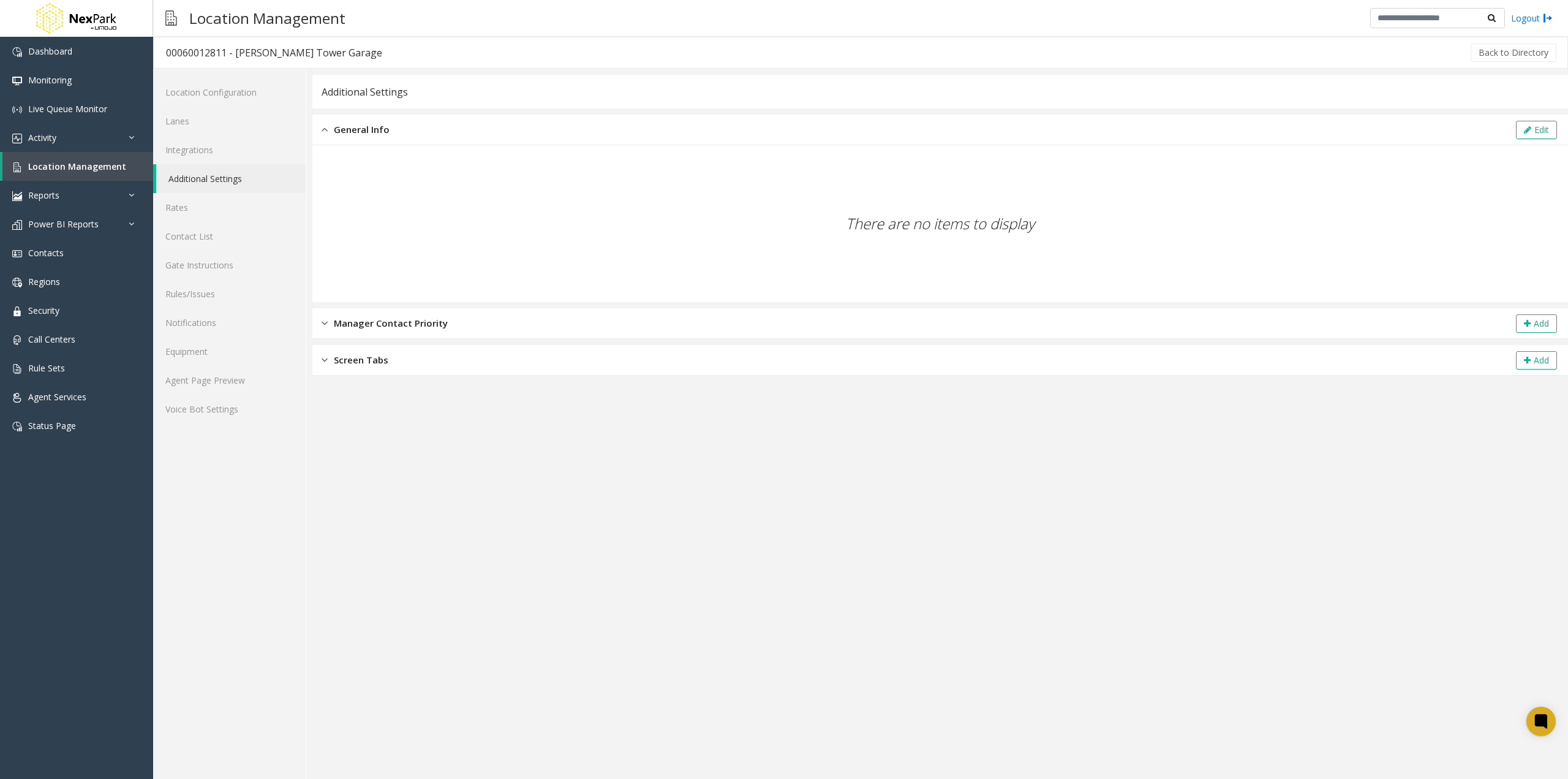
click at [553, 349] on div "Screen Tabs Add" at bounding box center [940, 361] width 1256 height 31
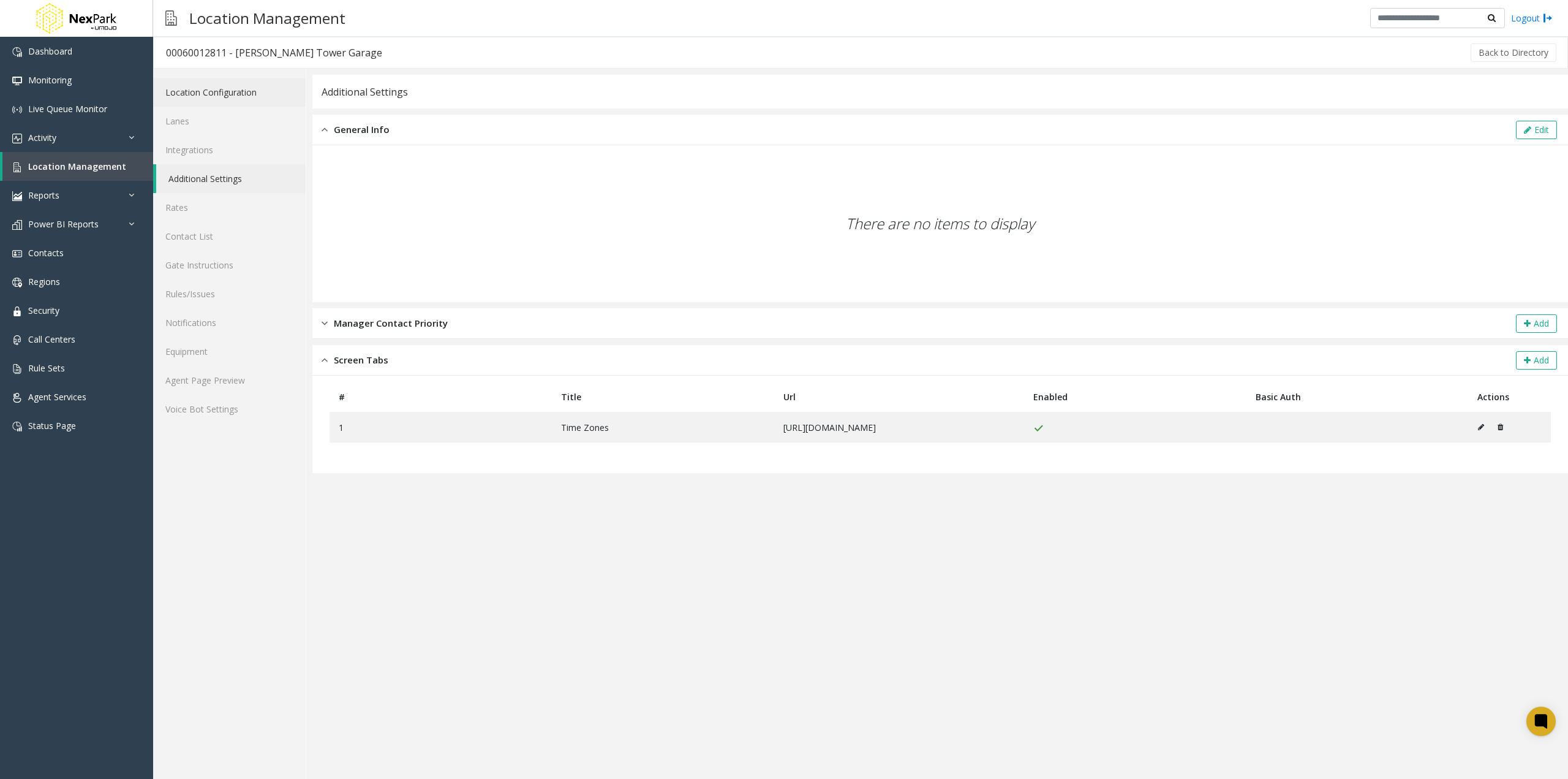
click at [265, 87] on link "Location Configuration" at bounding box center [229, 93] width 153 height 29
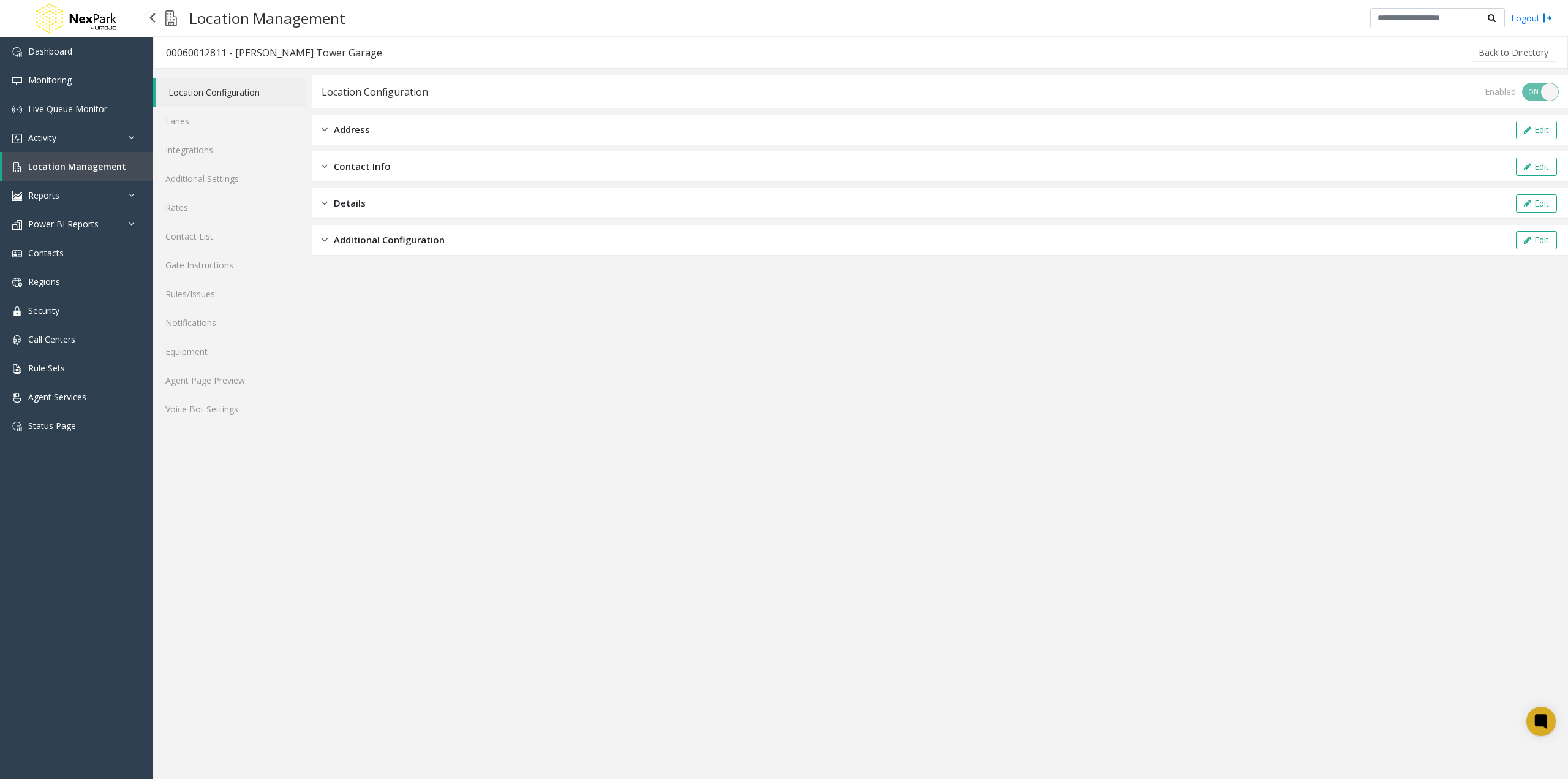
click at [113, 168] on span "Location Management" at bounding box center [77, 166] width 98 height 11
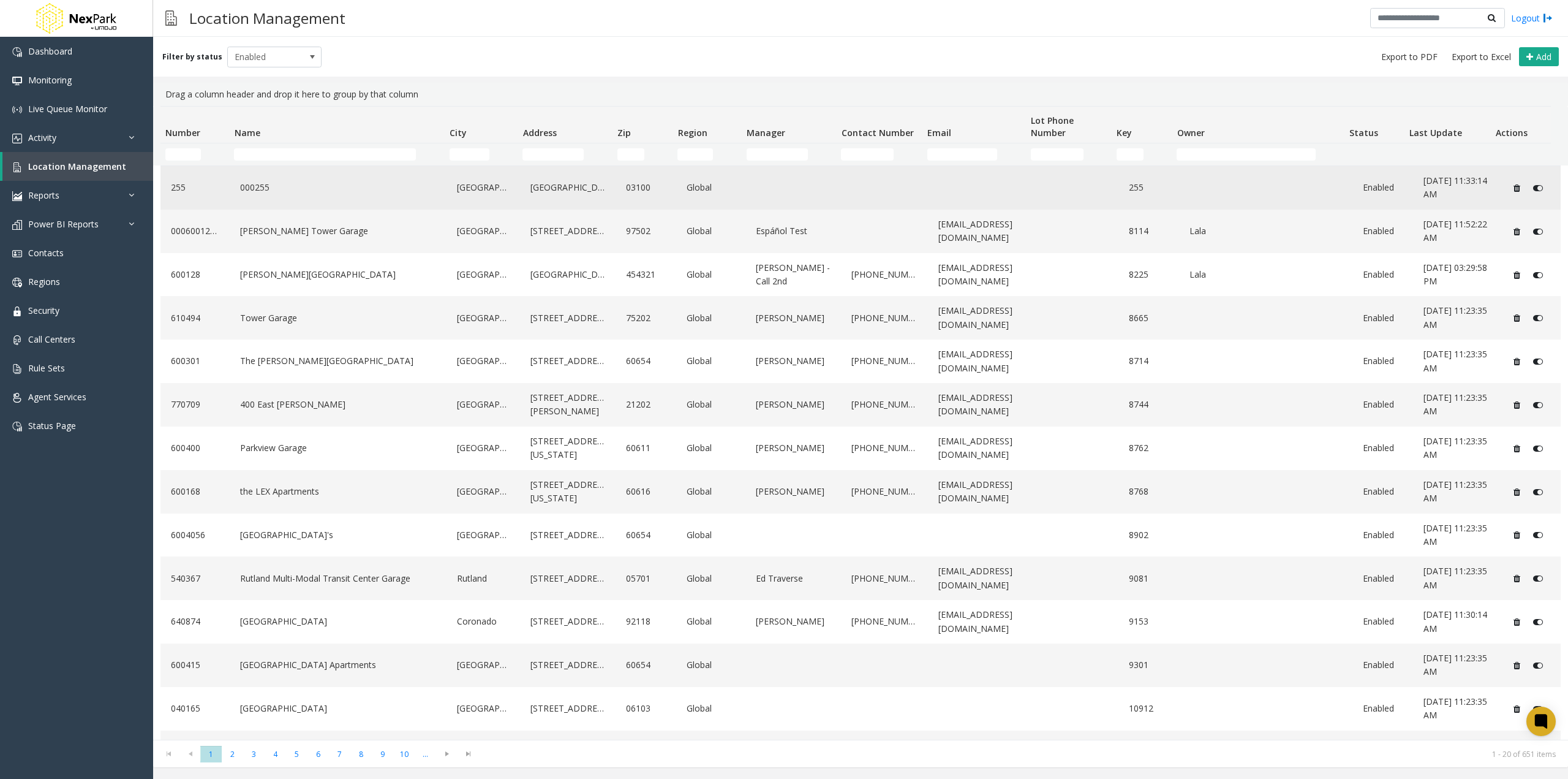
click at [431, 181] on link "000255" at bounding box center [338, 188] width 202 height 19
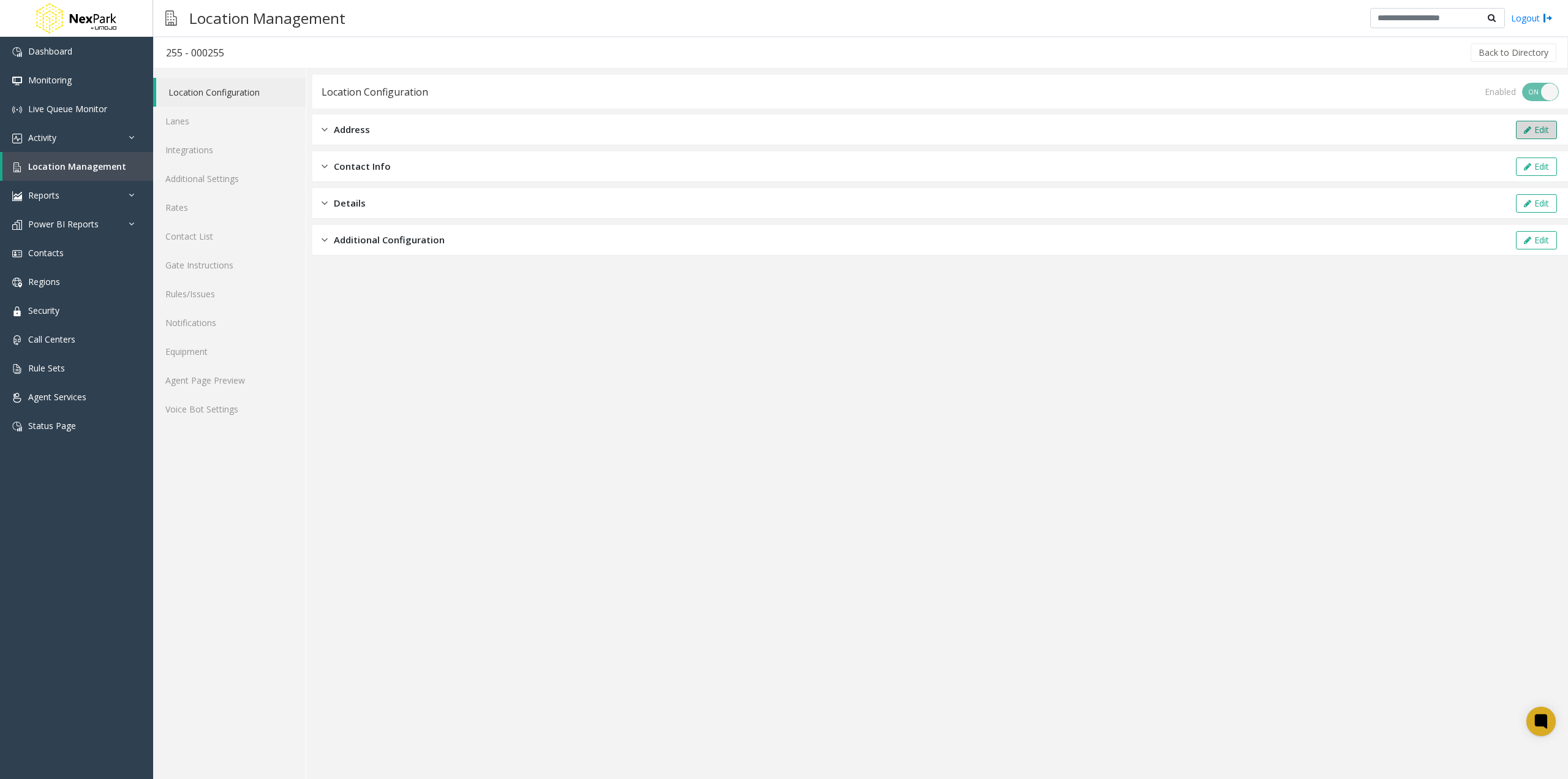
click at [1525, 131] on icon at bounding box center [1527, 130] width 7 height 9
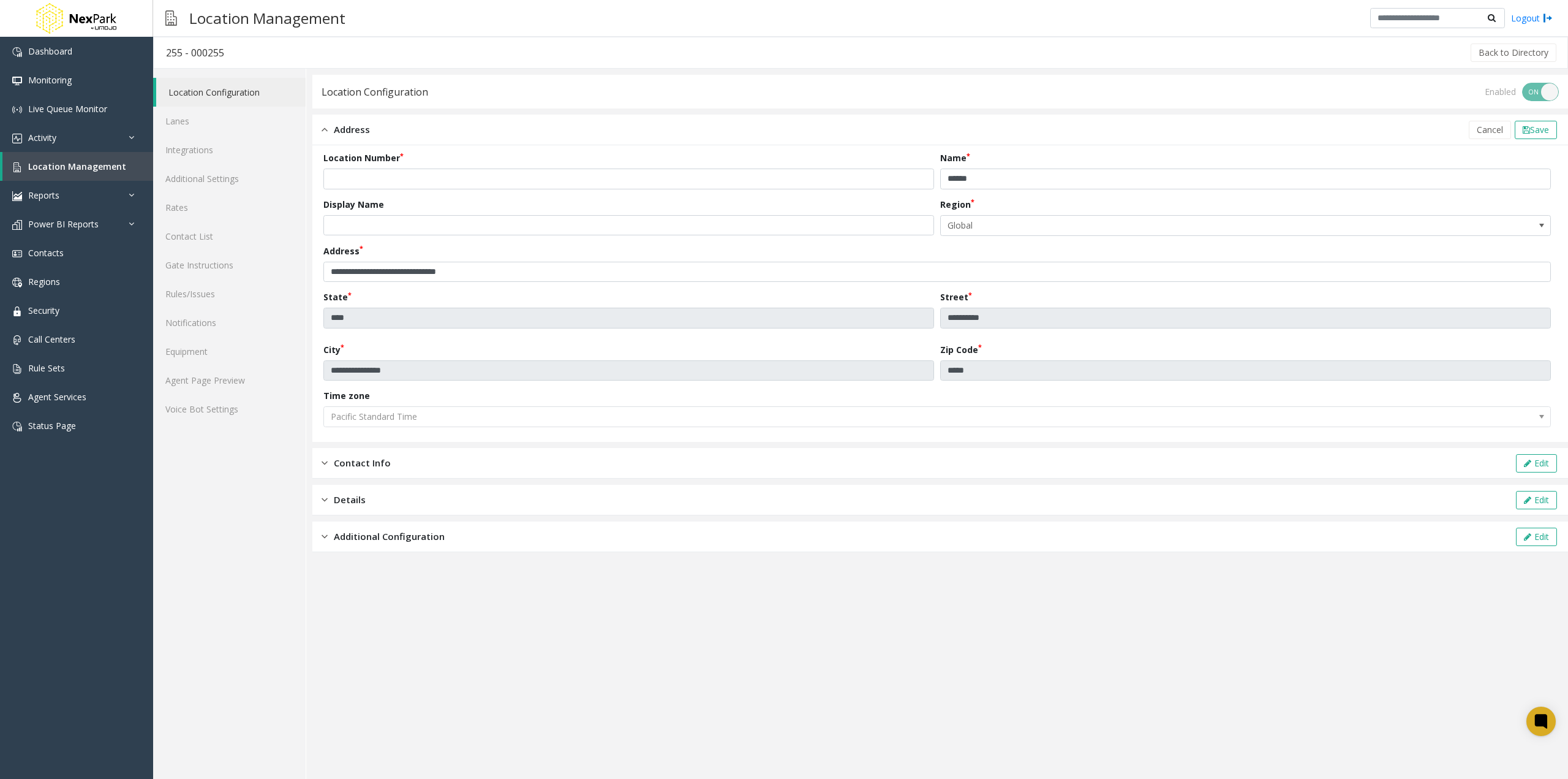
click at [974, 455] on div "Contact Info Edit" at bounding box center [940, 464] width 1256 height 31
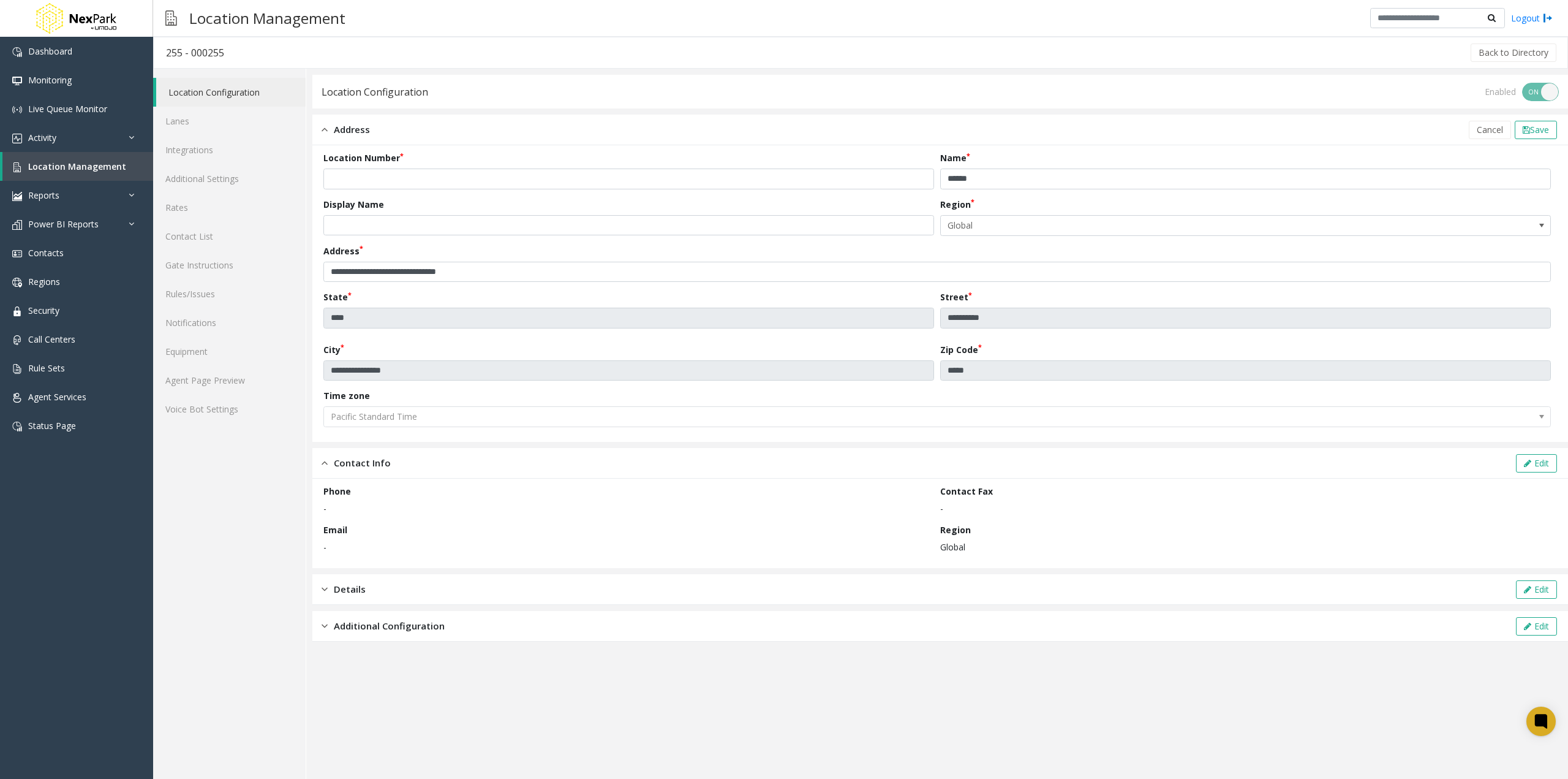
click at [1312, 590] on div "Details Edit" at bounding box center [940, 589] width 1256 height 31
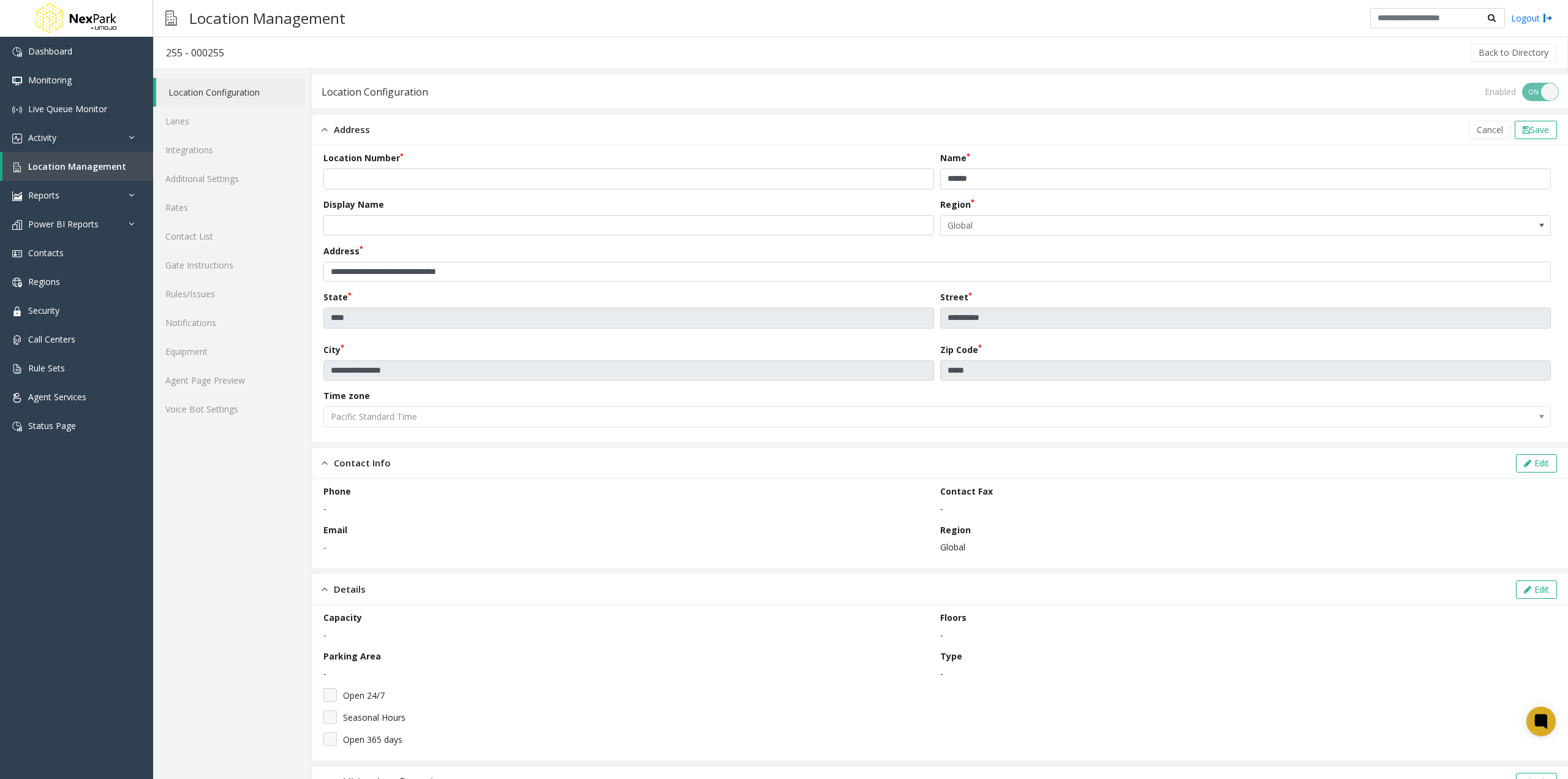
click at [446, 126] on div "Address Cancel Save" at bounding box center [940, 130] width 1256 height 31
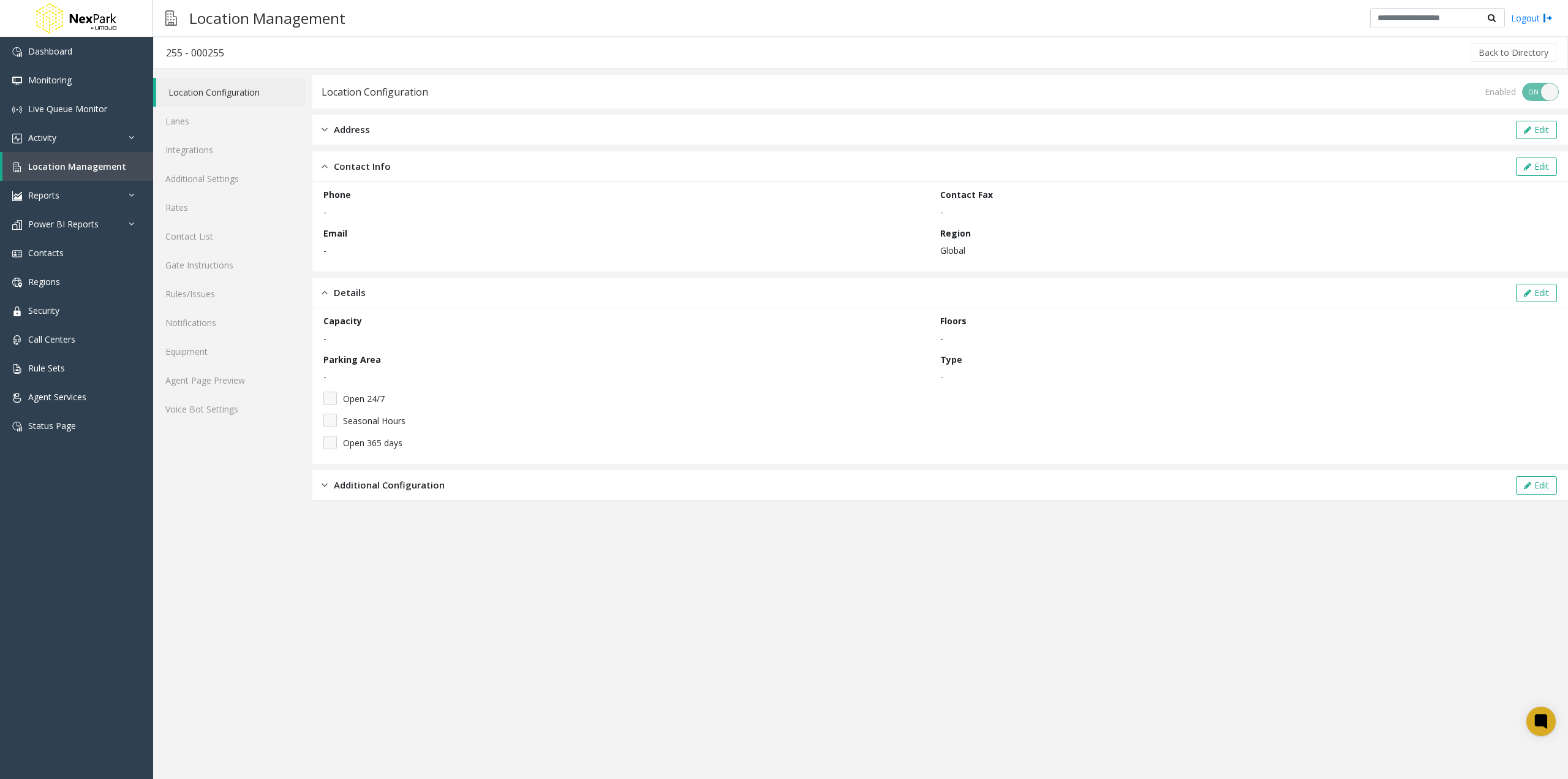
click at [438, 162] on div "Contact Info Edit" at bounding box center [940, 167] width 1256 height 31
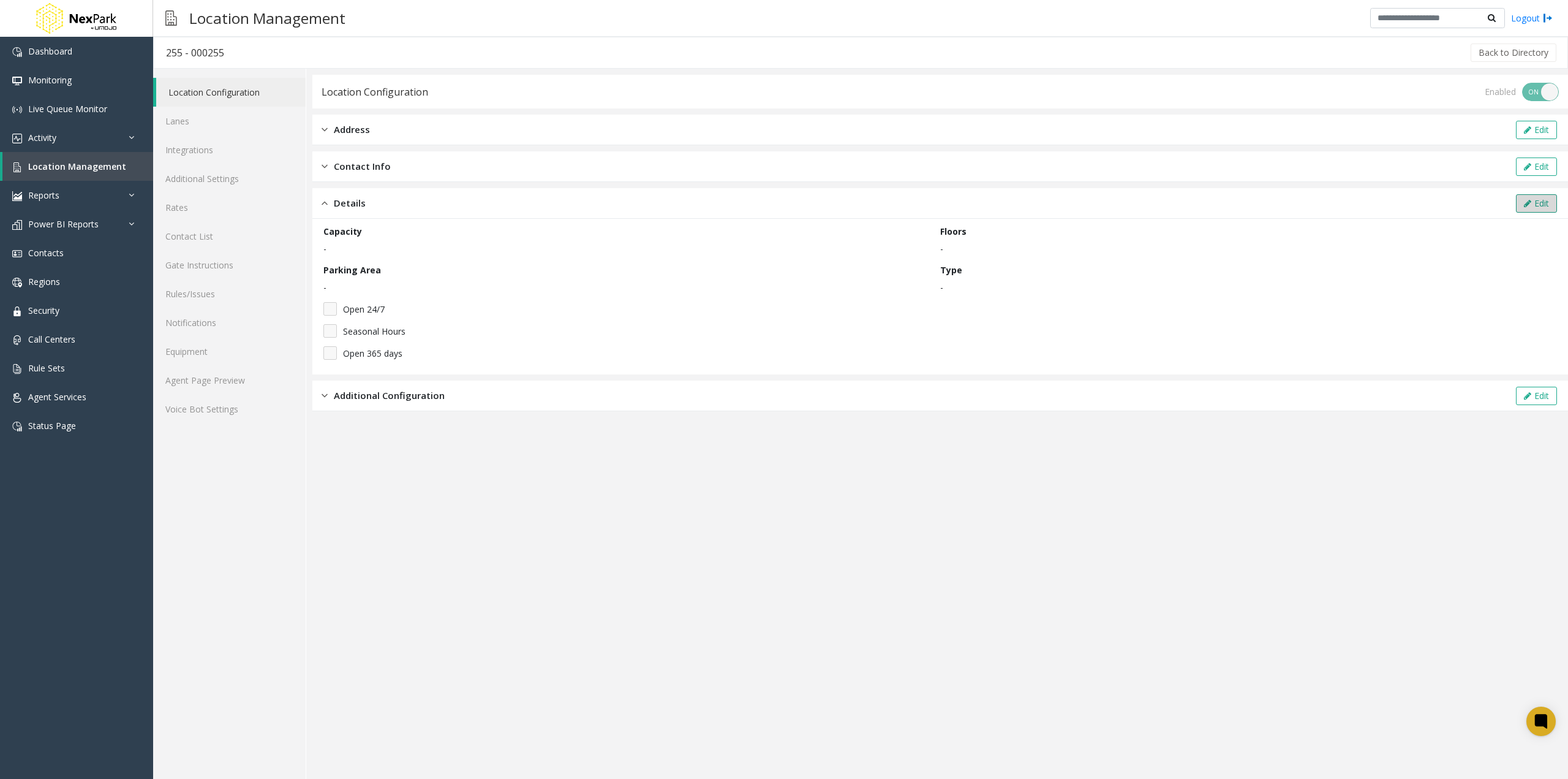
click at [1533, 208] on button "Edit" at bounding box center [1536, 203] width 41 height 19
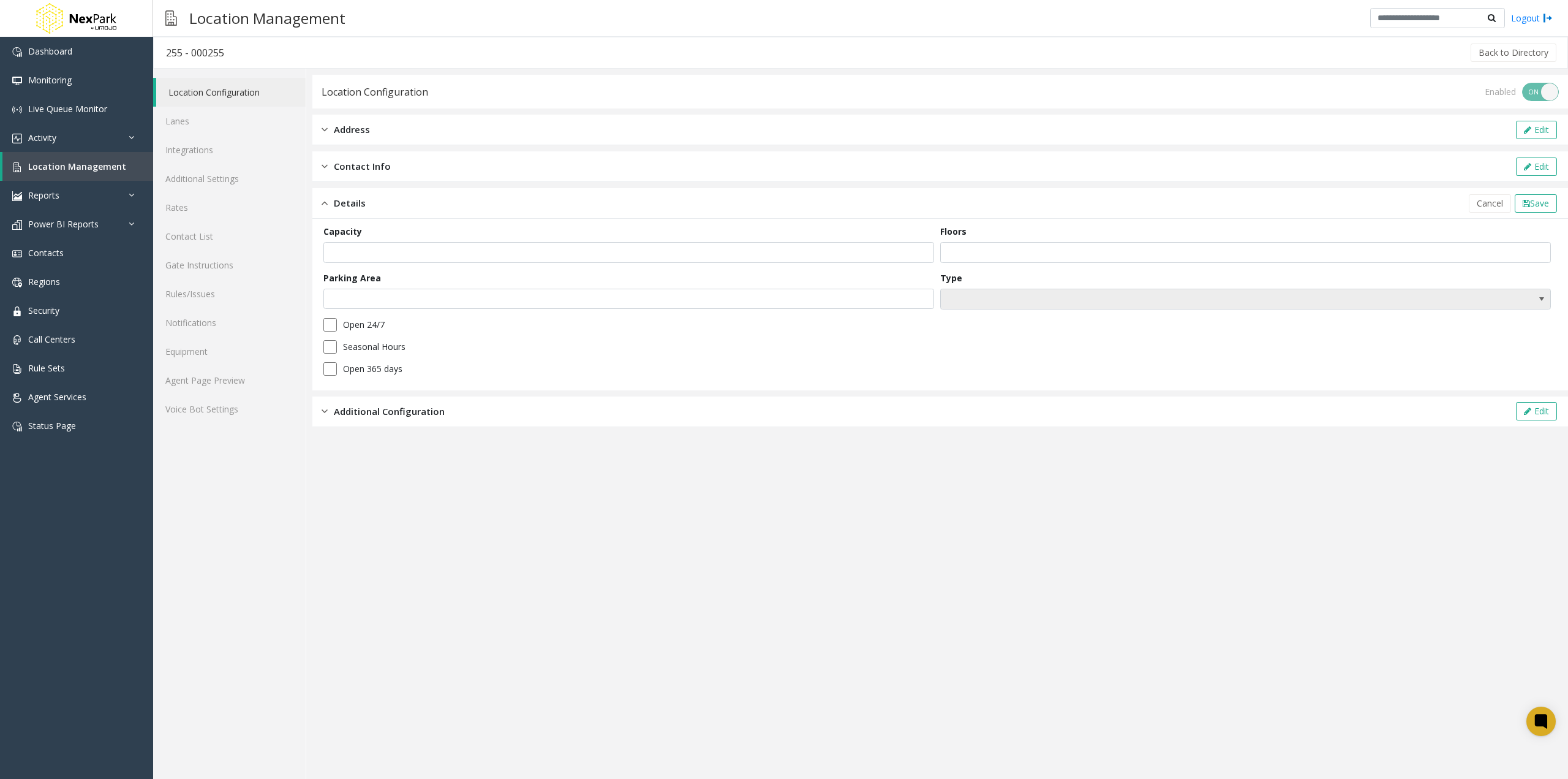
click at [1050, 307] on span at bounding box center [1185, 299] width 488 height 19
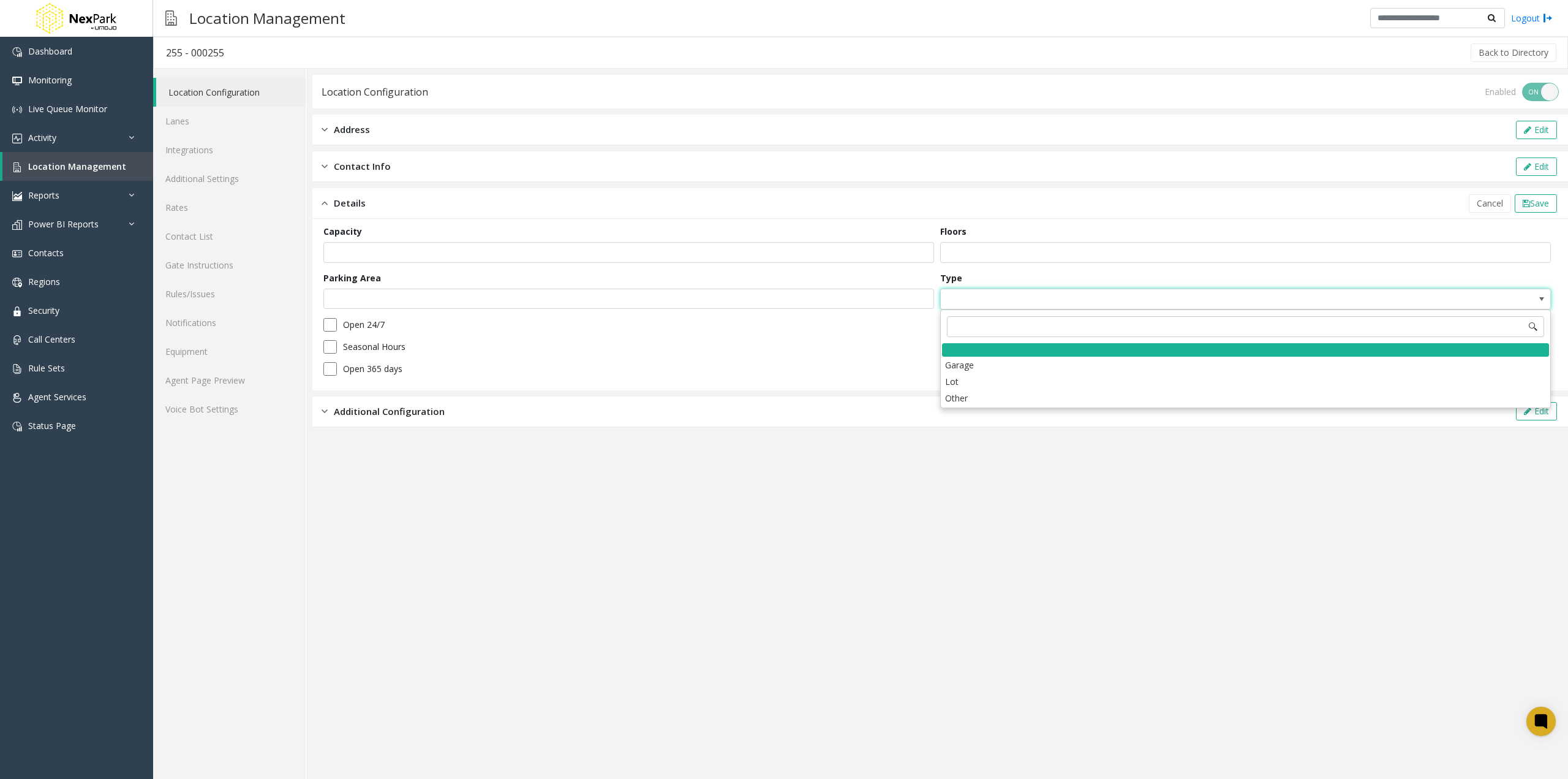
click at [976, 512] on app-location-configuration "Location Configuration Enabled ON OFF Address Edit Contact Info Edit Details Ca…" at bounding box center [940, 427] width 1256 height 704
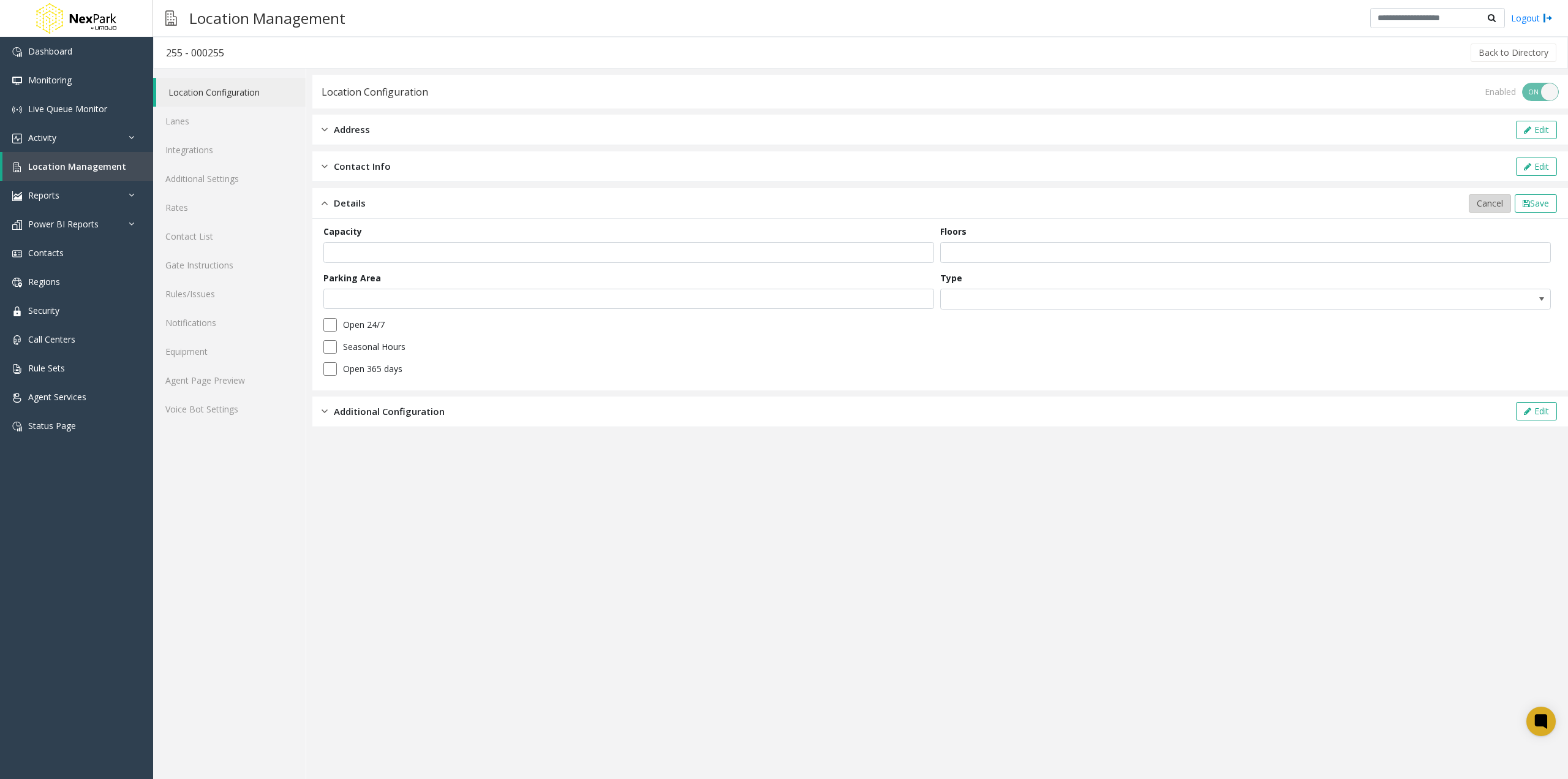
click at [1486, 211] on button "Cancel" at bounding box center [1490, 203] width 43 height 19
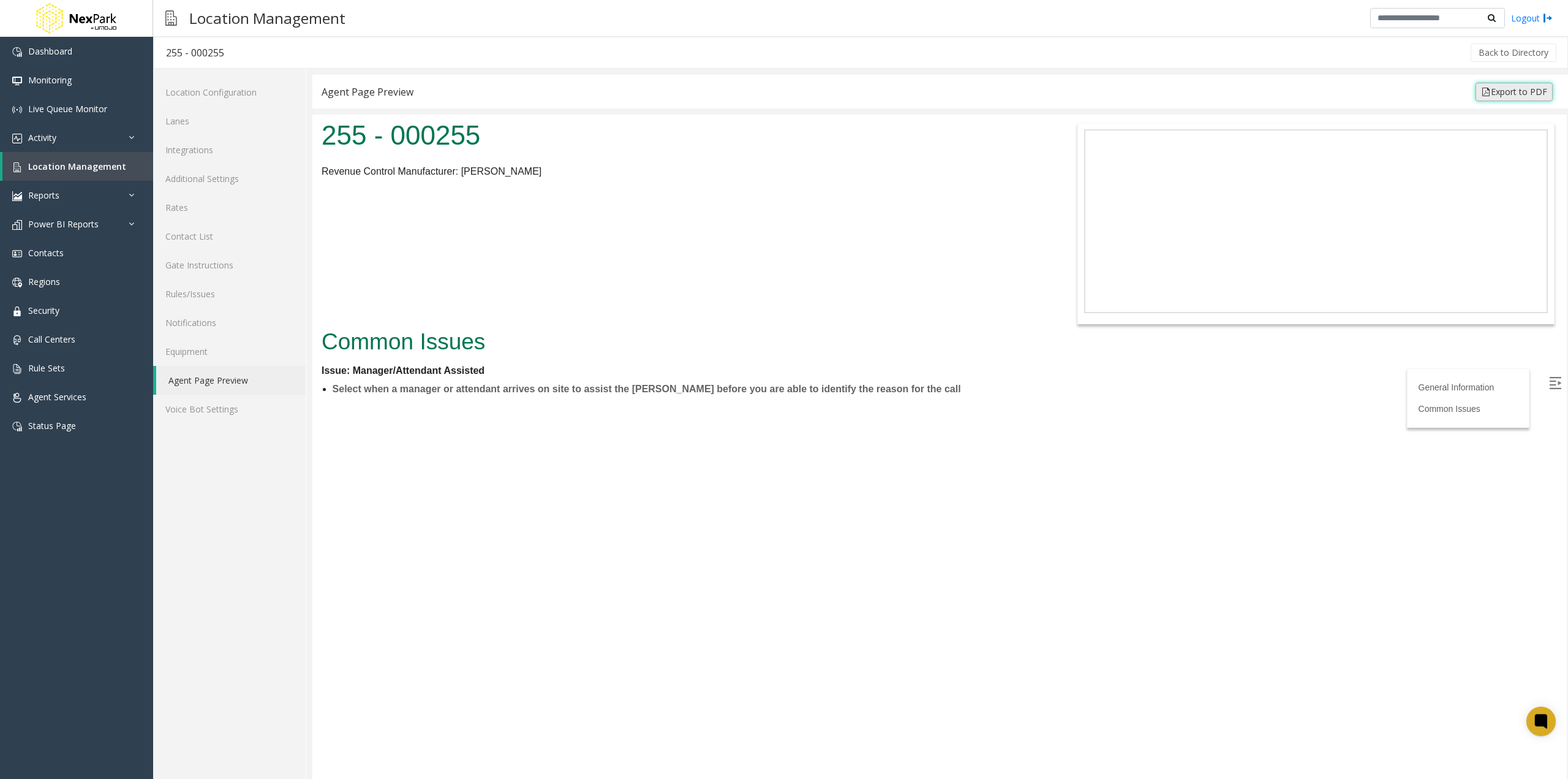
click at [1524, 91] on link "Export to PDF" at bounding box center [1514, 92] width 77 height 19
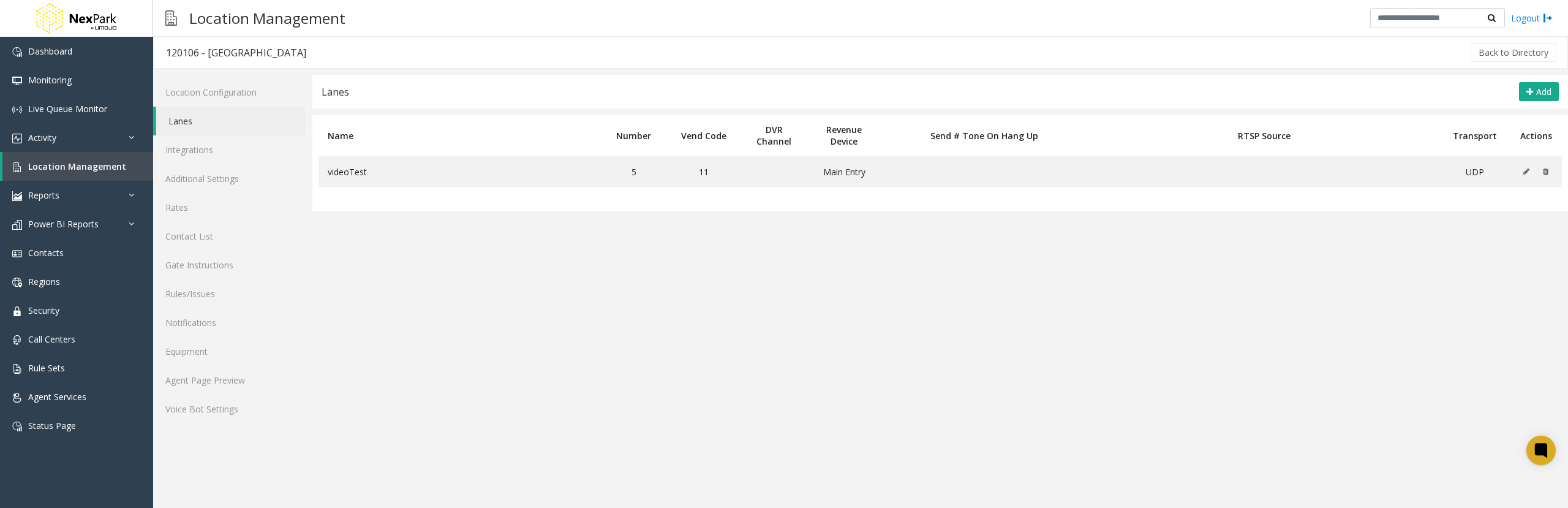
click at [782, 350] on app-lanes "**********" at bounding box center [940, 291] width 1256 height 433
